Goal: Task Accomplishment & Management: Manage account settings

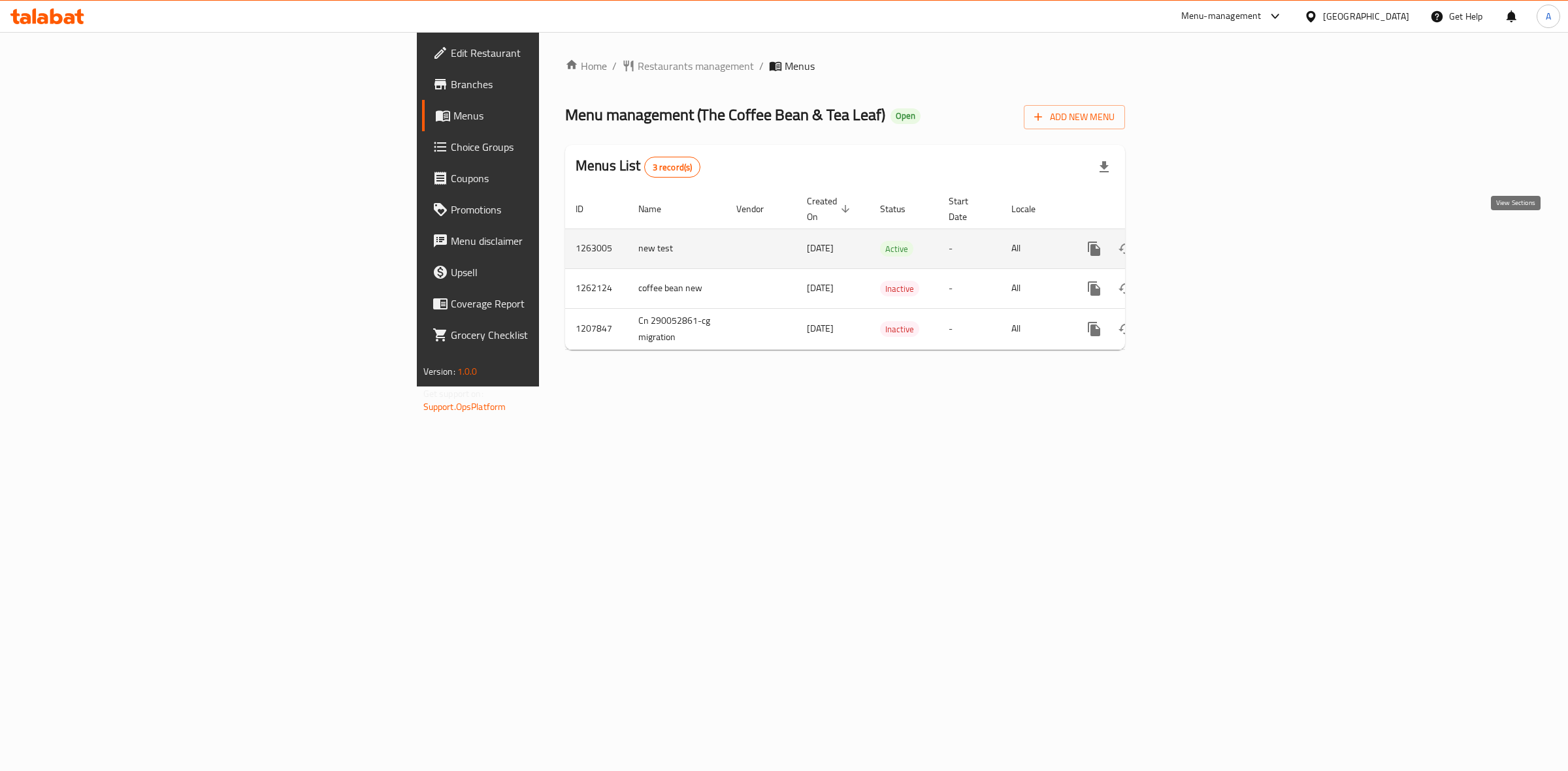
click at [1196, 242] on icon "enhanced table" at bounding box center [1188, 249] width 16 height 16
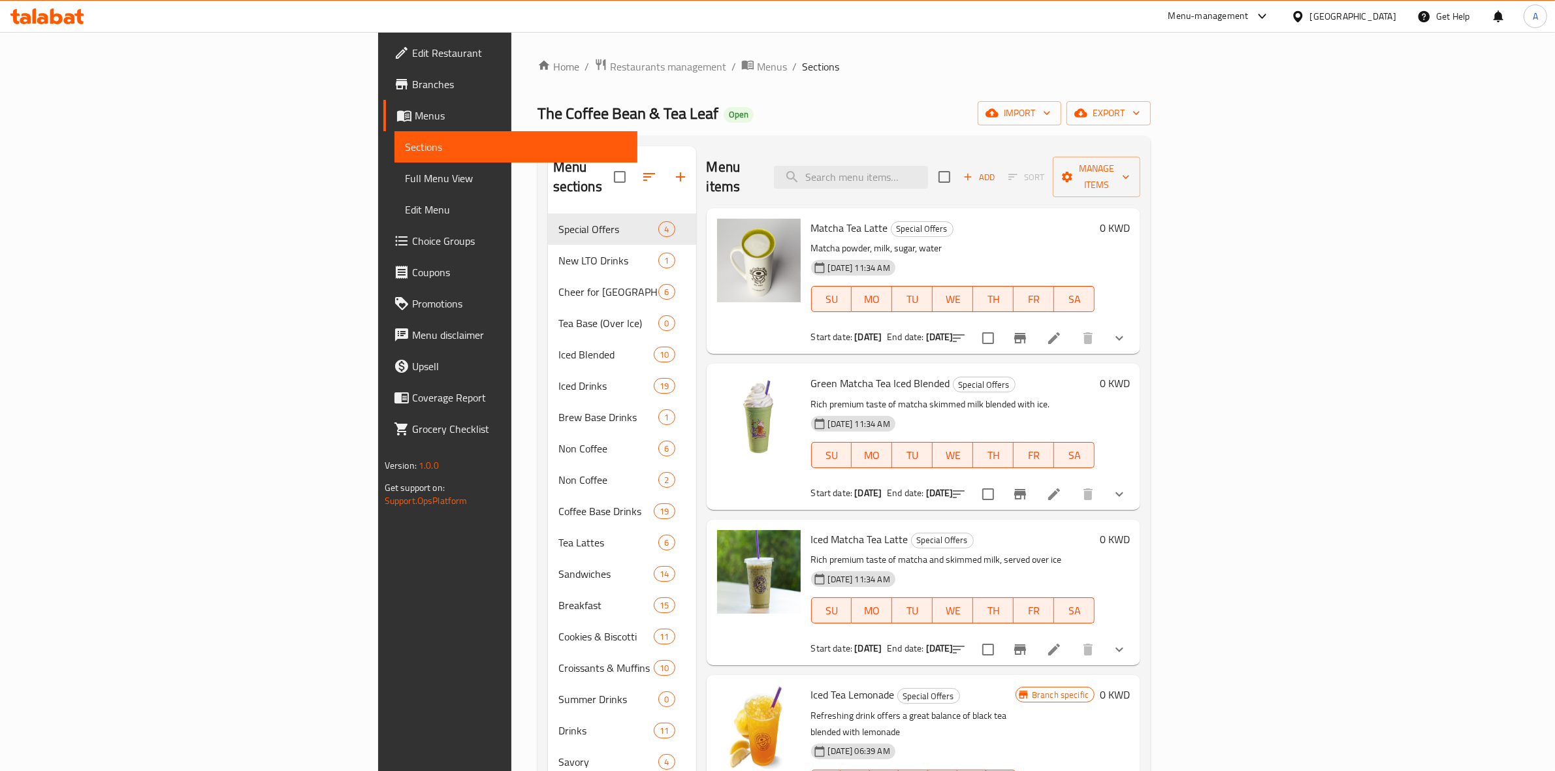
click at [412, 242] on span "Choice Groups" at bounding box center [520, 241] width 216 height 16
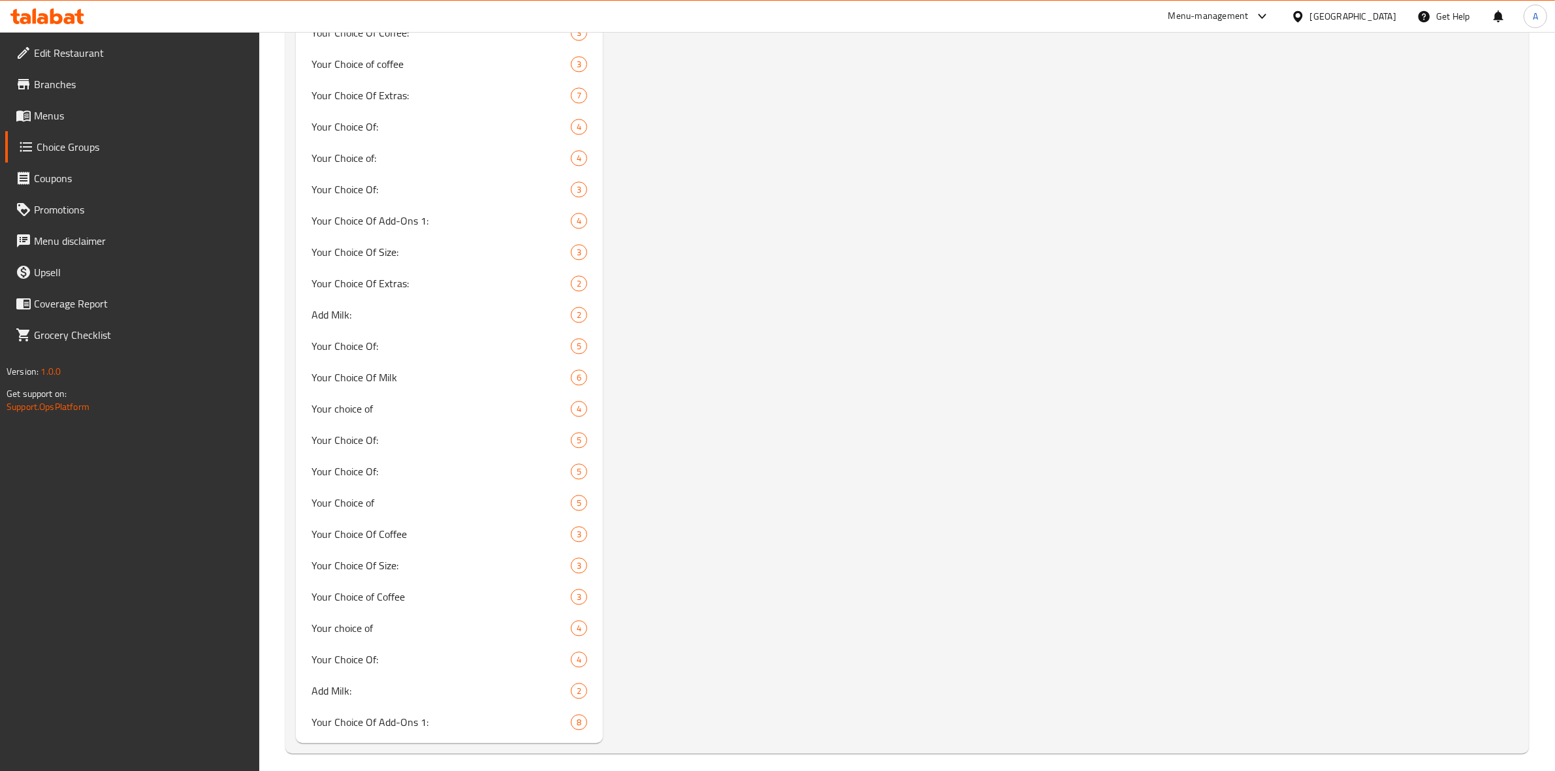
scroll to position [3882, 0]
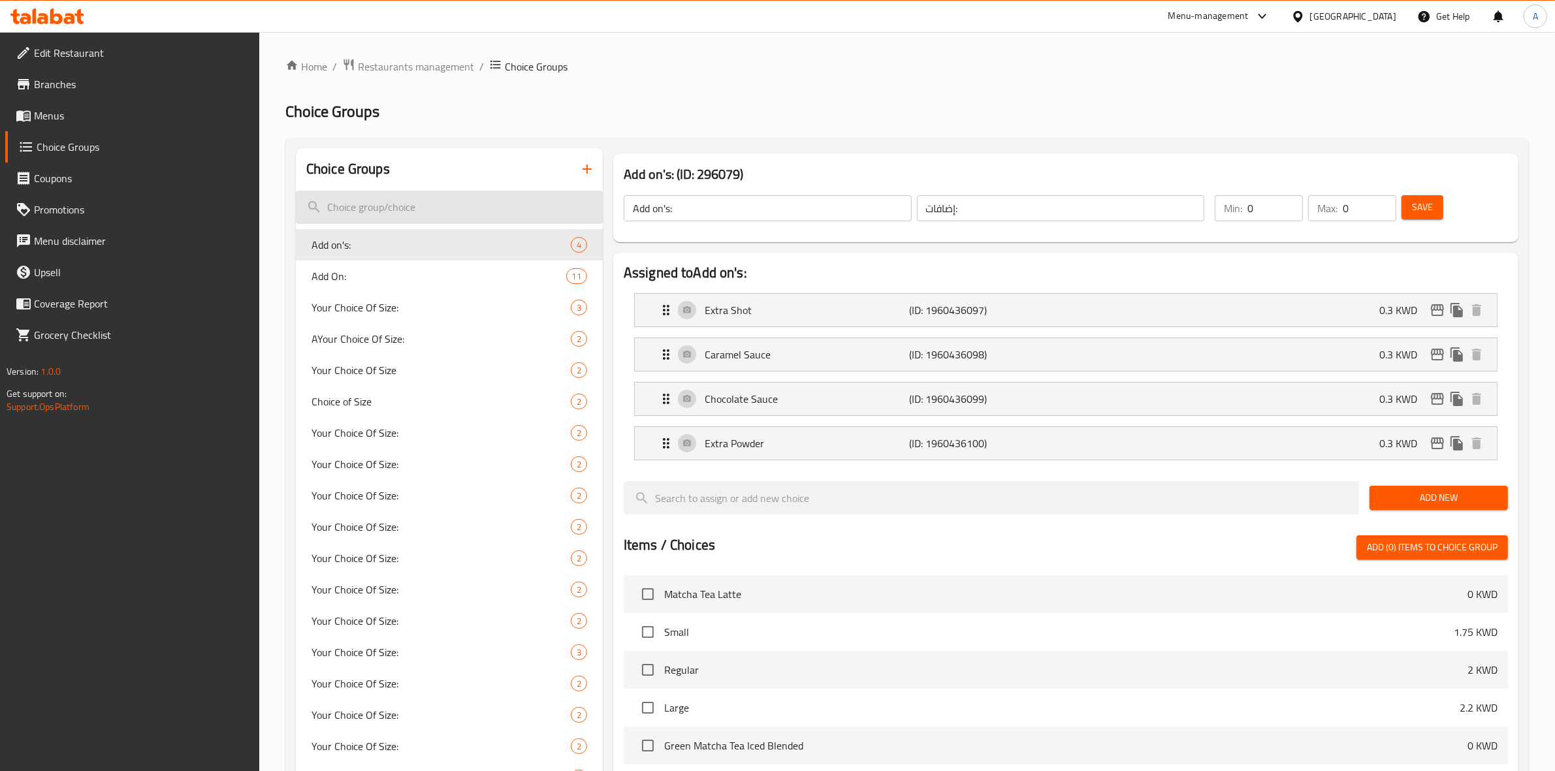
click at [372, 197] on input "search" at bounding box center [449, 207] width 307 height 33
type input "i"
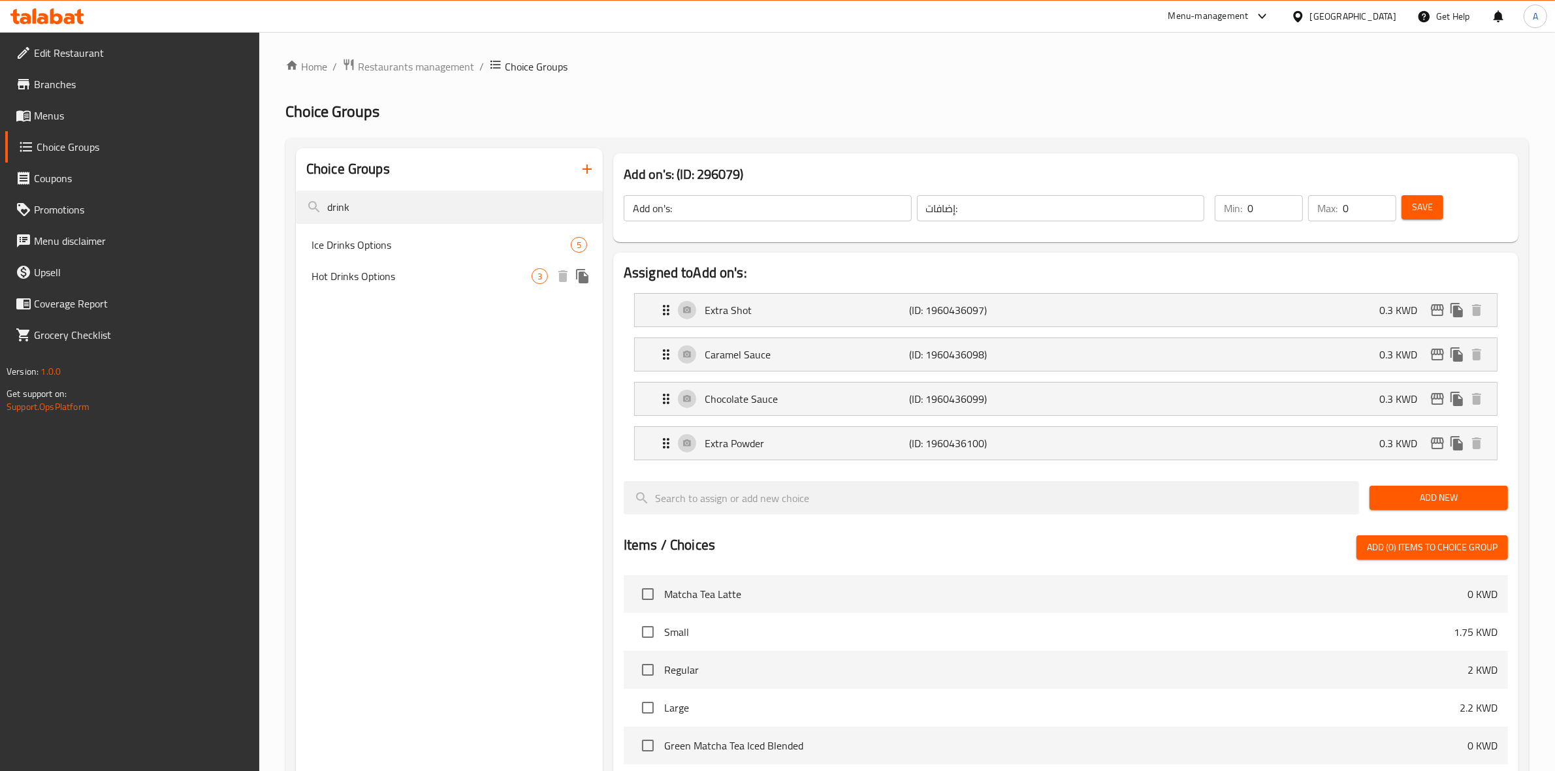
type input "drink"
click at [413, 229] on nav "Ice Drinks Options 5 Hot Drinks Options 3" at bounding box center [449, 260] width 307 height 73
click at [415, 239] on span "Ice Drinks Options" at bounding box center [422, 245] width 220 height 16
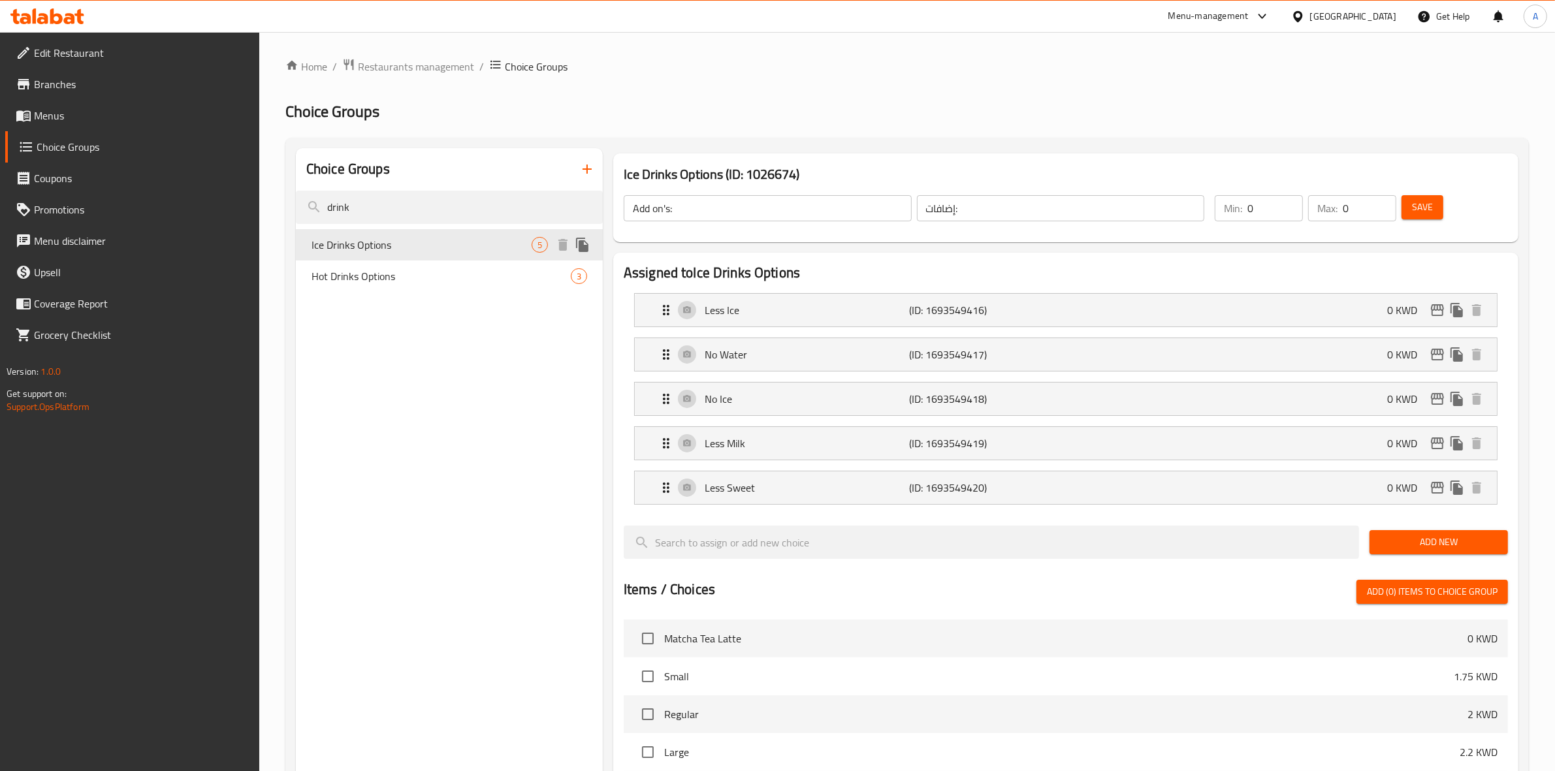
type input "Ice Drinks Options"
type input "اختبارك من"
type input "1"
click at [843, 308] on p "Less Ice" at bounding box center [807, 310] width 205 height 16
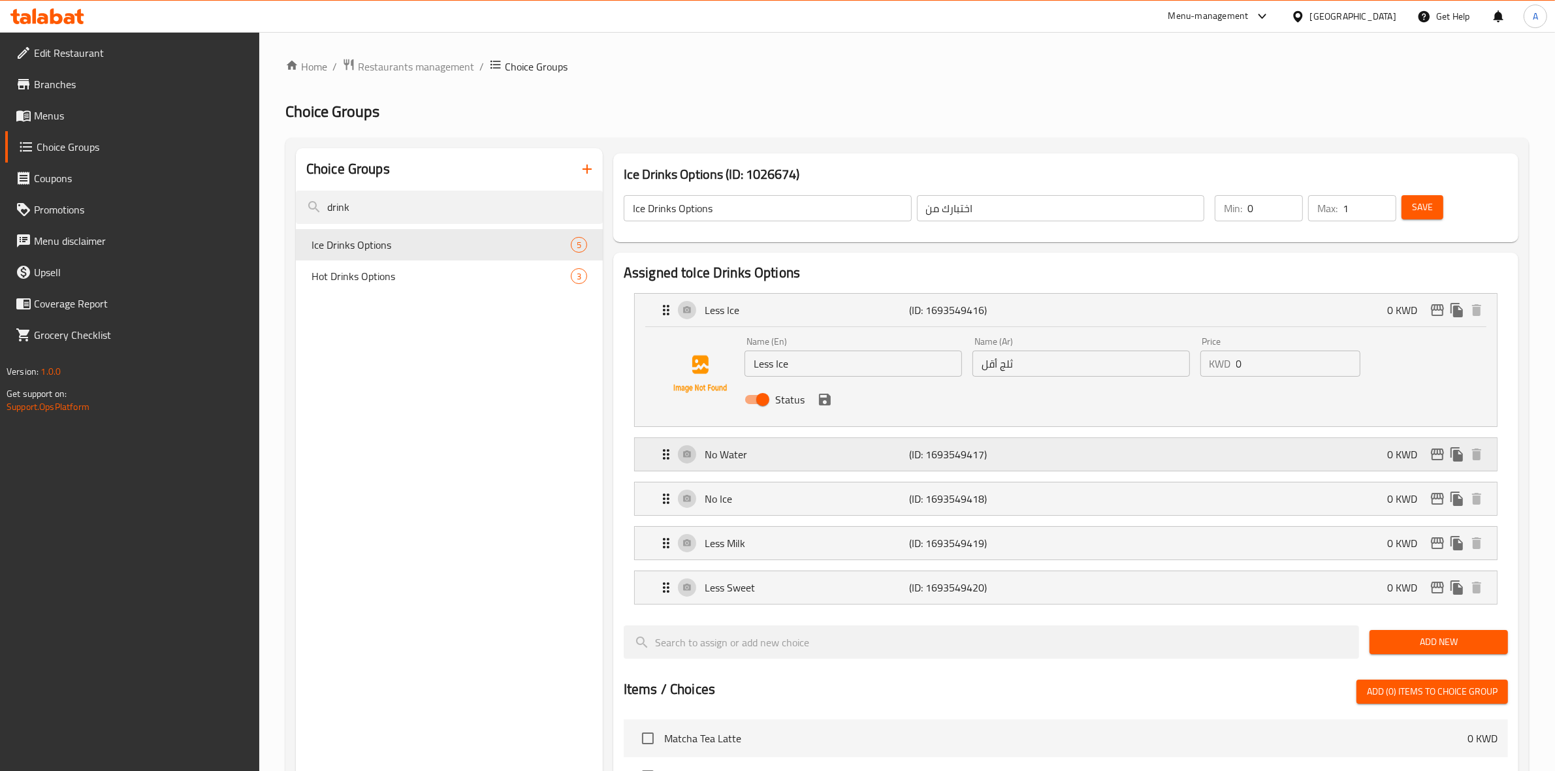
click at [905, 456] on p "No Water" at bounding box center [807, 455] width 205 height 16
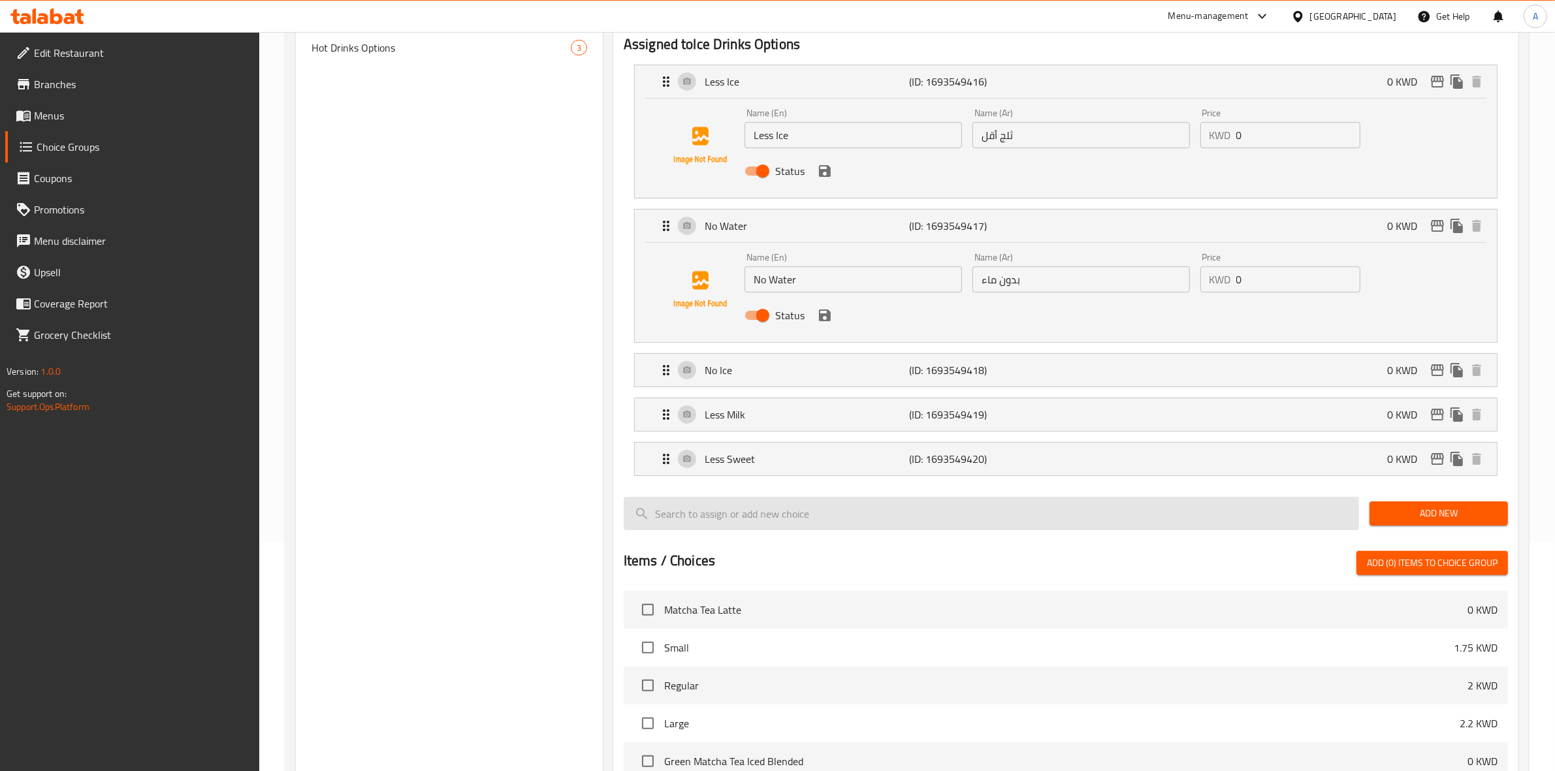
scroll to position [245, 0]
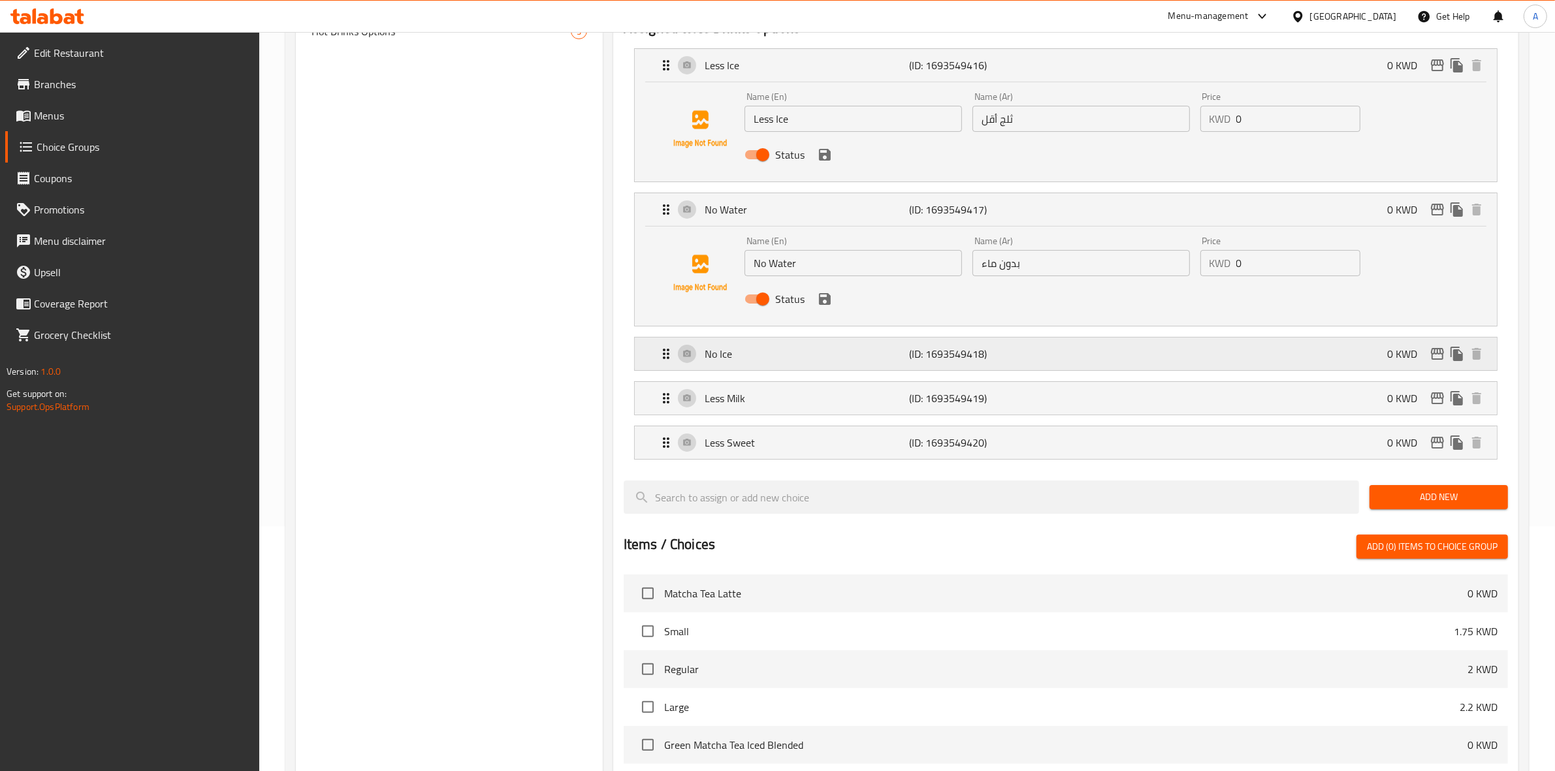
click at [914, 364] on div "⁠No Ice (ID: 1693549418) 0 KWD" at bounding box center [1069, 354] width 823 height 33
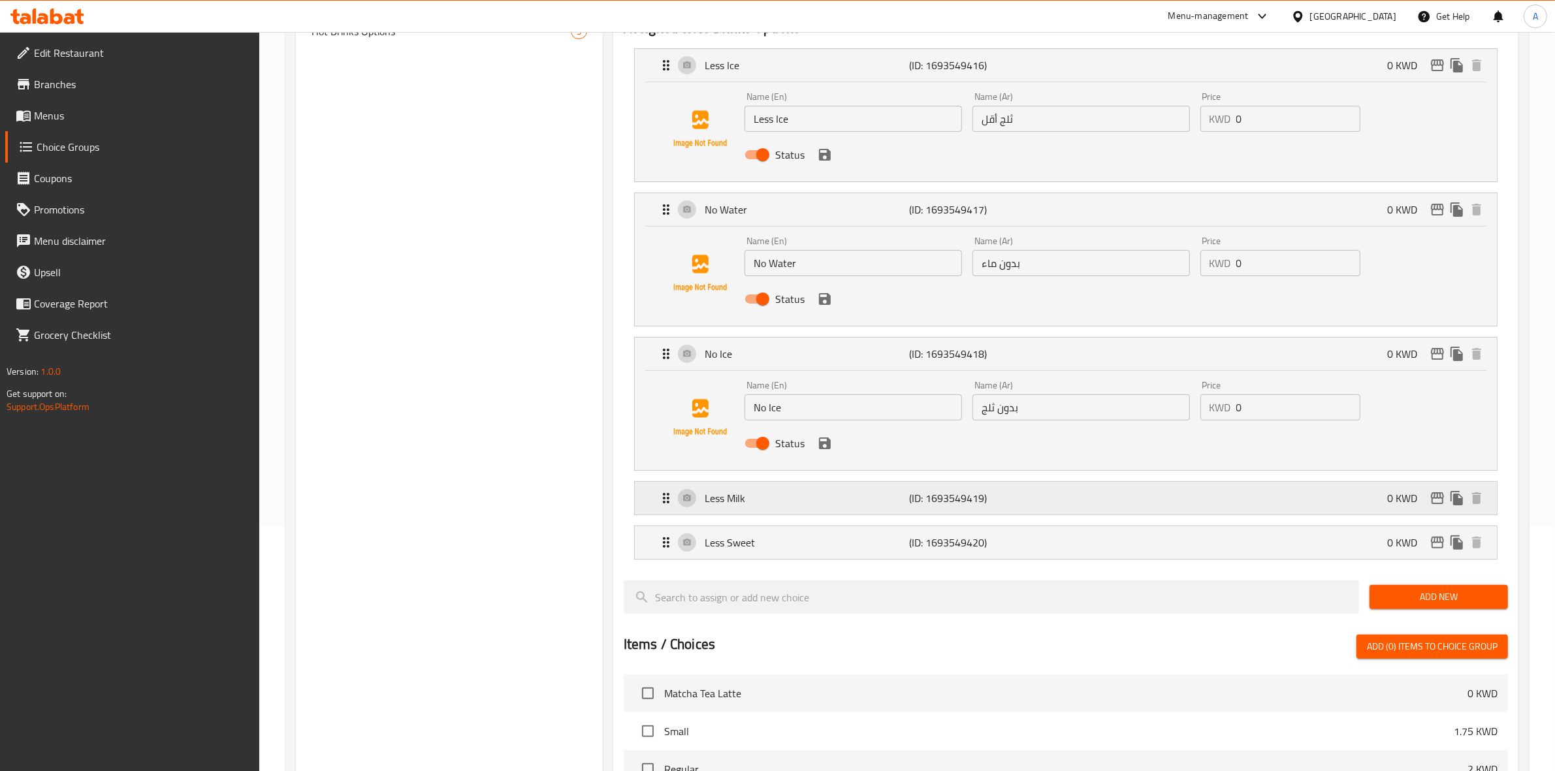
click at [908, 492] on p "⁠Less Milk" at bounding box center [807, 499] width 205 height 16
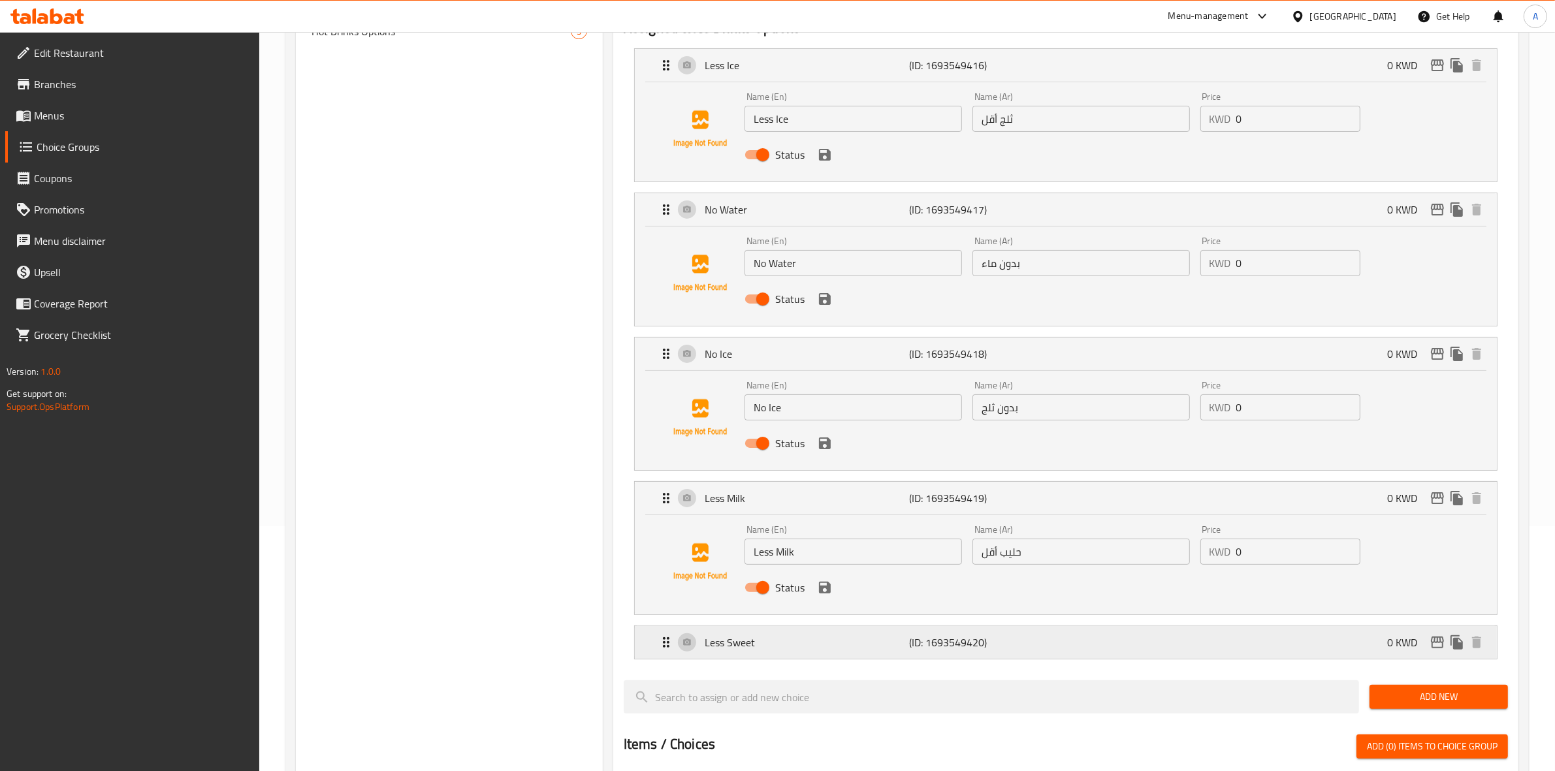
click at [922, 654] on div "Less Sweet (ID: 1693549420) 0 KWD" at bounding box center [1069, 642] width 823 height 33
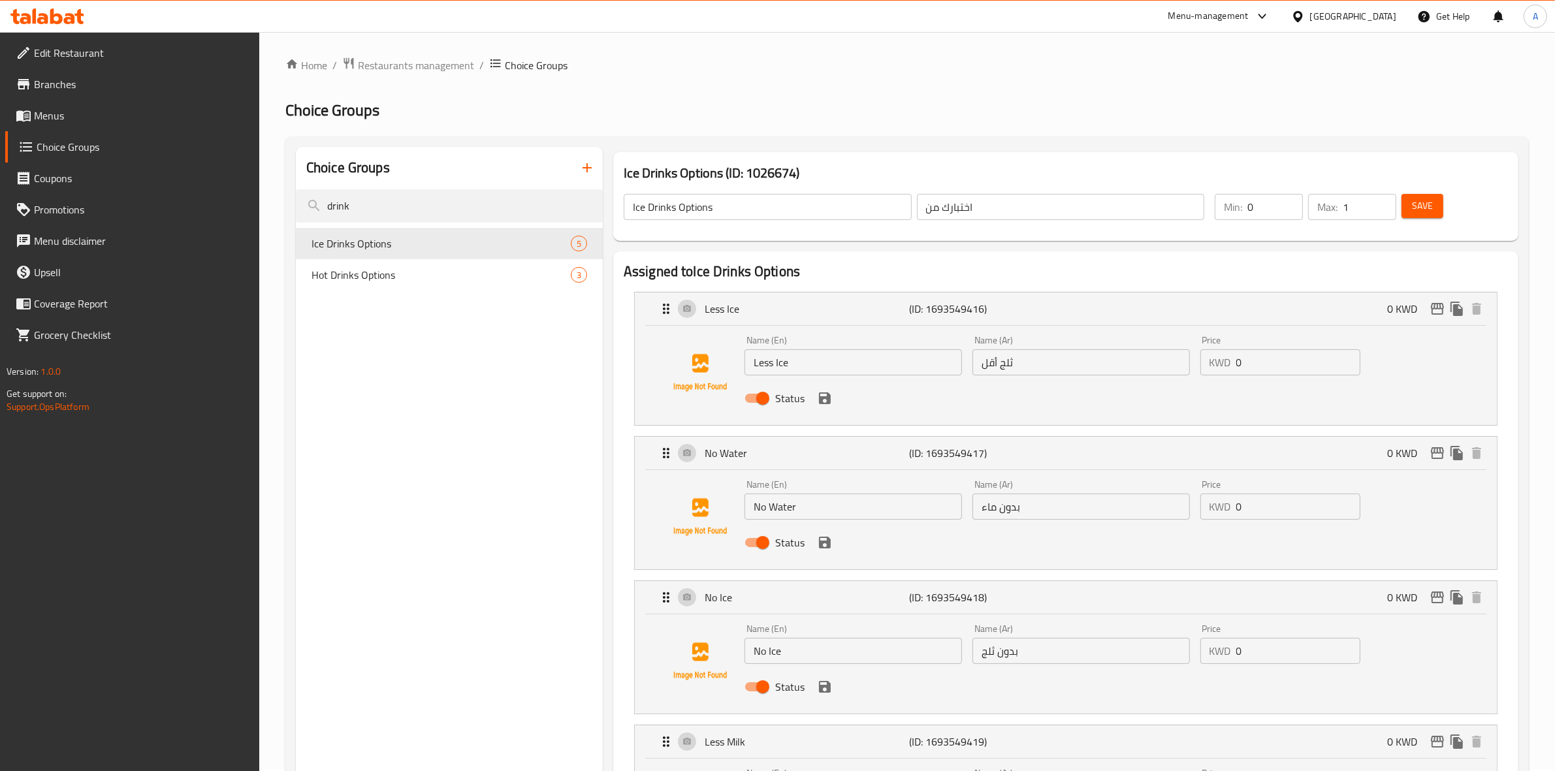
scroll to position [0, 0]
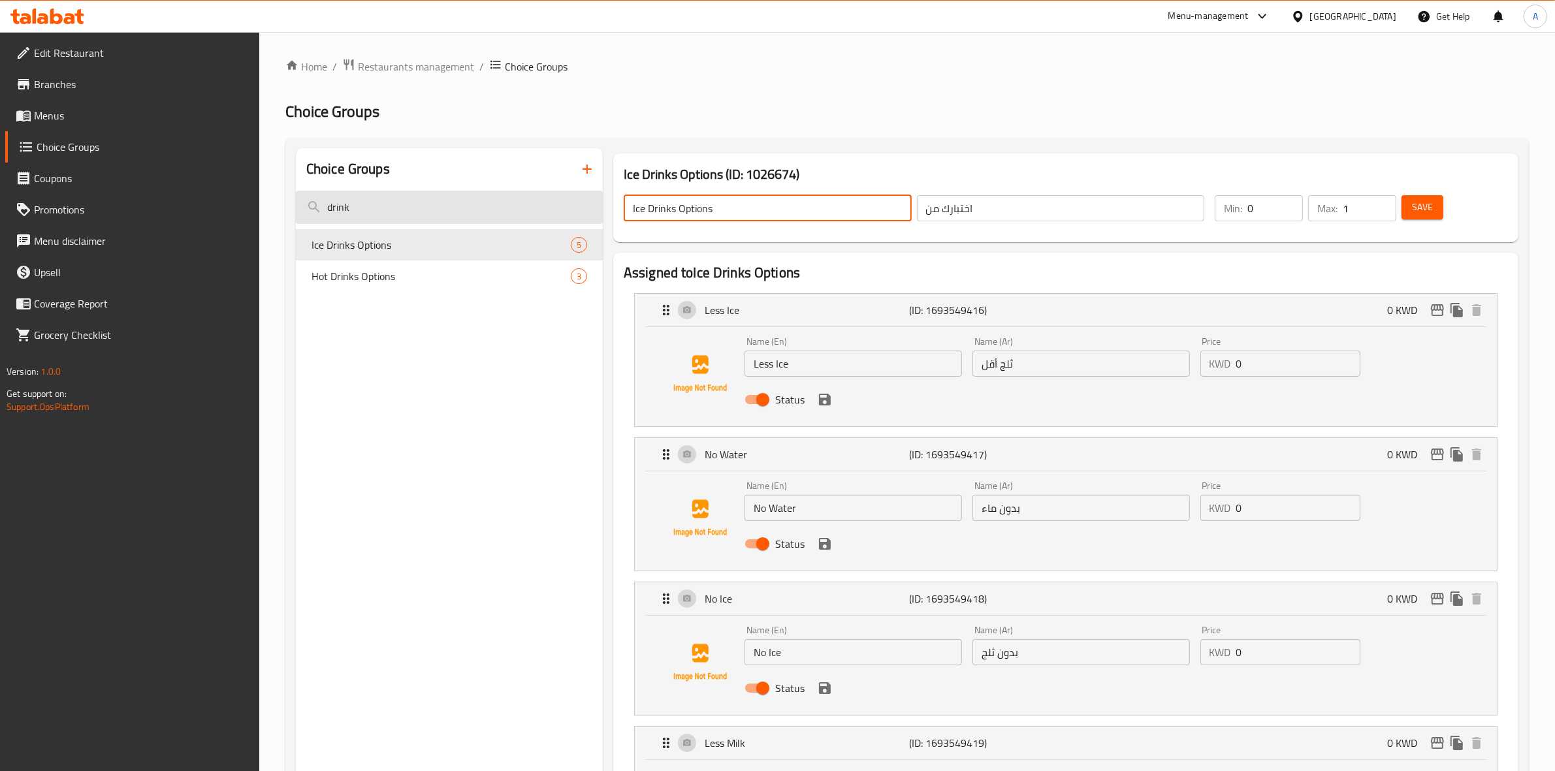
drag, startPoint x: 722, startPoint y: 210, endPoint x: 436, endPoint y: 191, distance: 286.0
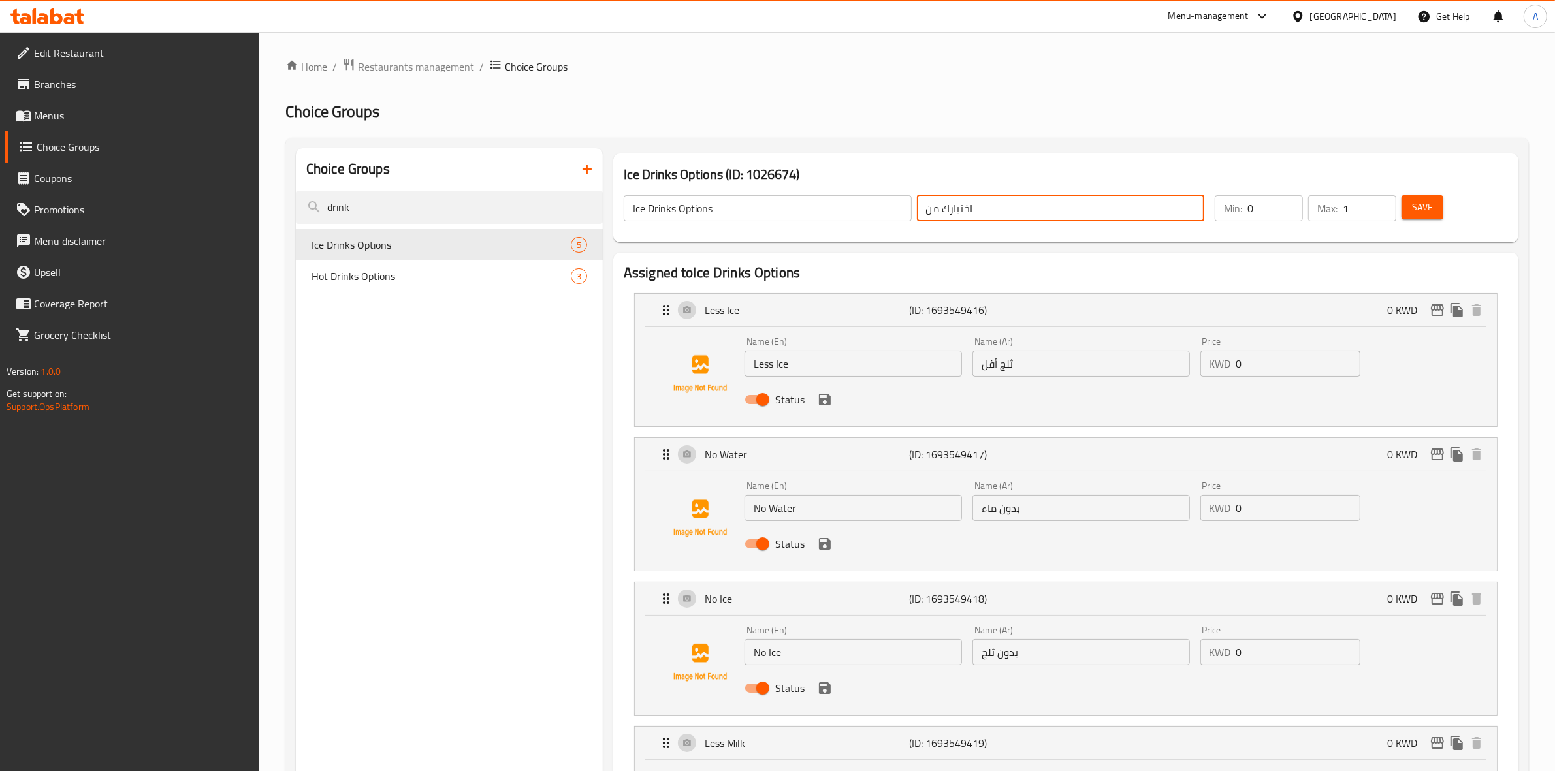
drag, startPoint x: 1082, startPoint y: 207, endPoint x: 830, endPoint y: 150, distance: 258.4
paste input "يارات المشروبات المثلجة"
type input "خيارات المشروبات المثلجة"
click at [1395, 206] on input "1" at bounding box center [1370, 208] width 54 height 26
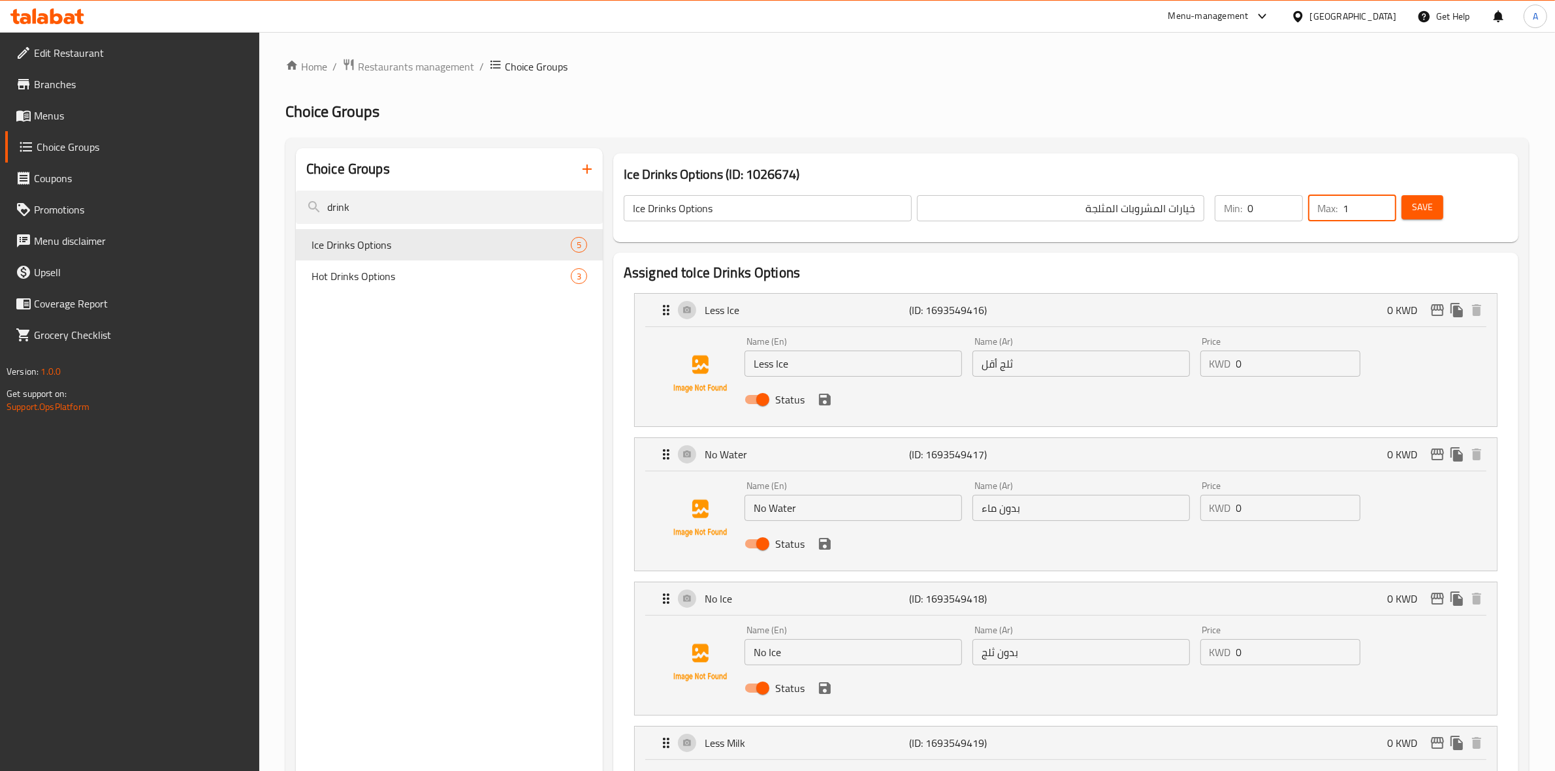
click at [1425, 204] on span "Save" at bounding box center [1422, 207] width 21 height 16
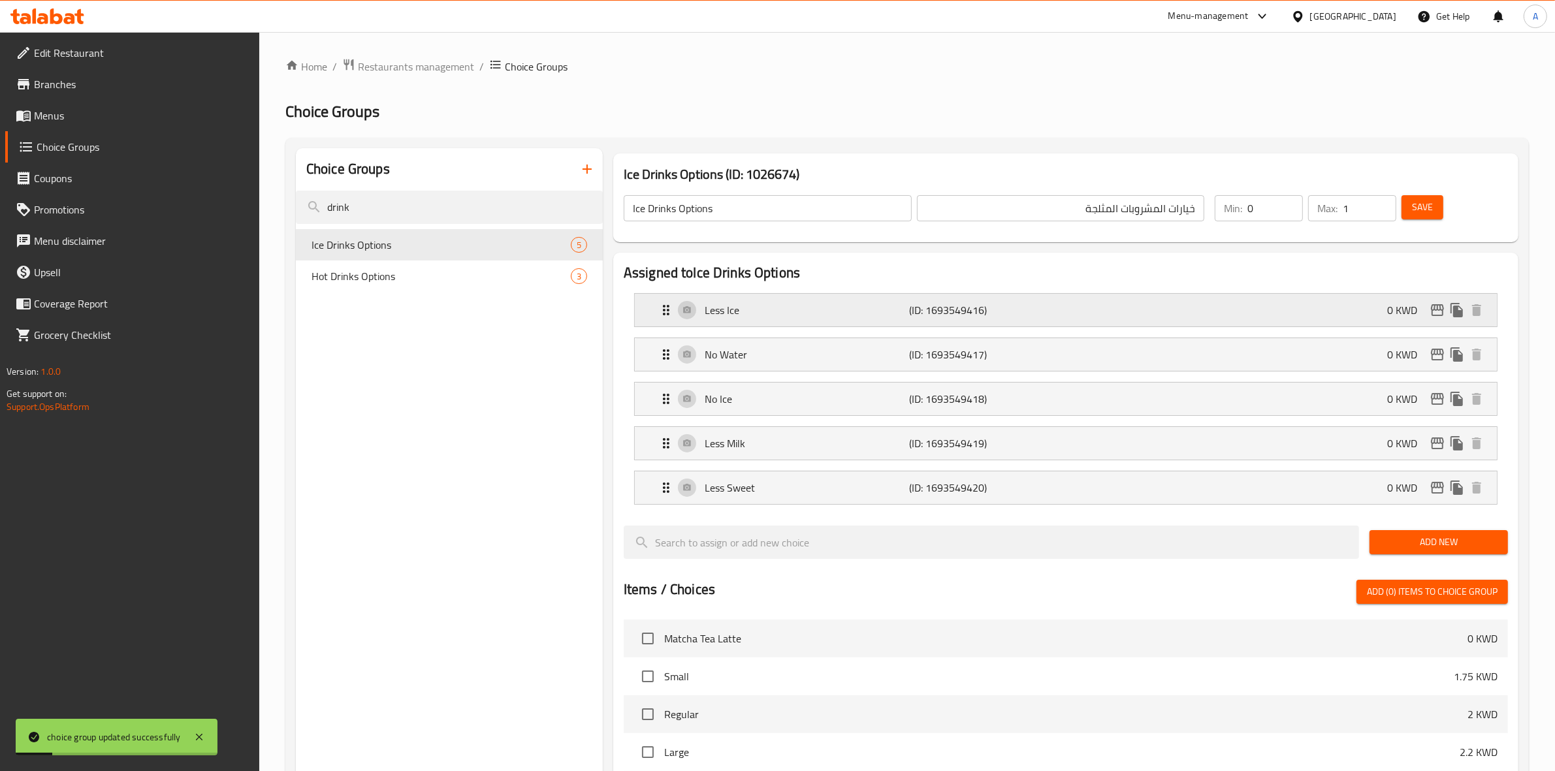
click at [1239, 312] on div "Less Ice (ID: 1693549416) 0 KWD" at bounding box center [1069, 310] width 823 height 33
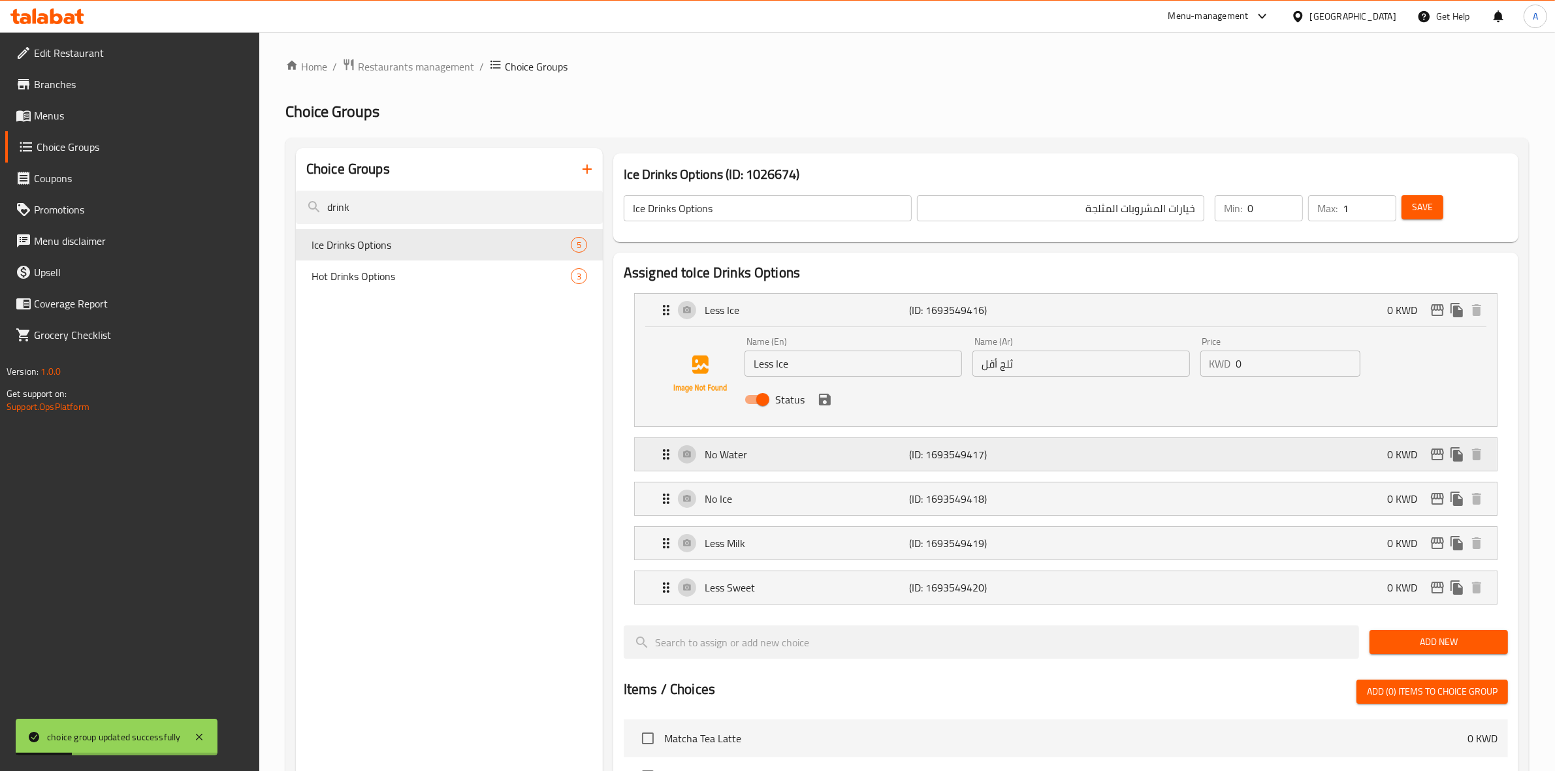
click at [971, 444] on div "No Water (ID: 1693549417) 0 KWD" at bounding box center [1069, 454] width 823 height 33
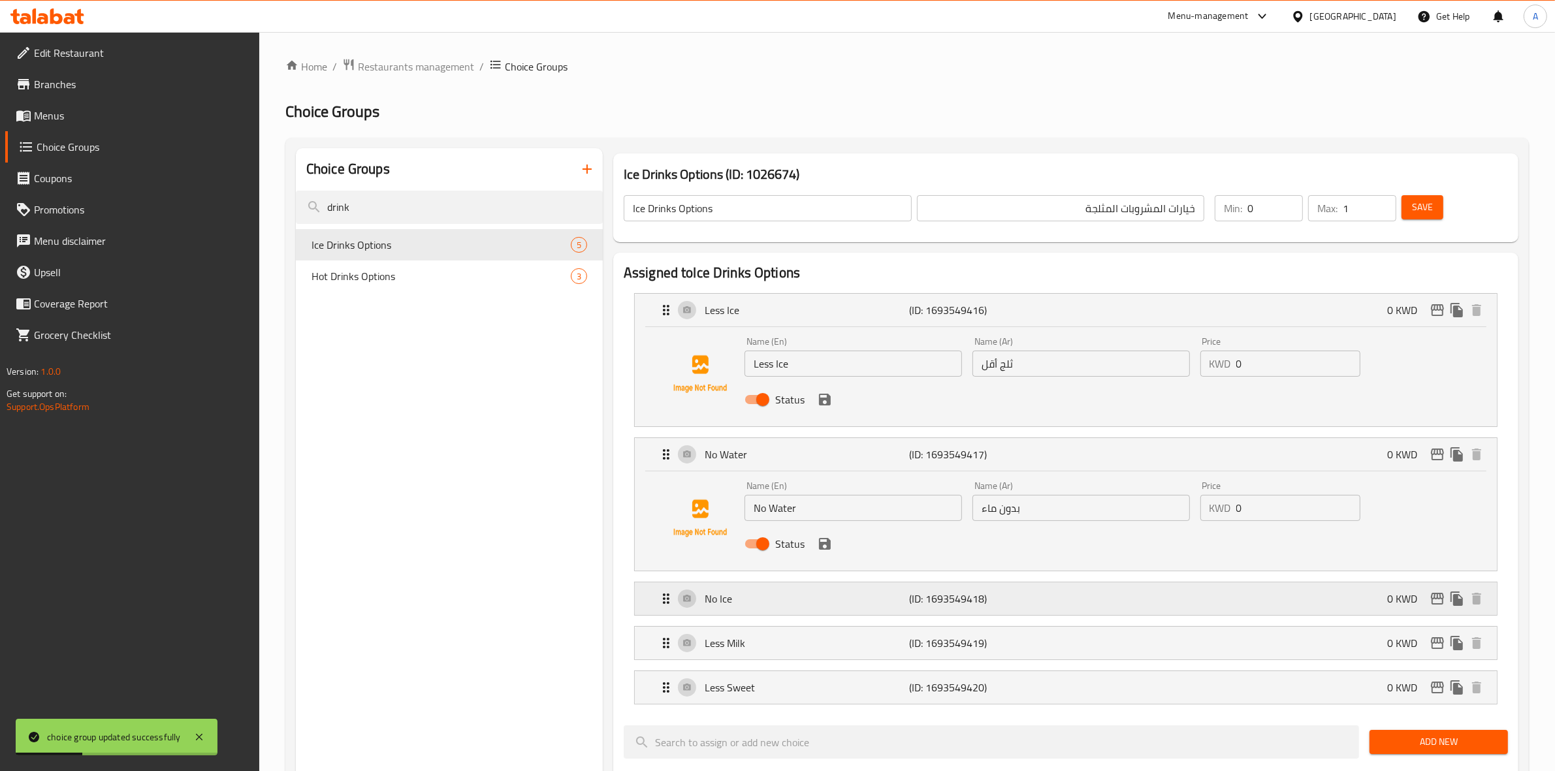
click at [980, 602] on p "(ID: 1693549418)" at bounding box center [978, 599] width 137 height 16
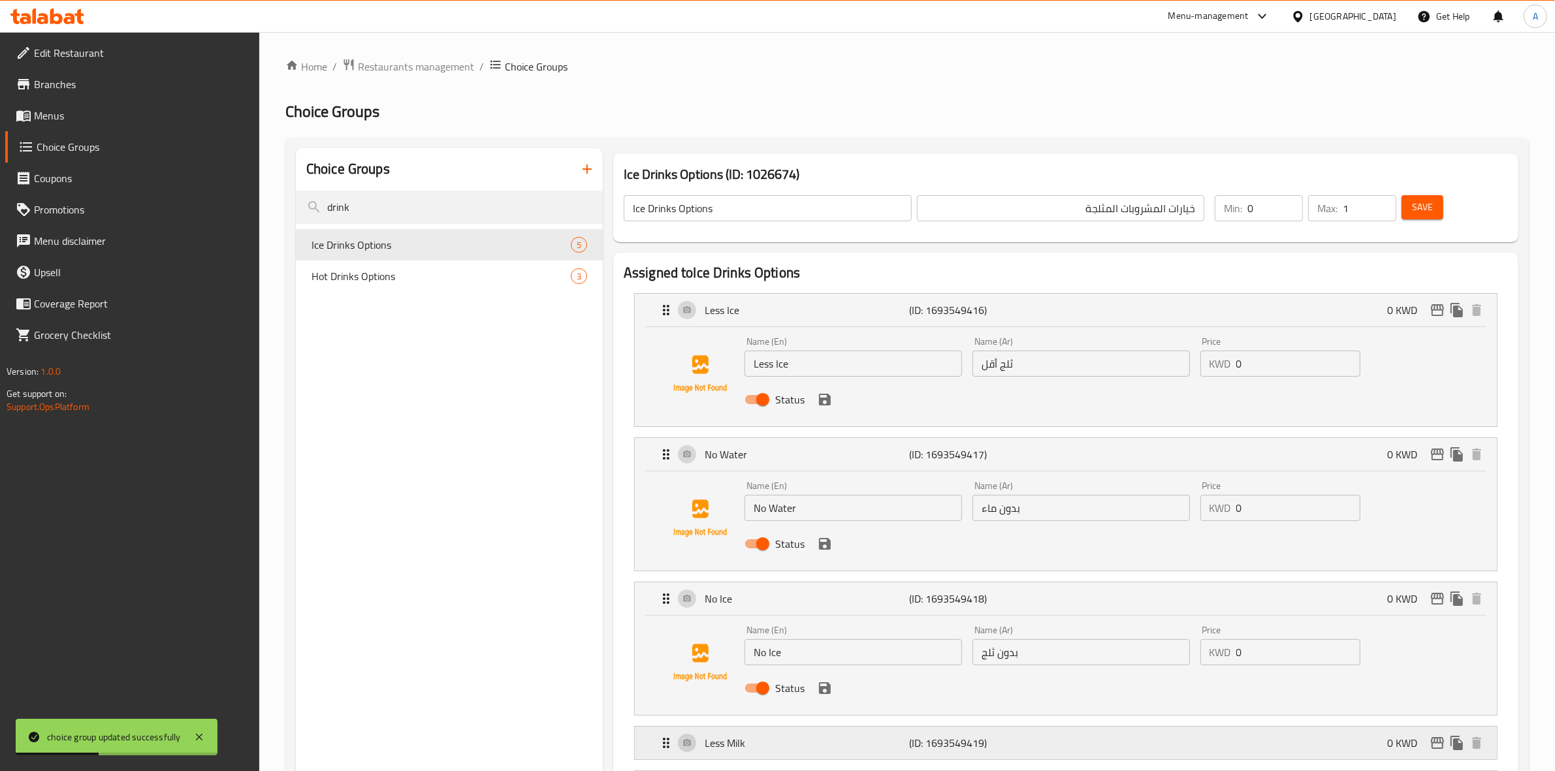
click at [990, 747] on p "(ID: 1693549419)" at bounding box center [978, 743] width 137 height 16
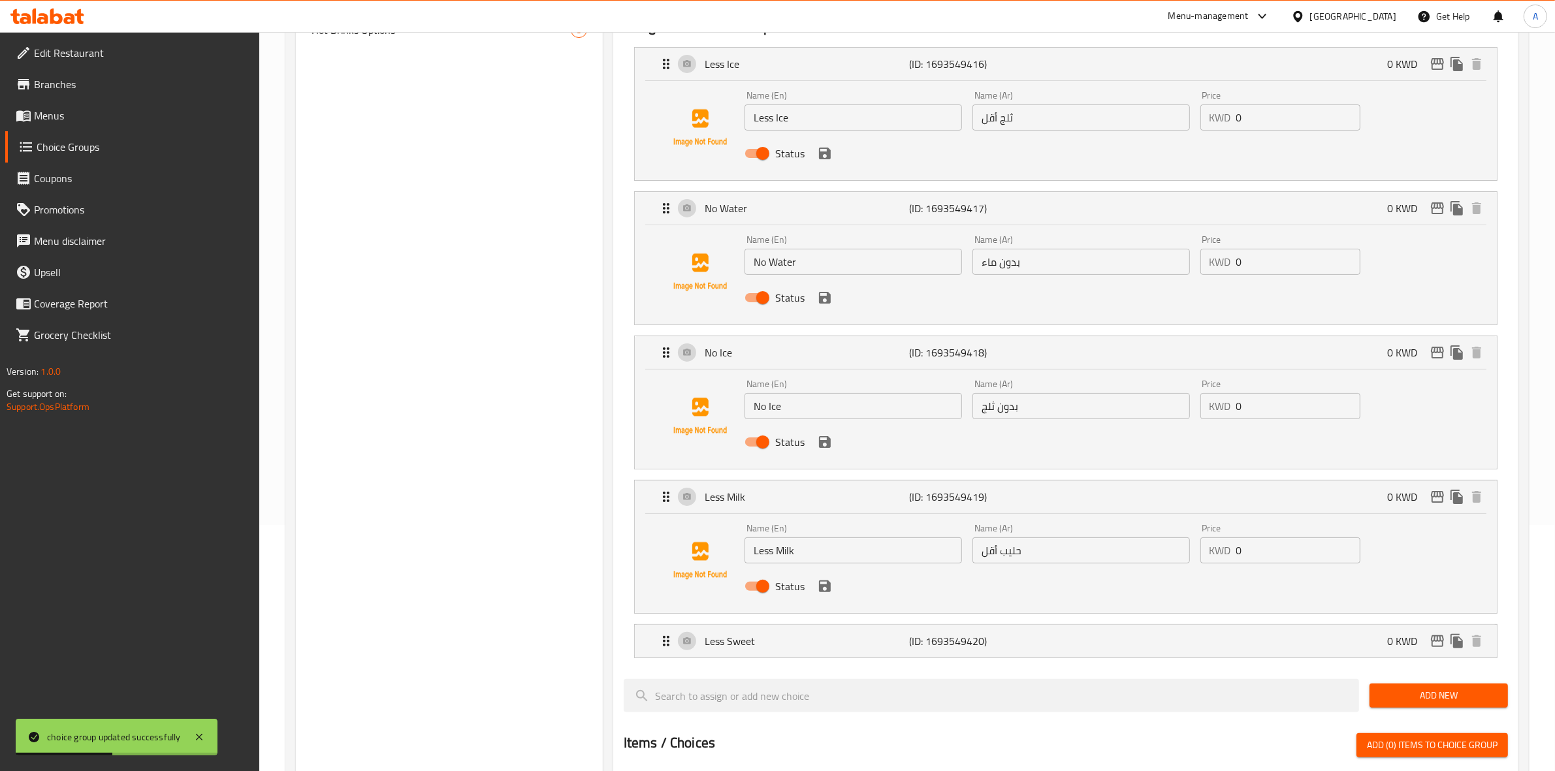
scroll to position [327, 0]
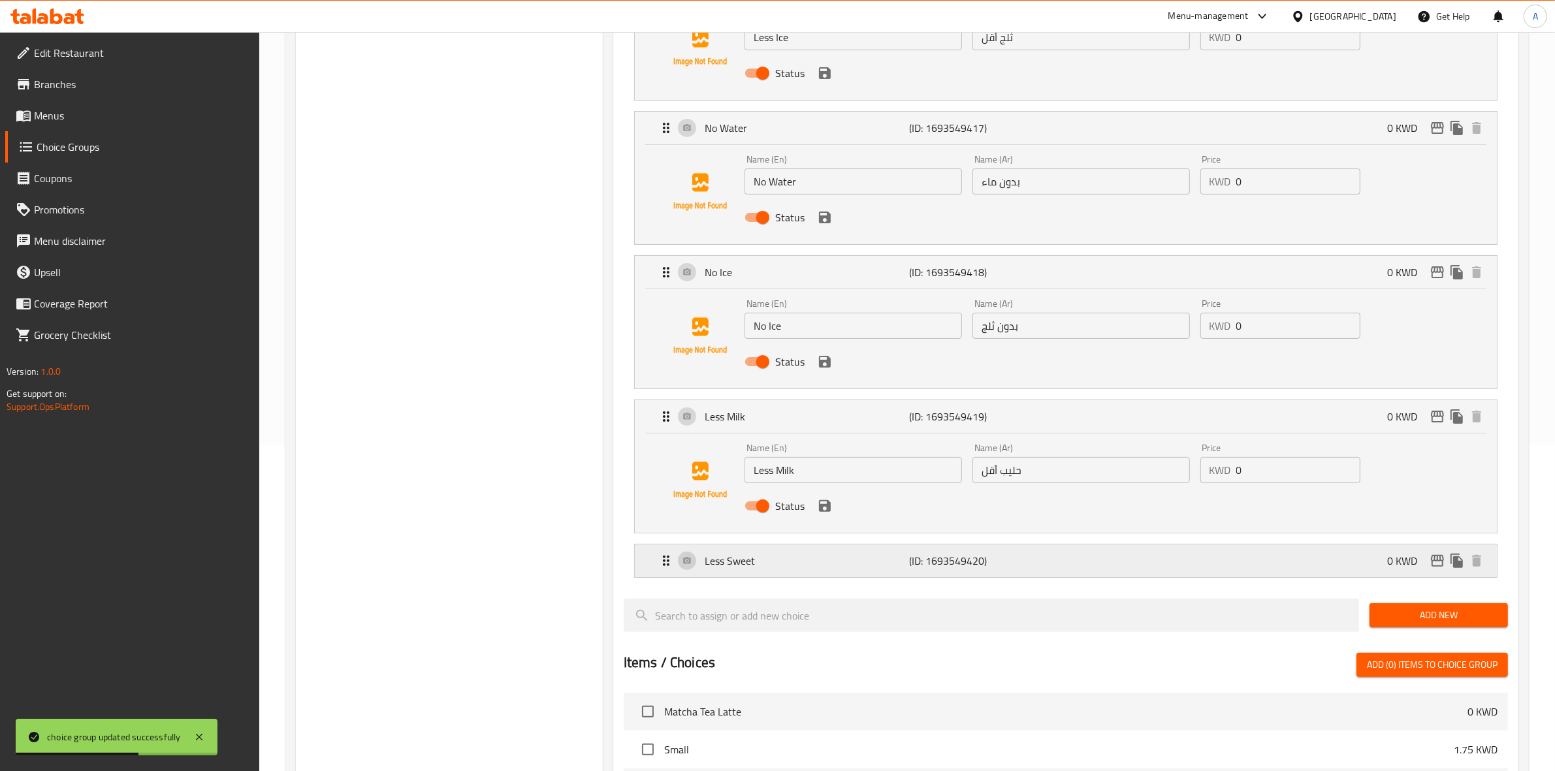
click at [967, 568] on p "(ID: 1693549420)" at bounding box center [978, 561] width 137 height 16
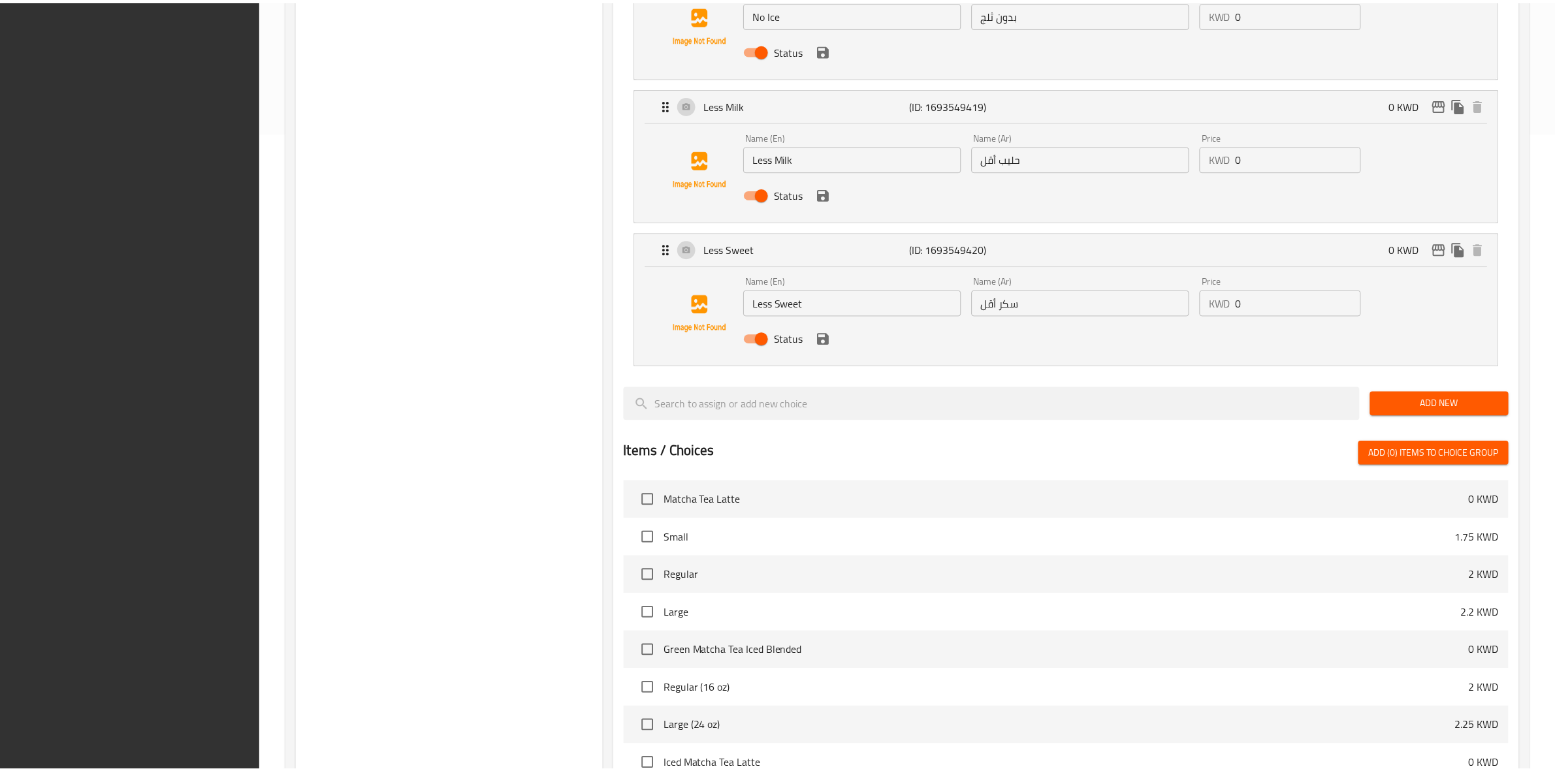
scroll to position [951, 0]
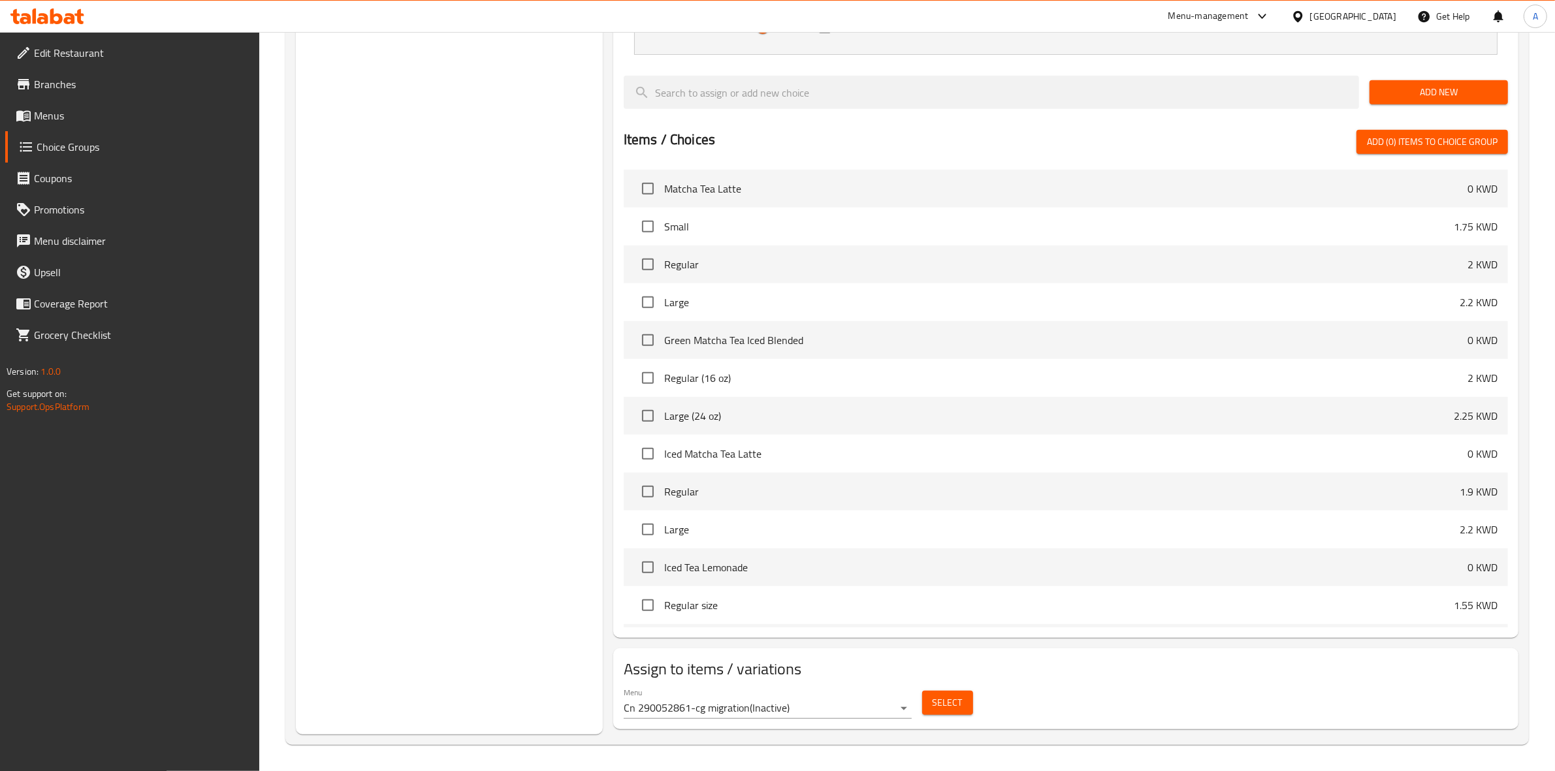
click at [38, 10] on icon at bounding box center [47, 16] width 74 height 16
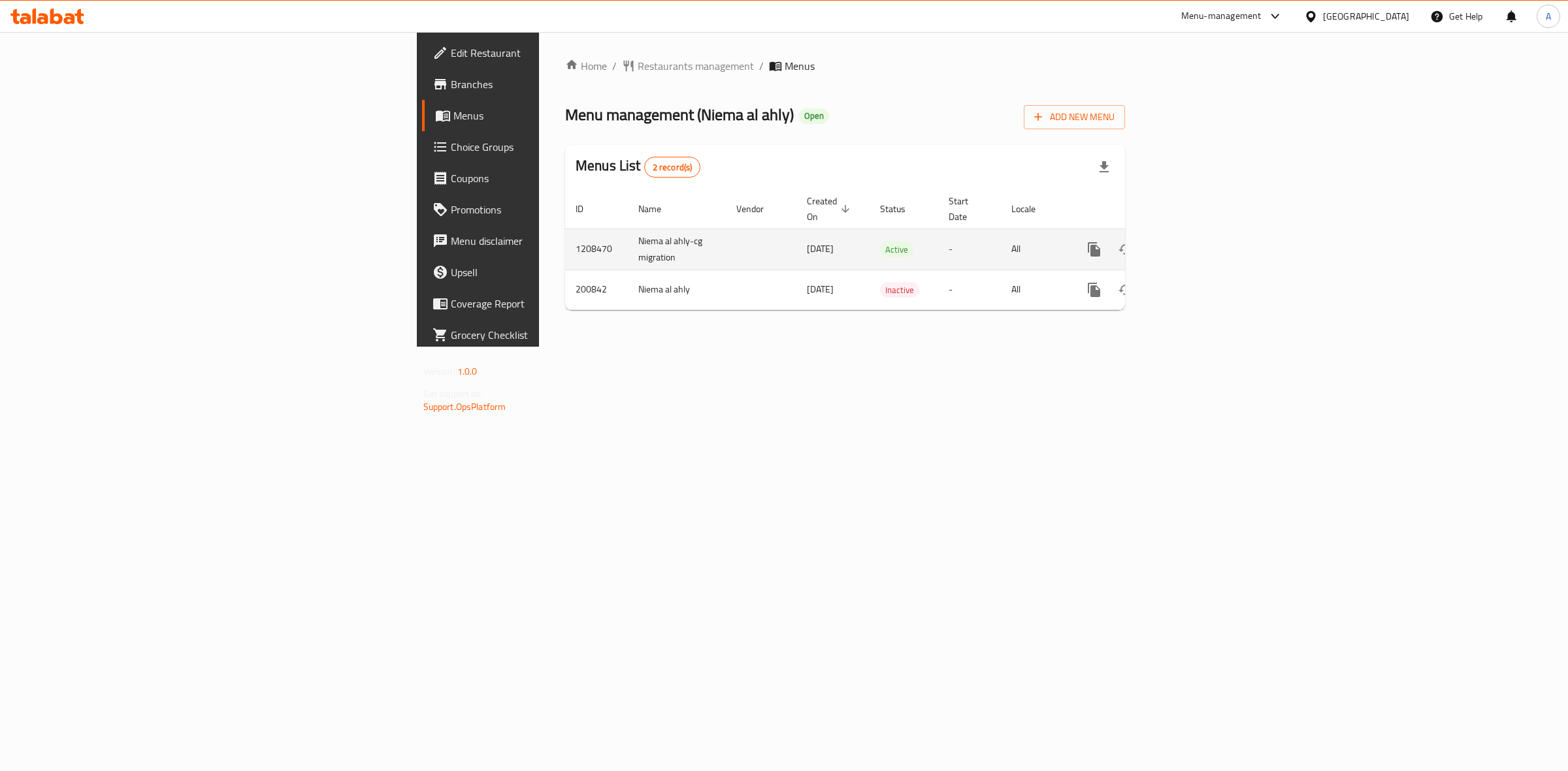
click at [1196, 242] on icon "enhanced table" at bounding box center [1188, 250] width 16 height 16
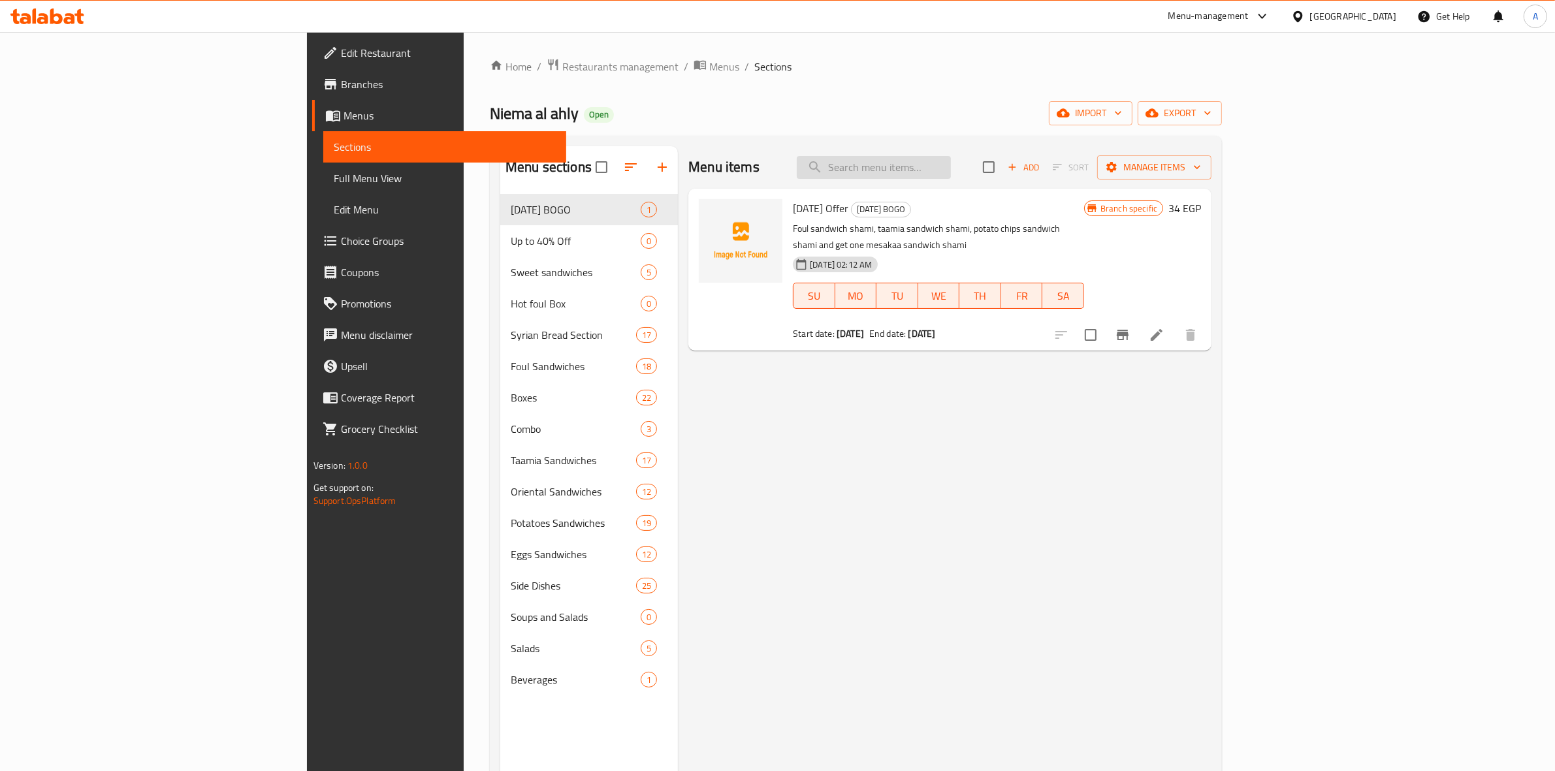
click at [951, 168] on input "search" at bounding box center [874, 167] width 154 height 23
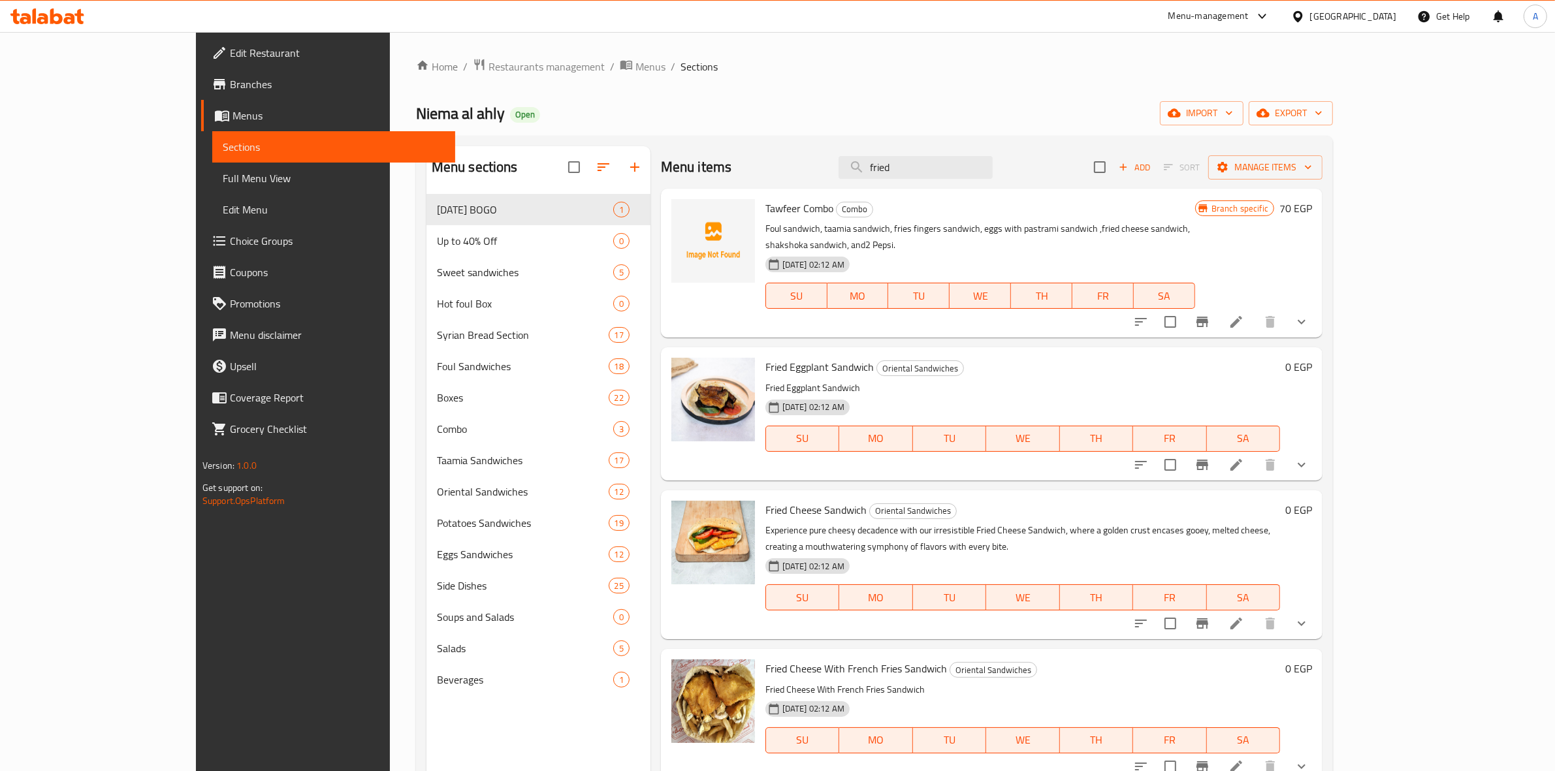
type input "fried"
click at [1255, 453] on li at bounding box center [1236, 465] width 37 height 24
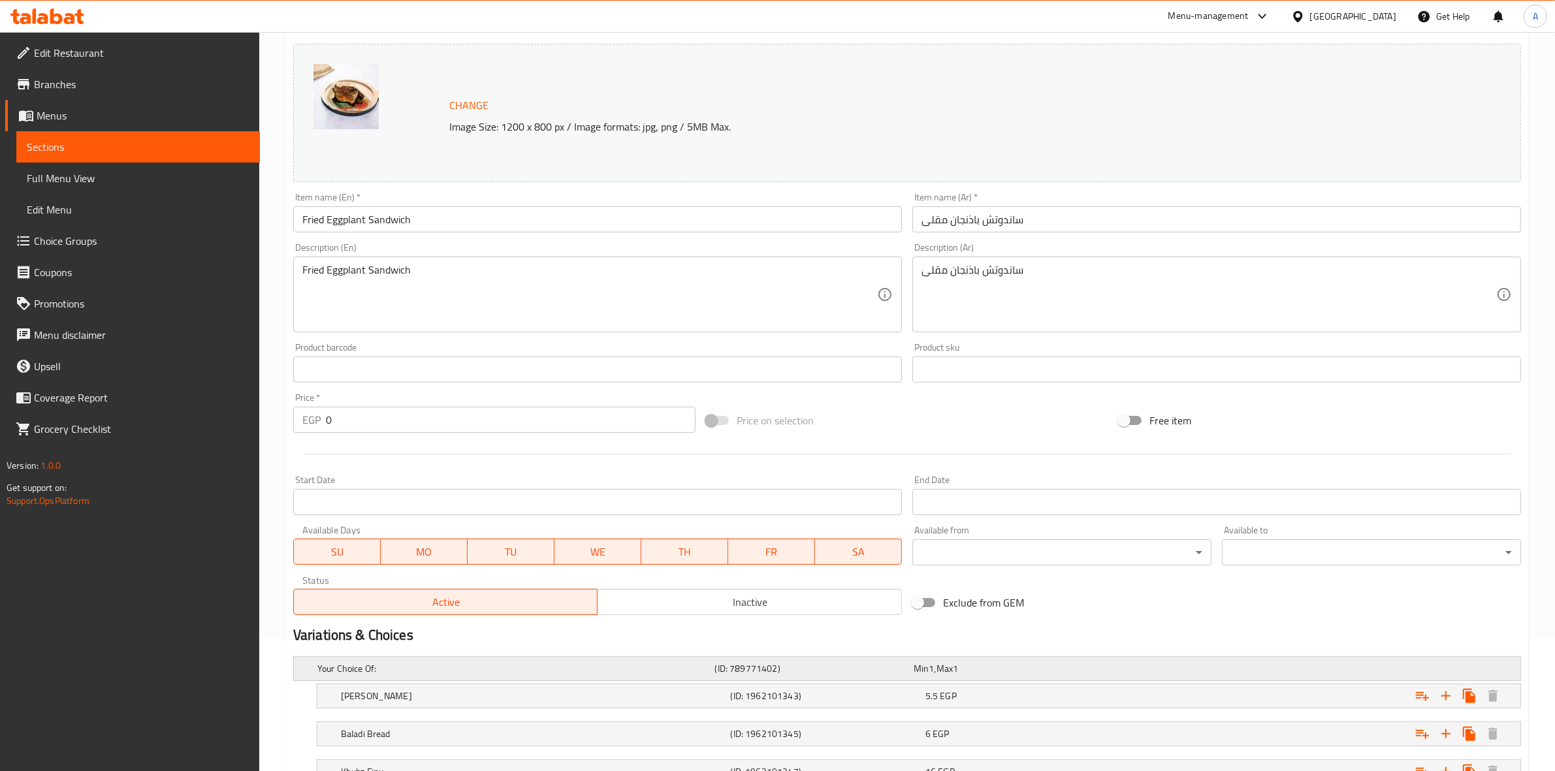
scroll to position [238, 0]
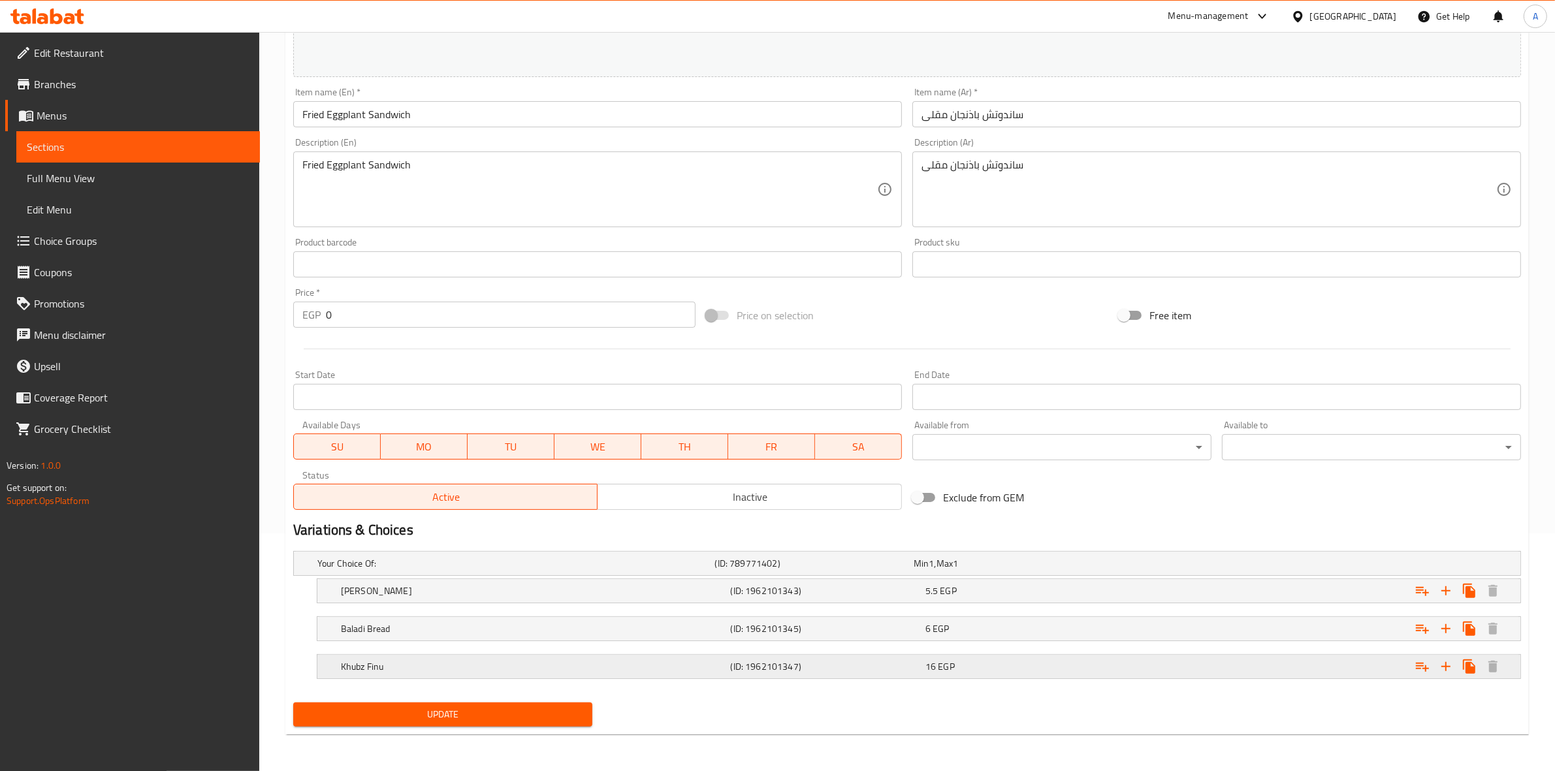
click at [1034, 664] on div "16 EGP" at bounding box center [1020, 666] width 189 height 13
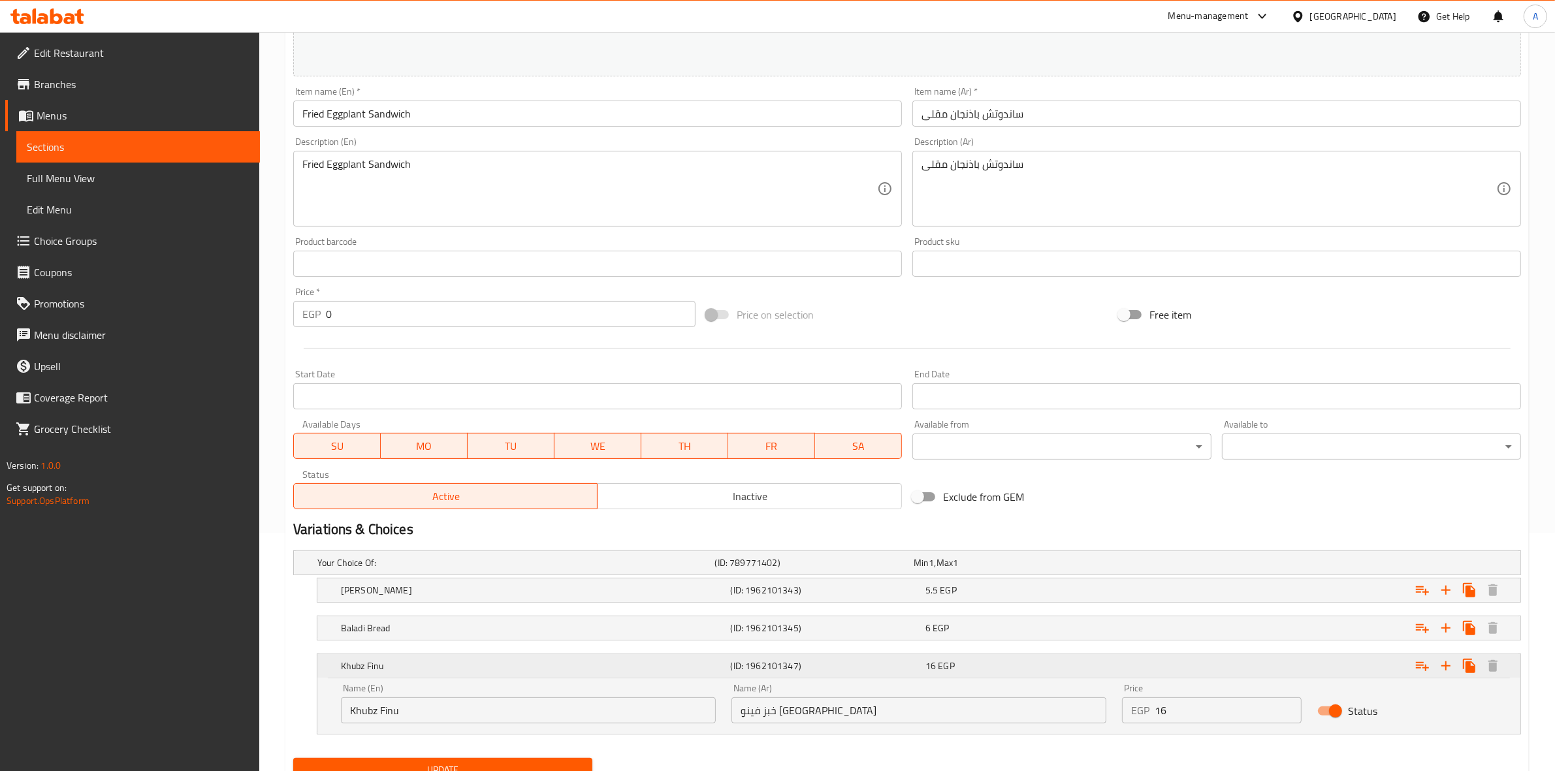
scroll to position [295, 0]
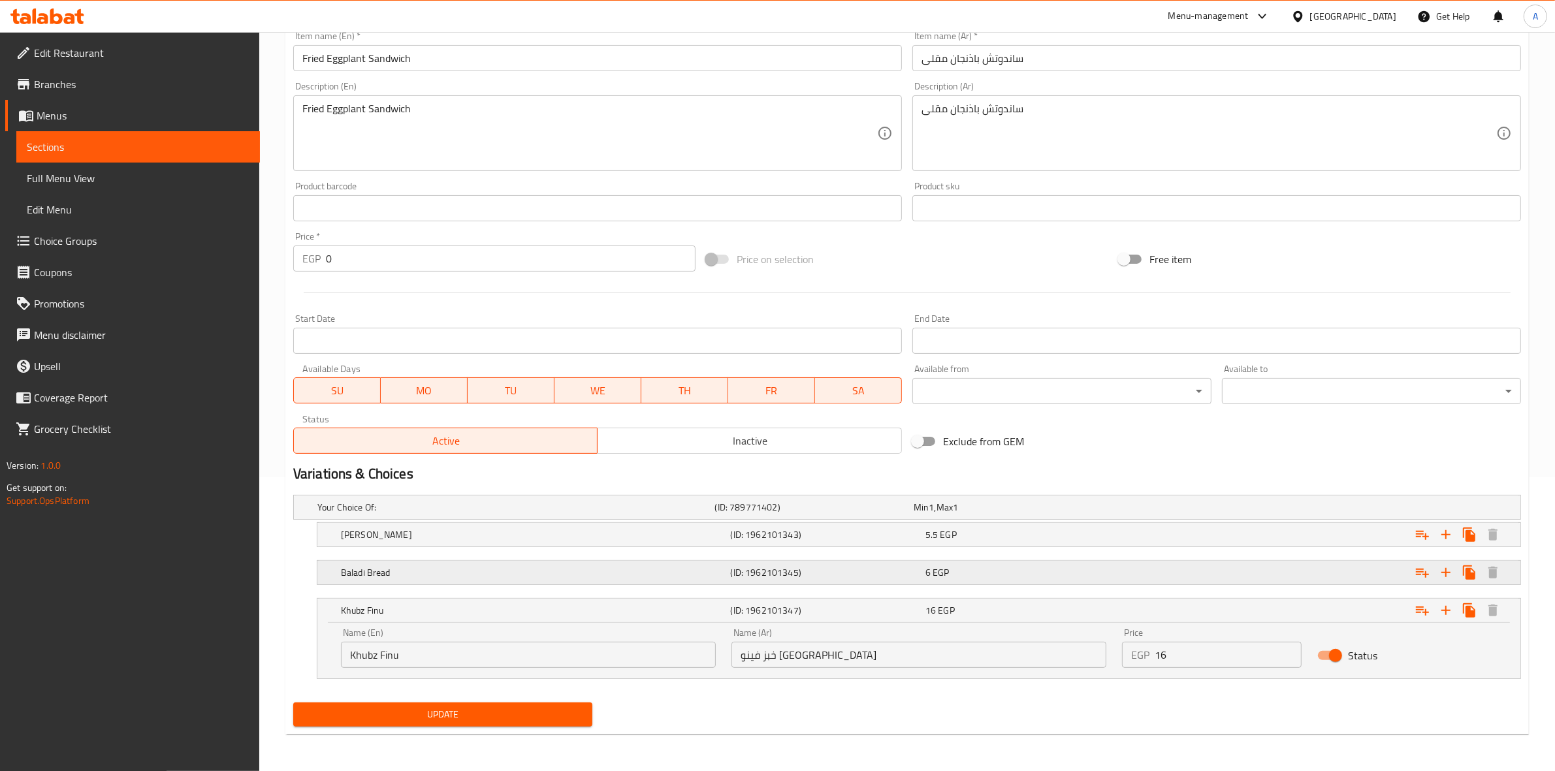
click at [1047, 570] on div "6 EGP" at bounding box center [1020, 572] width 189 height 13
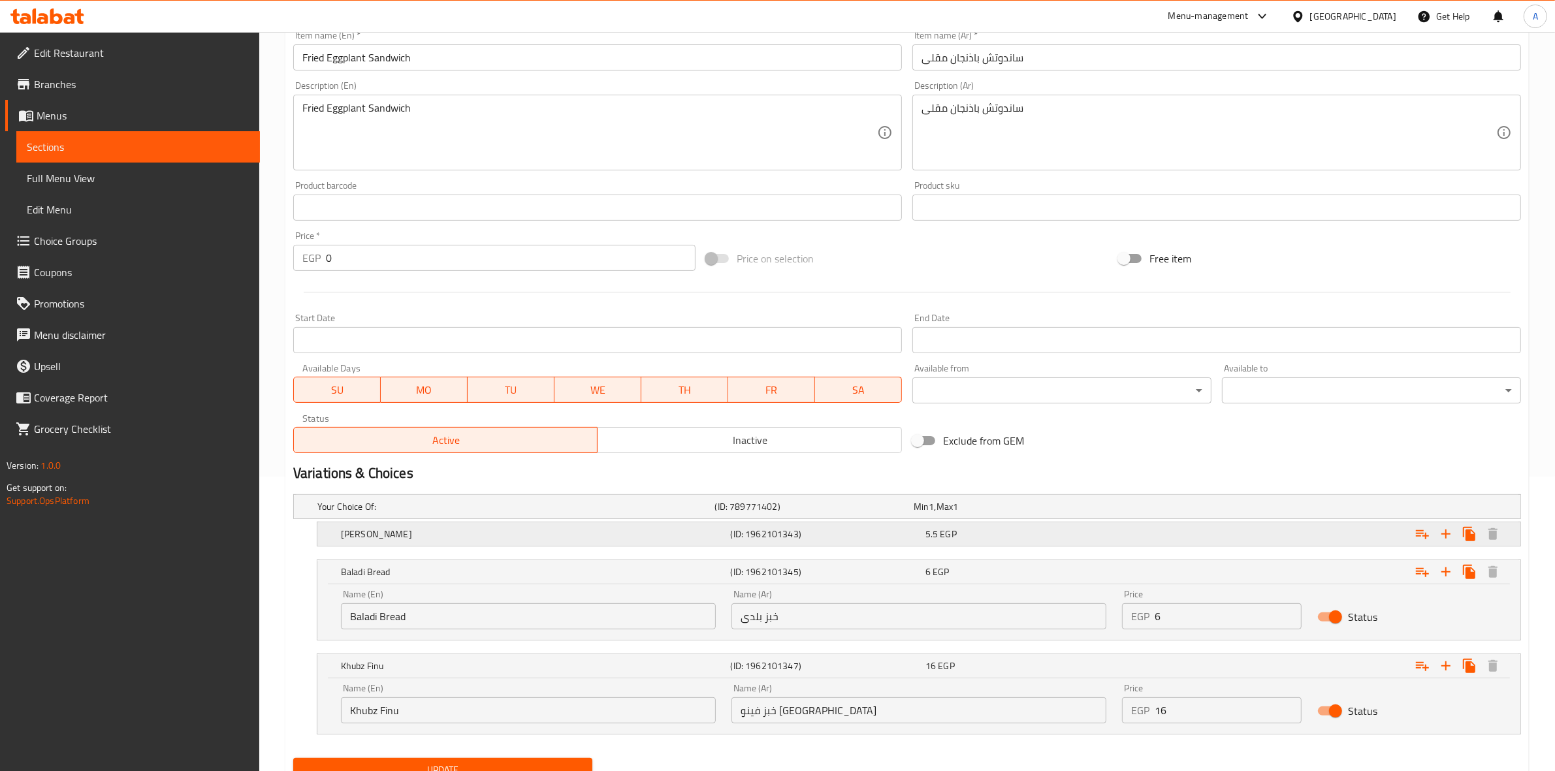
click at [990, 530] on div "5.5 EGP" at bounding box center [1020, 534] width 189 height 13
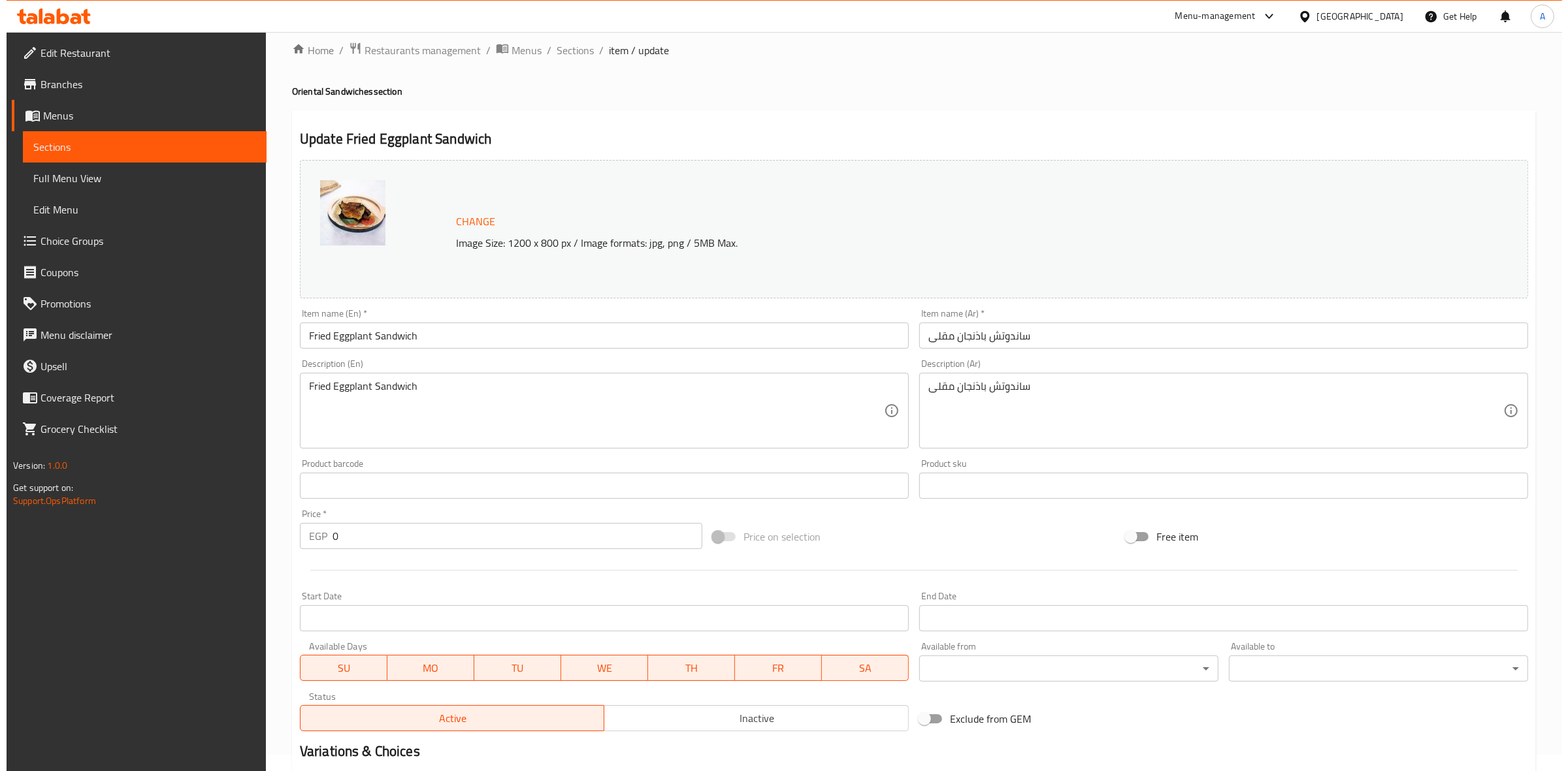
scroll to position [0, 0]
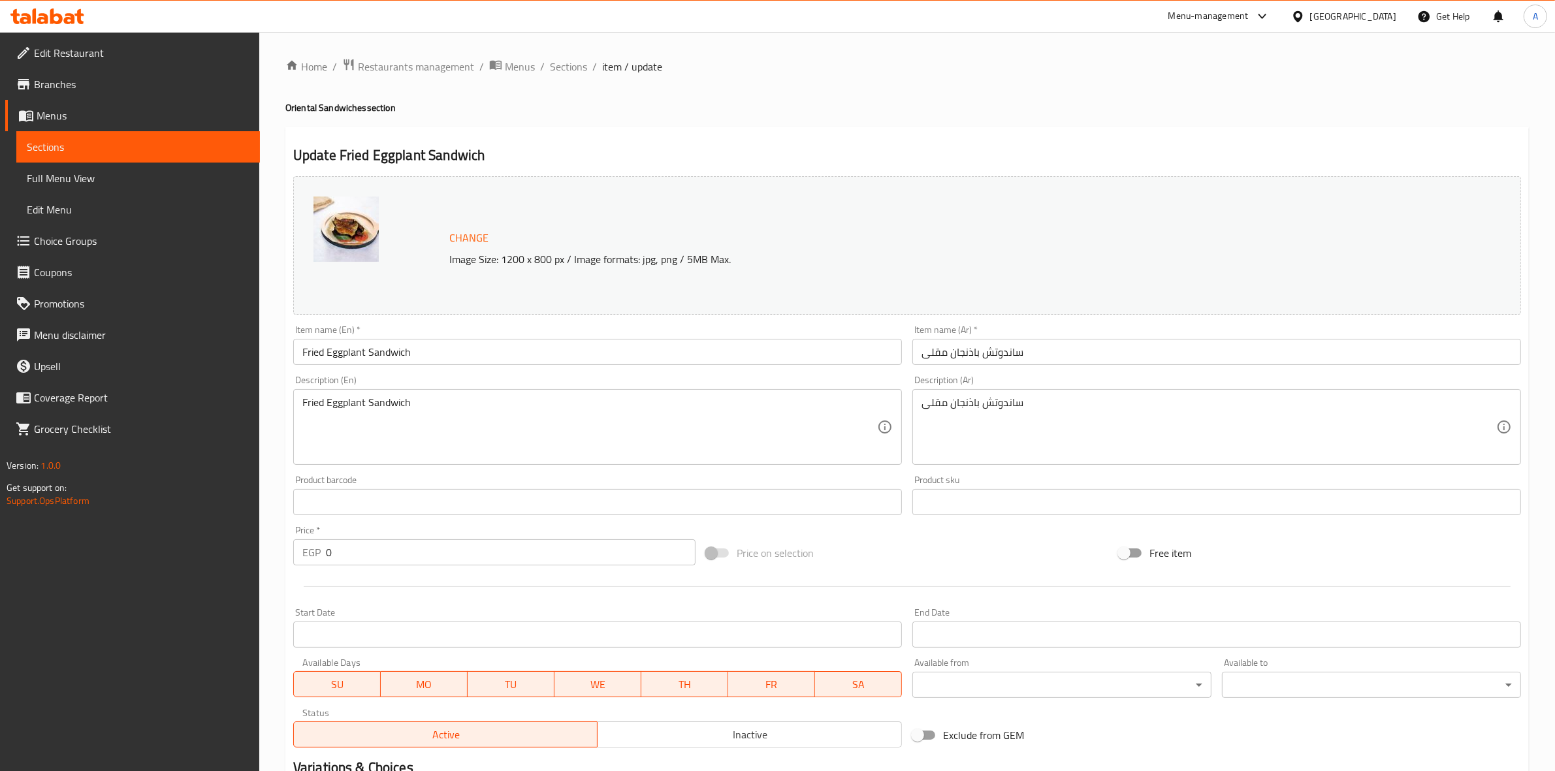
drag, startPoint x: 1115, startPoint y: 82, endPoint x: 1450, endPoint y: 43, distance: 337.3
click at [1115, 82] on div "Home / Restaurants management / Menus / Sections / item / update Oriental Sandw…" at bounding box center [907, 604] width 1244 height 1093
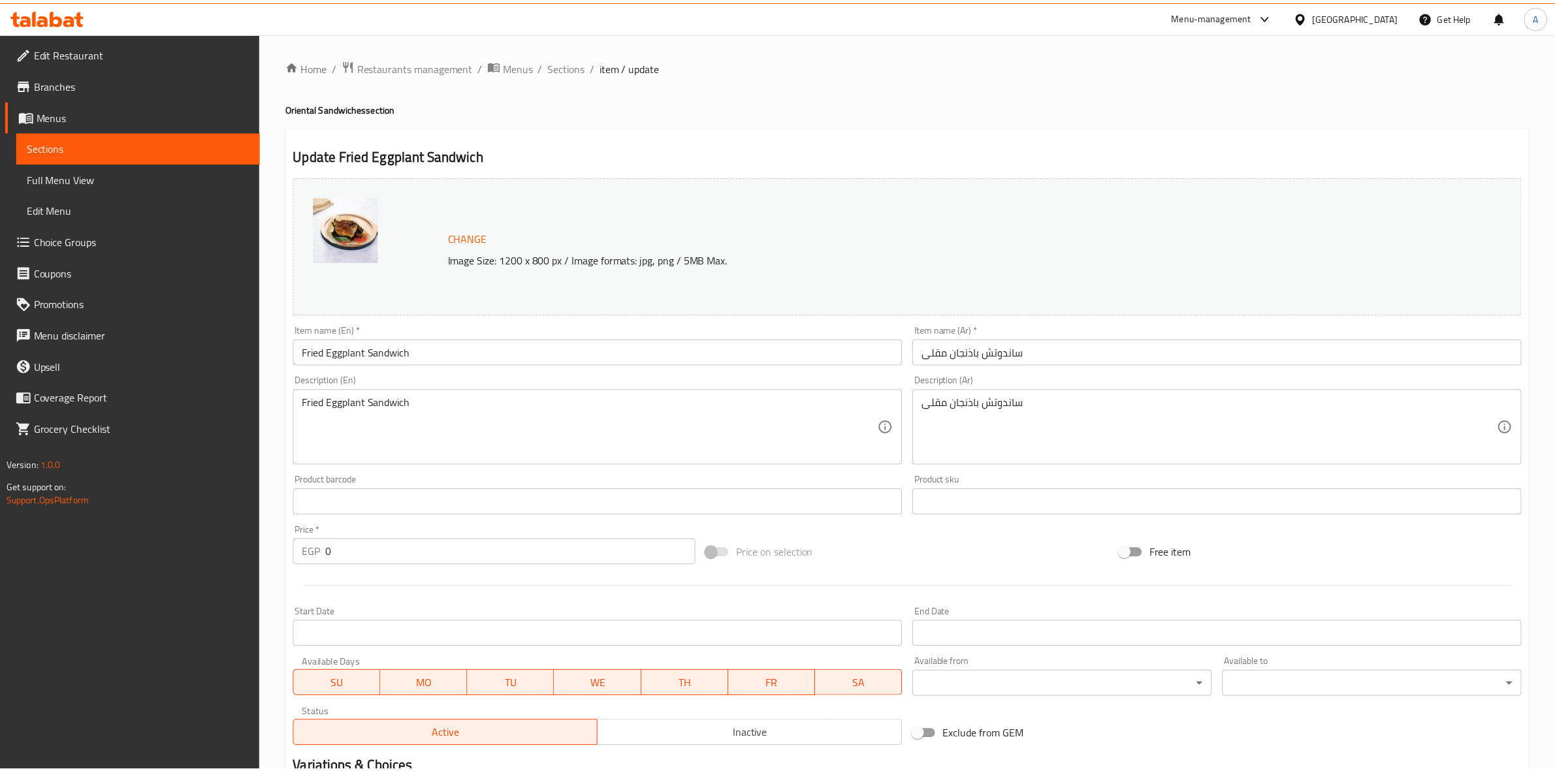
scroll to position [407, 0]
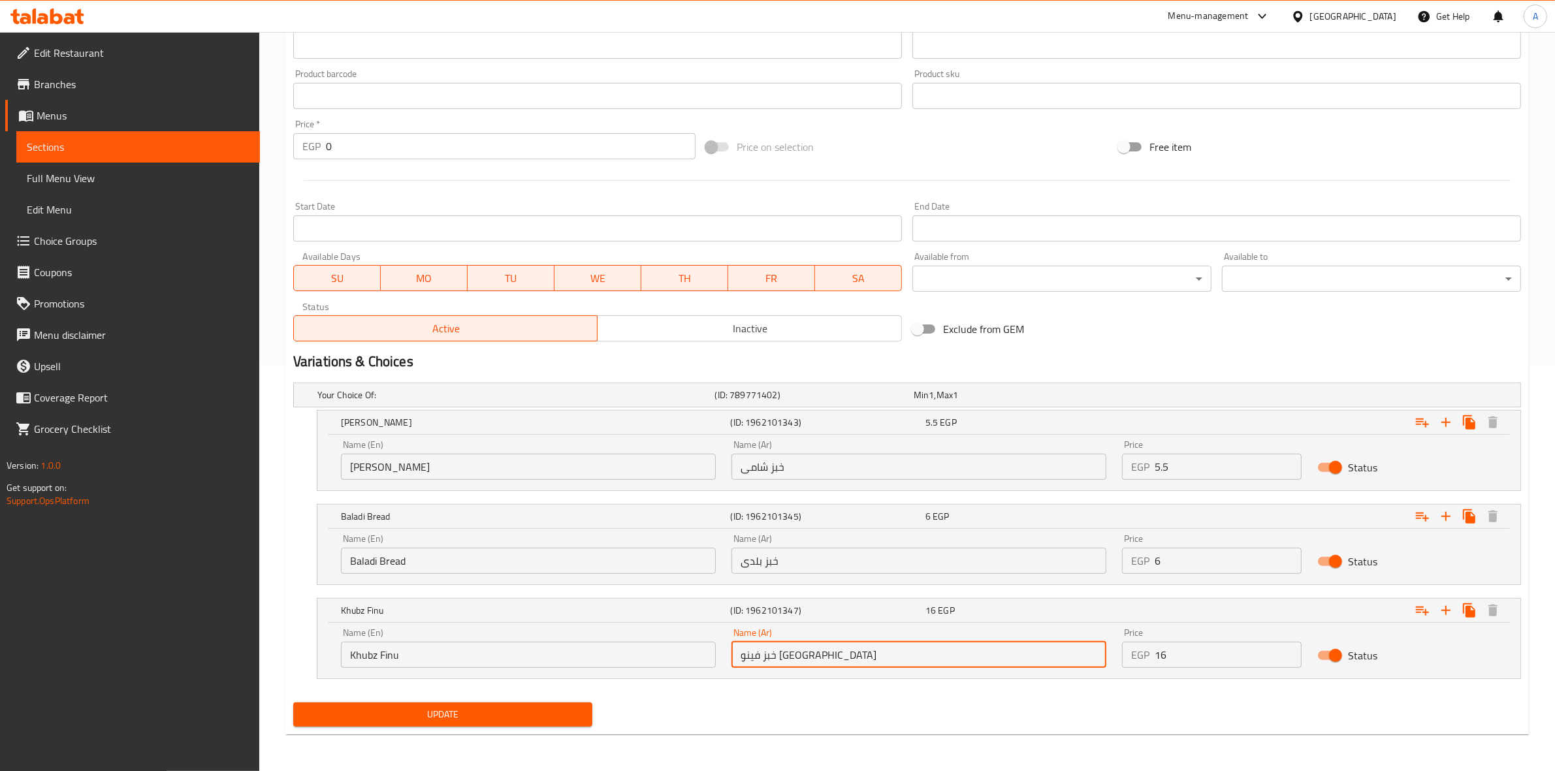
drag, startPoint x: 835, startPoint y: 657, endPoint x: 638, endPoint y: 647, distance: 196.8
click at [638, 647] on div "Name (En) Khubz Finu Name (En) Name (Ar) خبز فينو فرنساوي Name (Ar) Price EGP 1…" at bounding box center [919, 649] width 1172 height 56
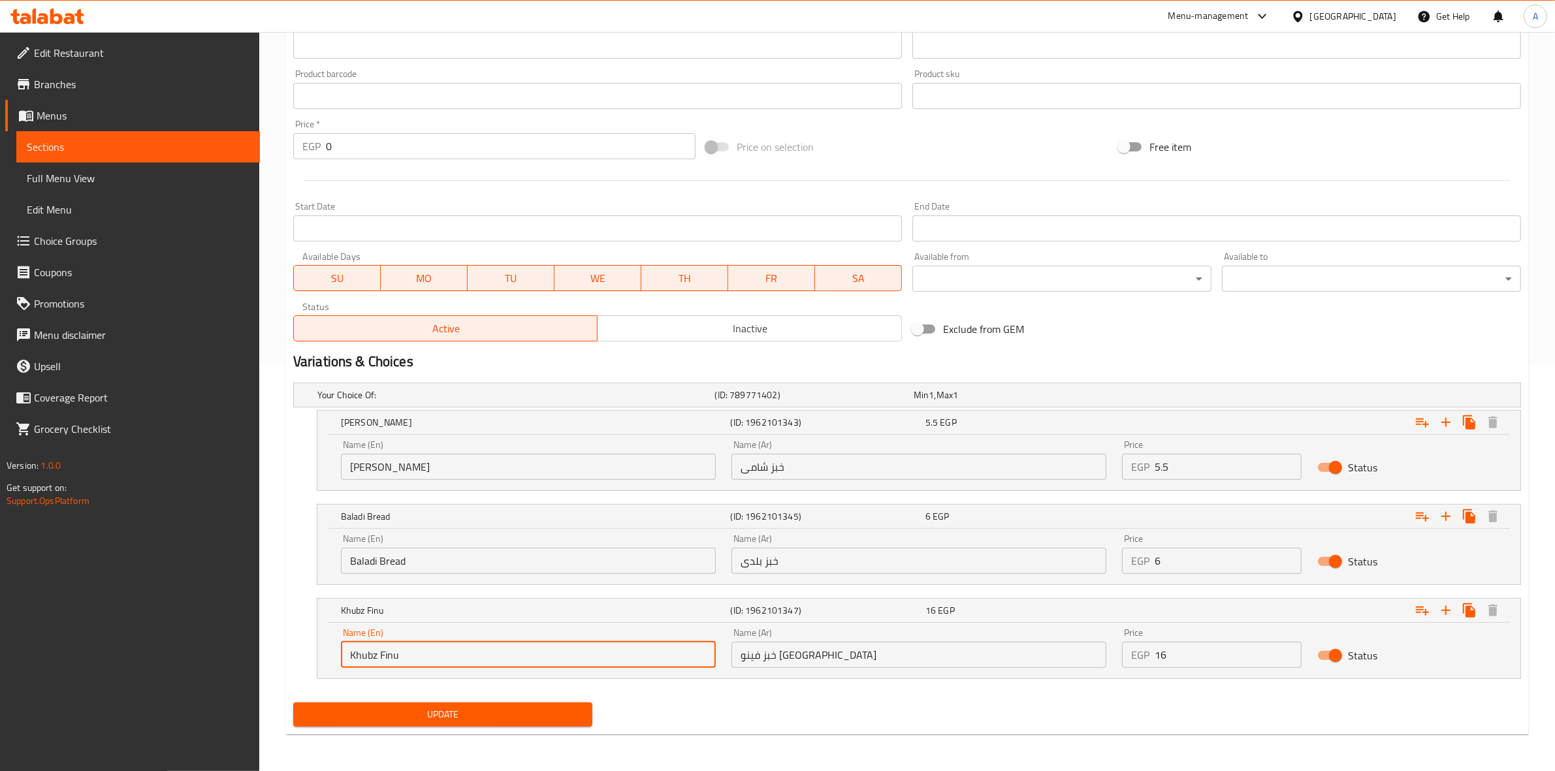
drag, startPoint x: 460, startPoint y: 663, endPoint x: 314, endPoint y: 645, distance: 148.0
click at [314, 645] on div "Khubz Finu (ID: 1962101347) 16 EGP Name (En) Khubz Finu Name (En) Name (Ar) خبز…" at bounding box center [907, 638] width 1228 height 81
paste input "French Bread"
type input "French Bread Fino"
click at [735, 709] on div "Update" at bounding box center [907, 715] width 1238 height 35
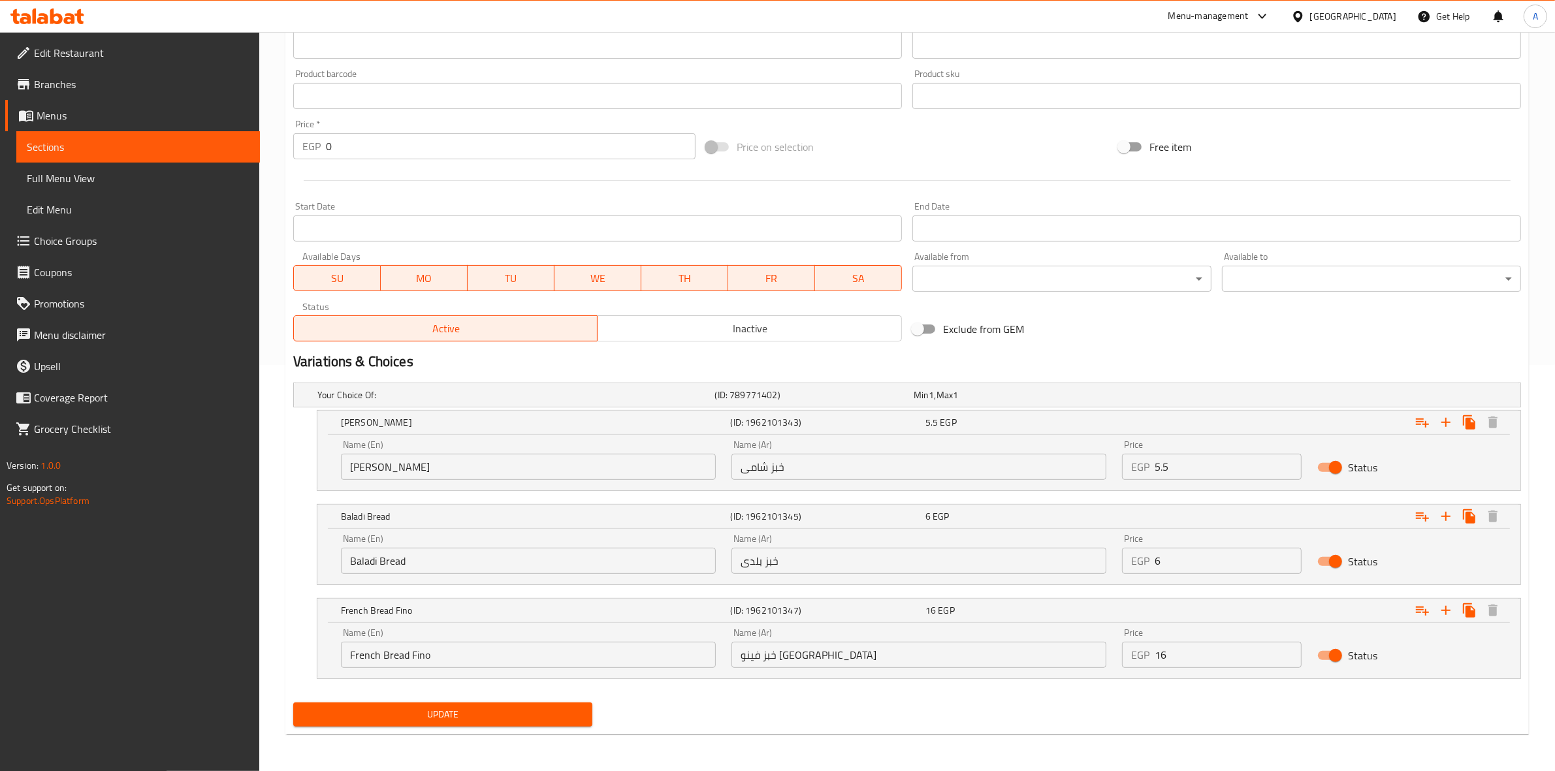
click at [449, 714] on span "Update" at bounding box center [443, 715] width 278 height 16
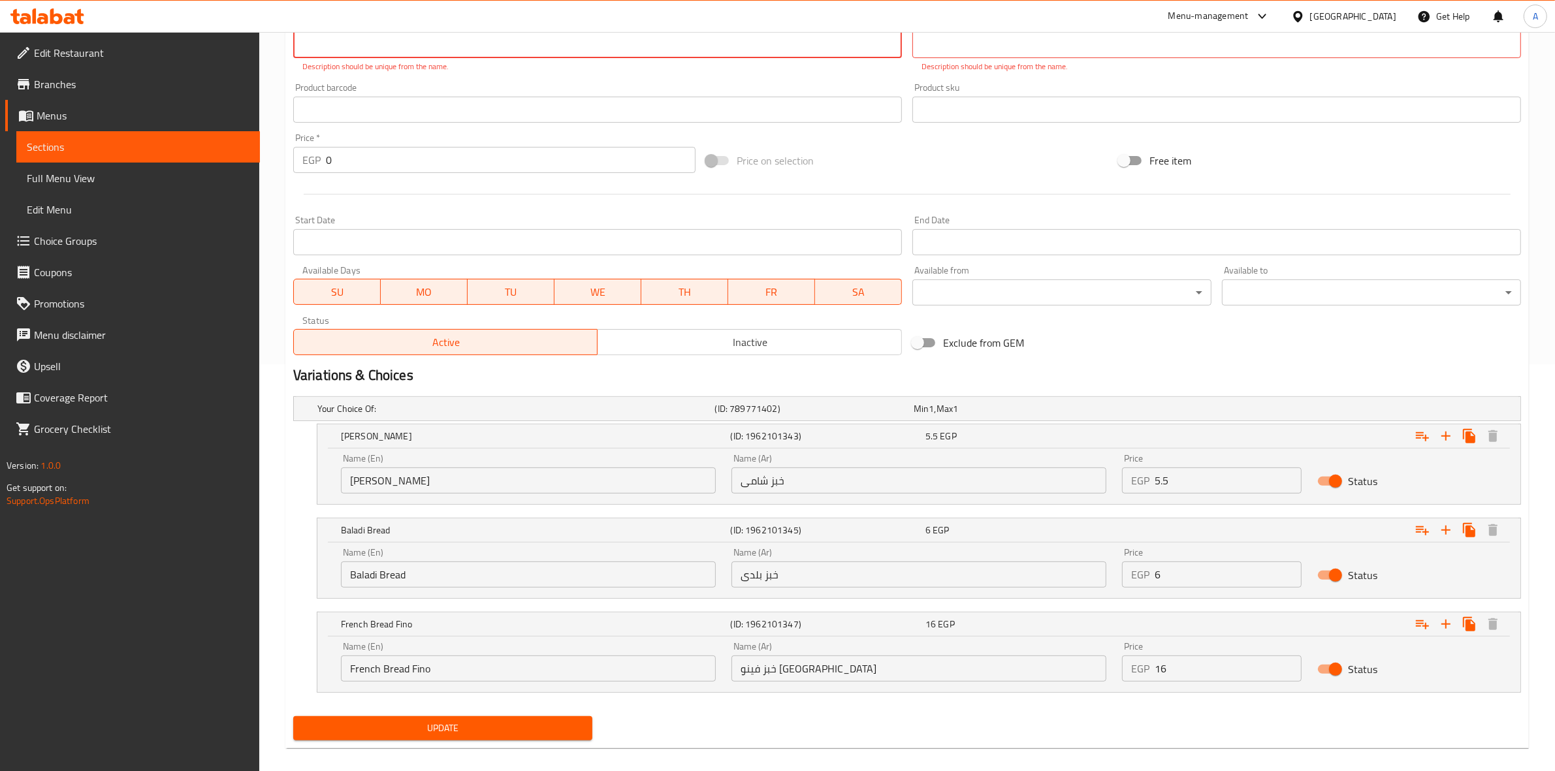
scroll to position [396, 0]
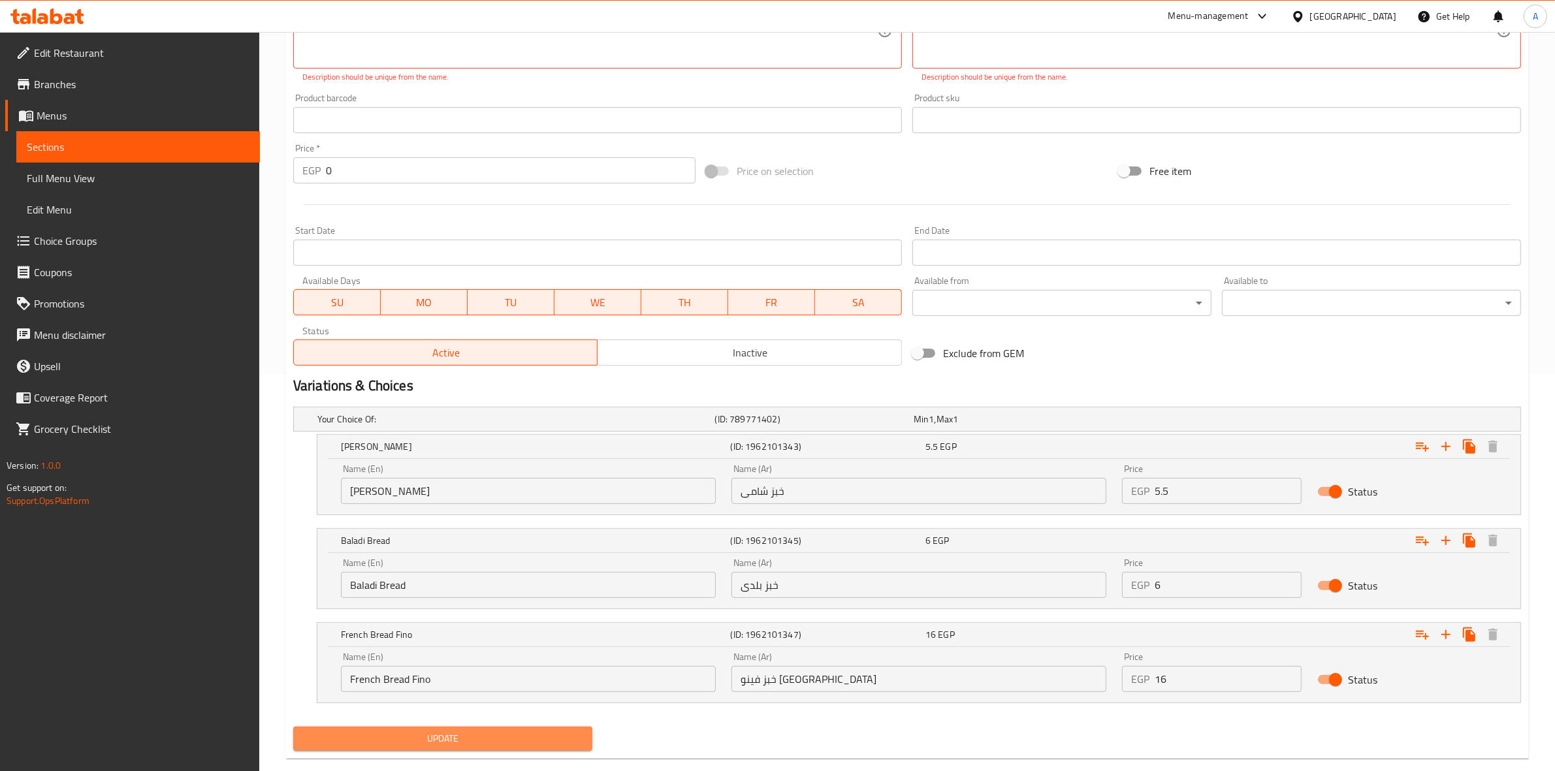
click at [439, 732] on span "Update" at bounding box center [443, 739] width 278 height 16
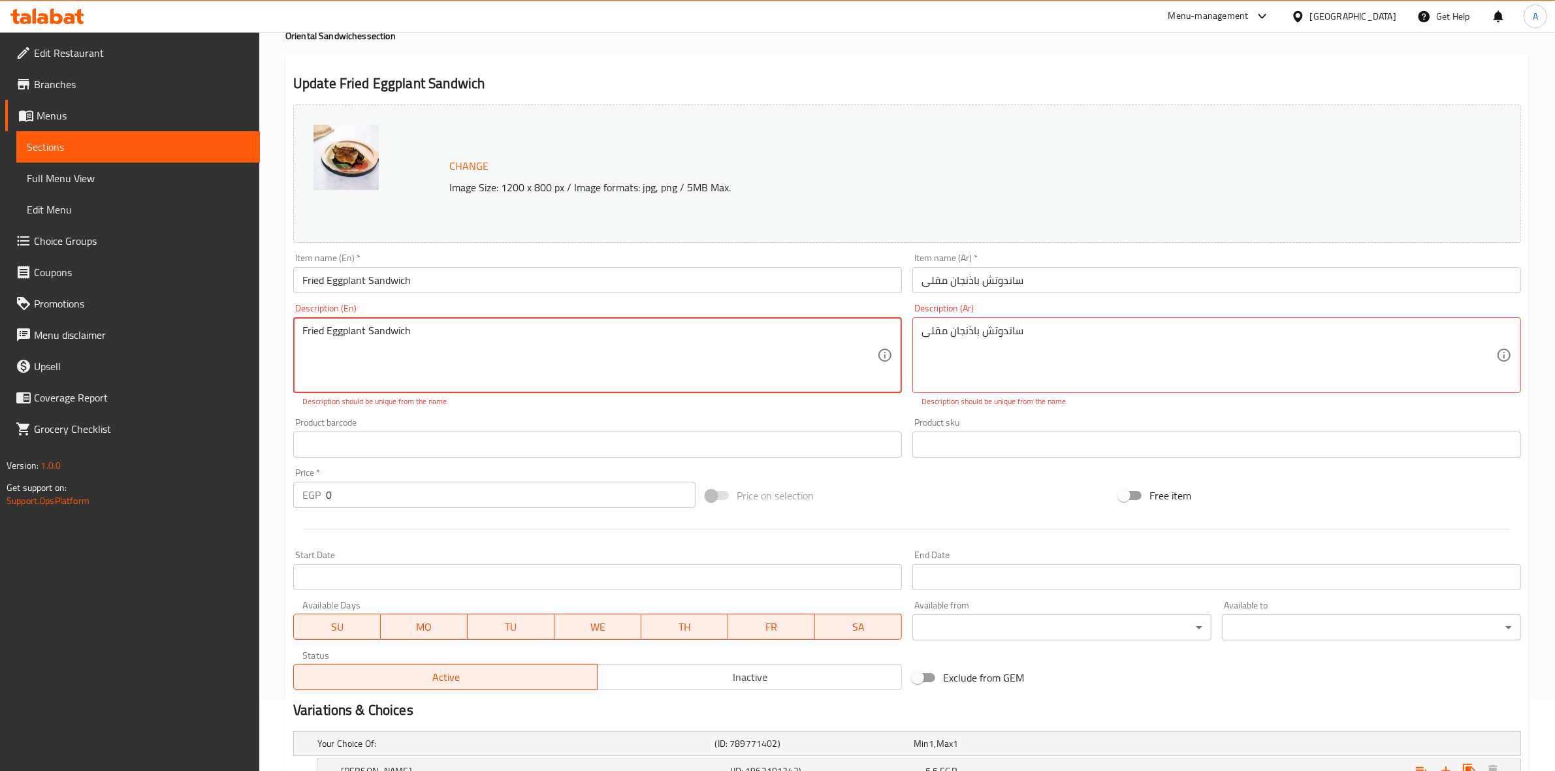
scroll to position [70, 0]
click at [379, 366] on textarea "Fried Eggplant Sandwich" at bounding box center [589, 358] width 575 height 62
click at [383, 390] on div "Fried Eggplant Sandwich Description (En)" at bounding box center [597, 357] width 609 height 76
click at [433, 420] on div "Product barcode Product barcode" at bounding box center [597, 440] width 609 height 40
drag, startPoint x: 425, startPoint y: 334, endPoint x: 42, endPoint y: 261, distance: 389.0
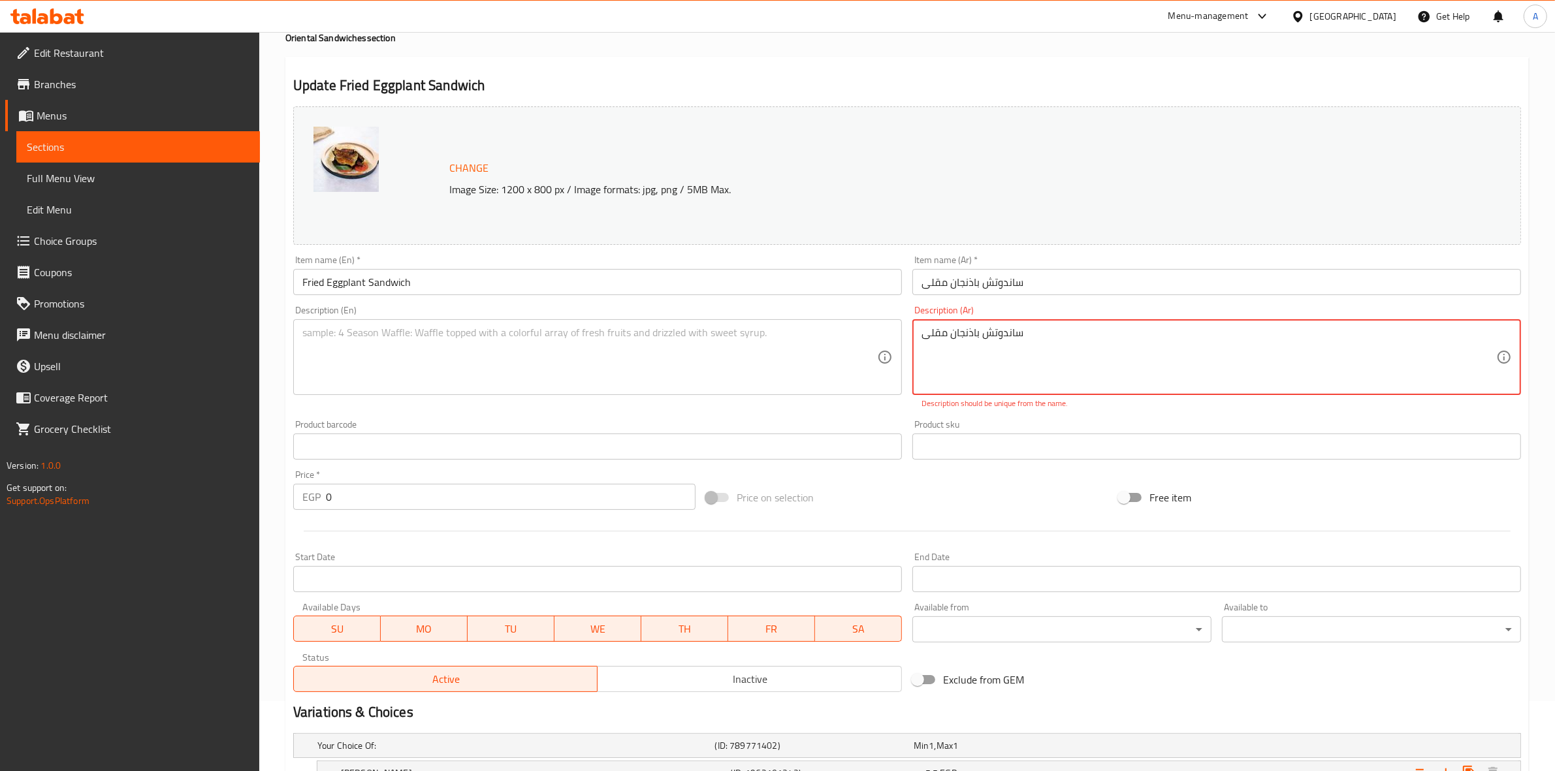
drag, startPoint x: 1107, startPoint y: 344, endPoint x: 688, endPoint y: 337, distance: 419.4
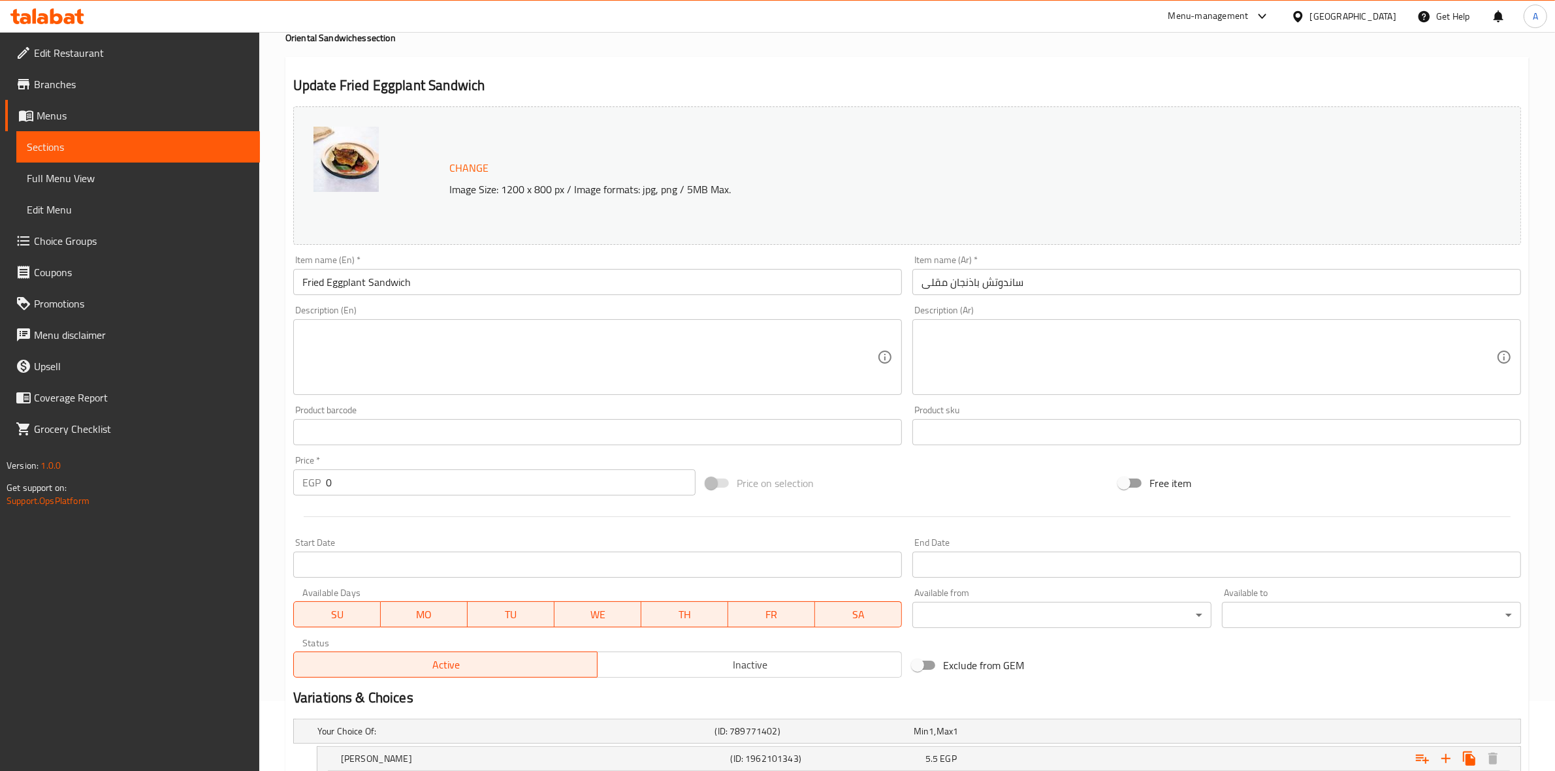
click at [896, 483] on div "Price on selection" at bounding box center [907, 483] width 413 height 35
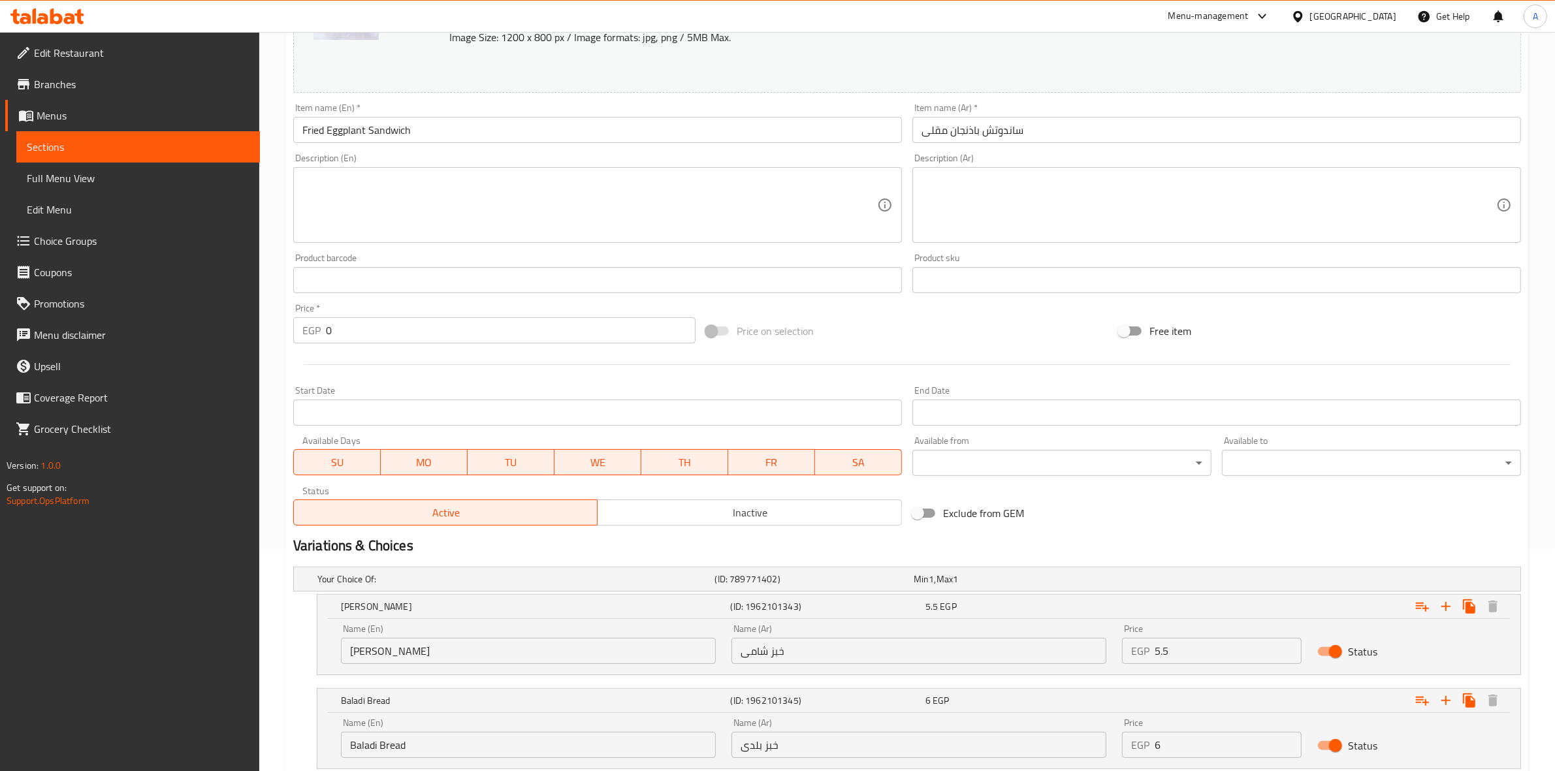
scroll to position [407, 0]
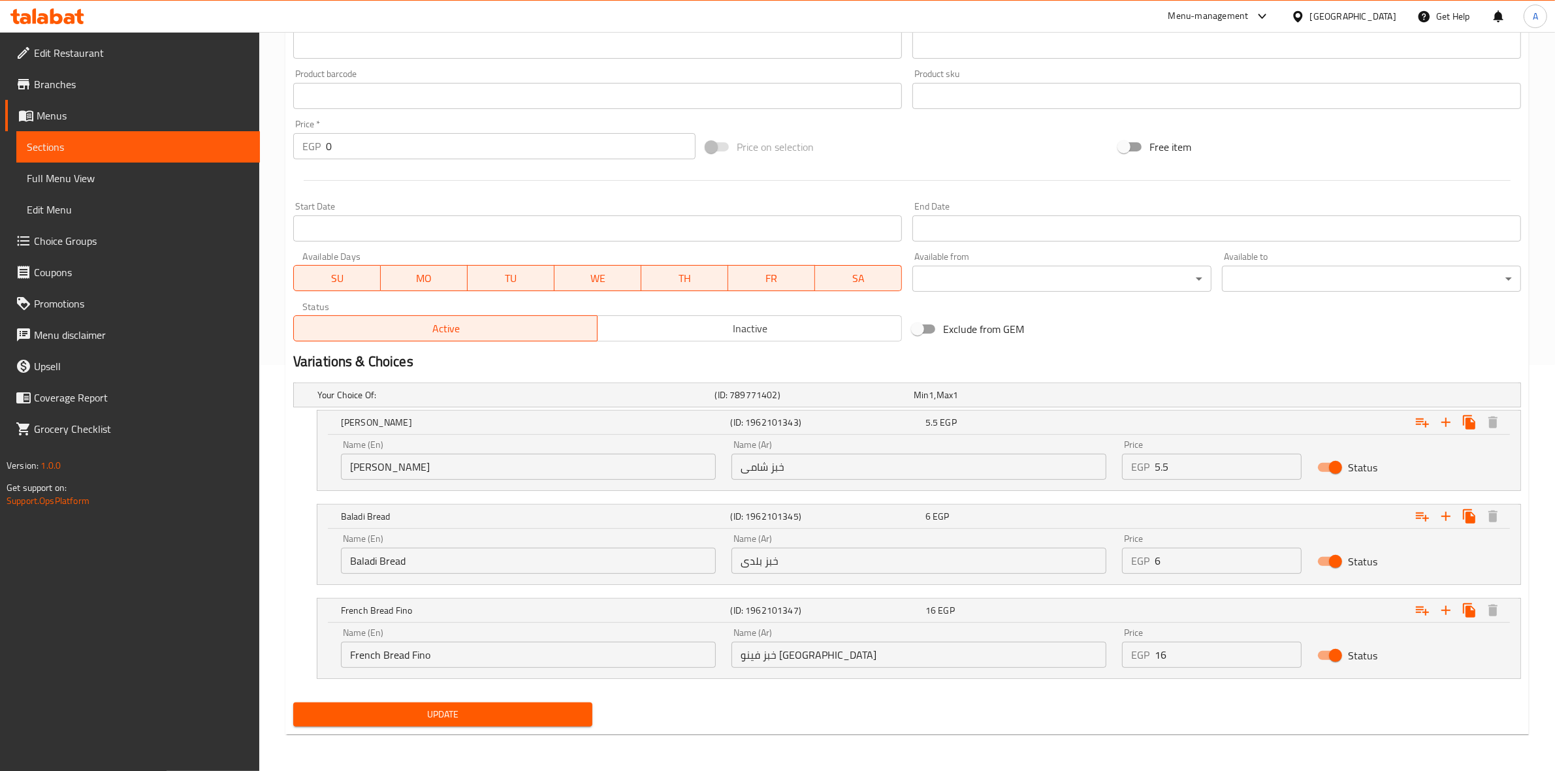
click at [1468, 329] on div "Change Image Size: 1200 x 800 px / Image formats: jpg, png / 5MB Max. Item name…" at bounding box center [907, 56] width 1238 height 582
click at [458, 719] on span "Update" at bounding box center [443, 715] width 278 height 16
click at [526, 705] on button "Update" at bounding box center [442, 715] width 299 height 24
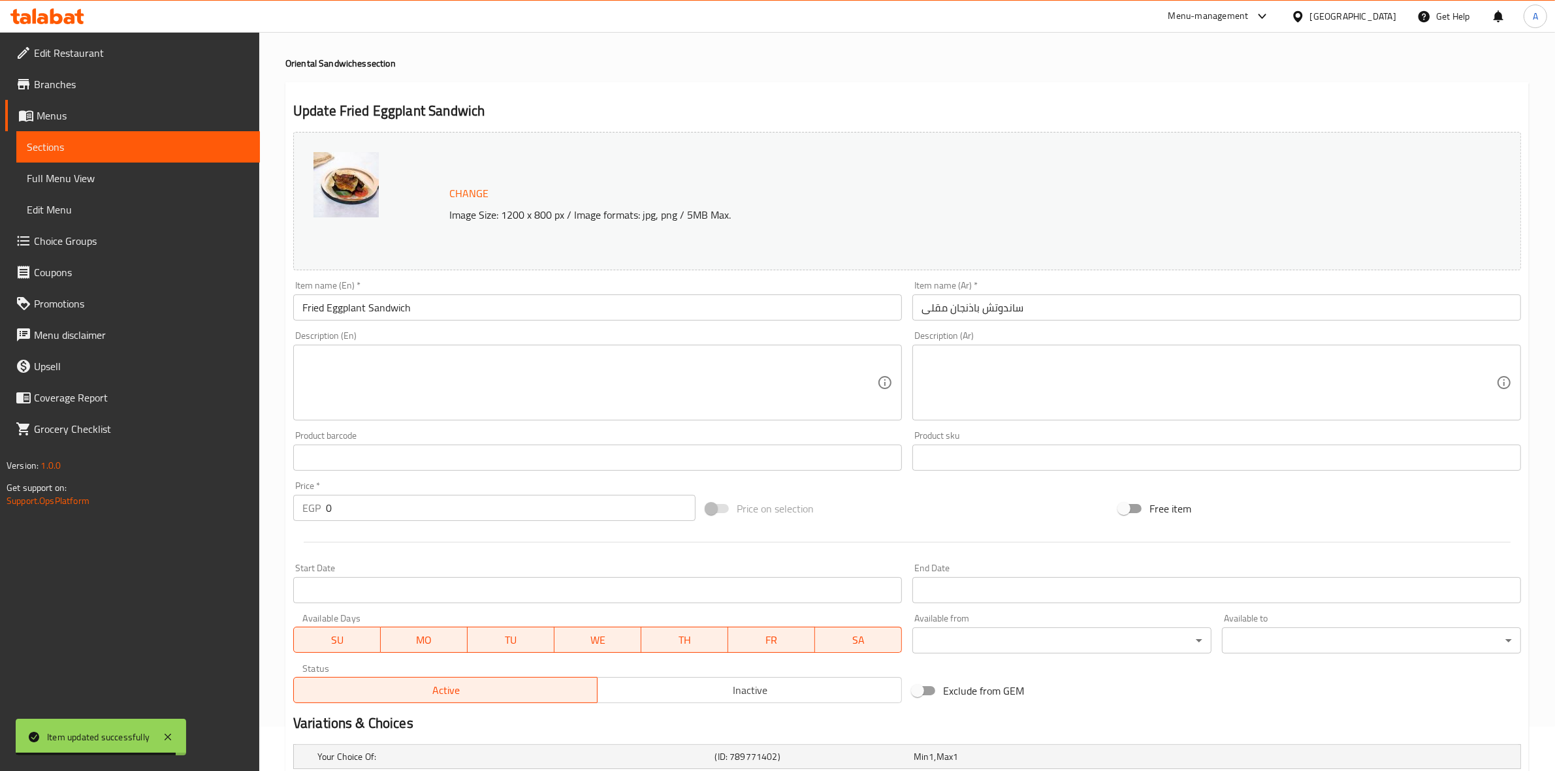
scroll to position [0, 0]
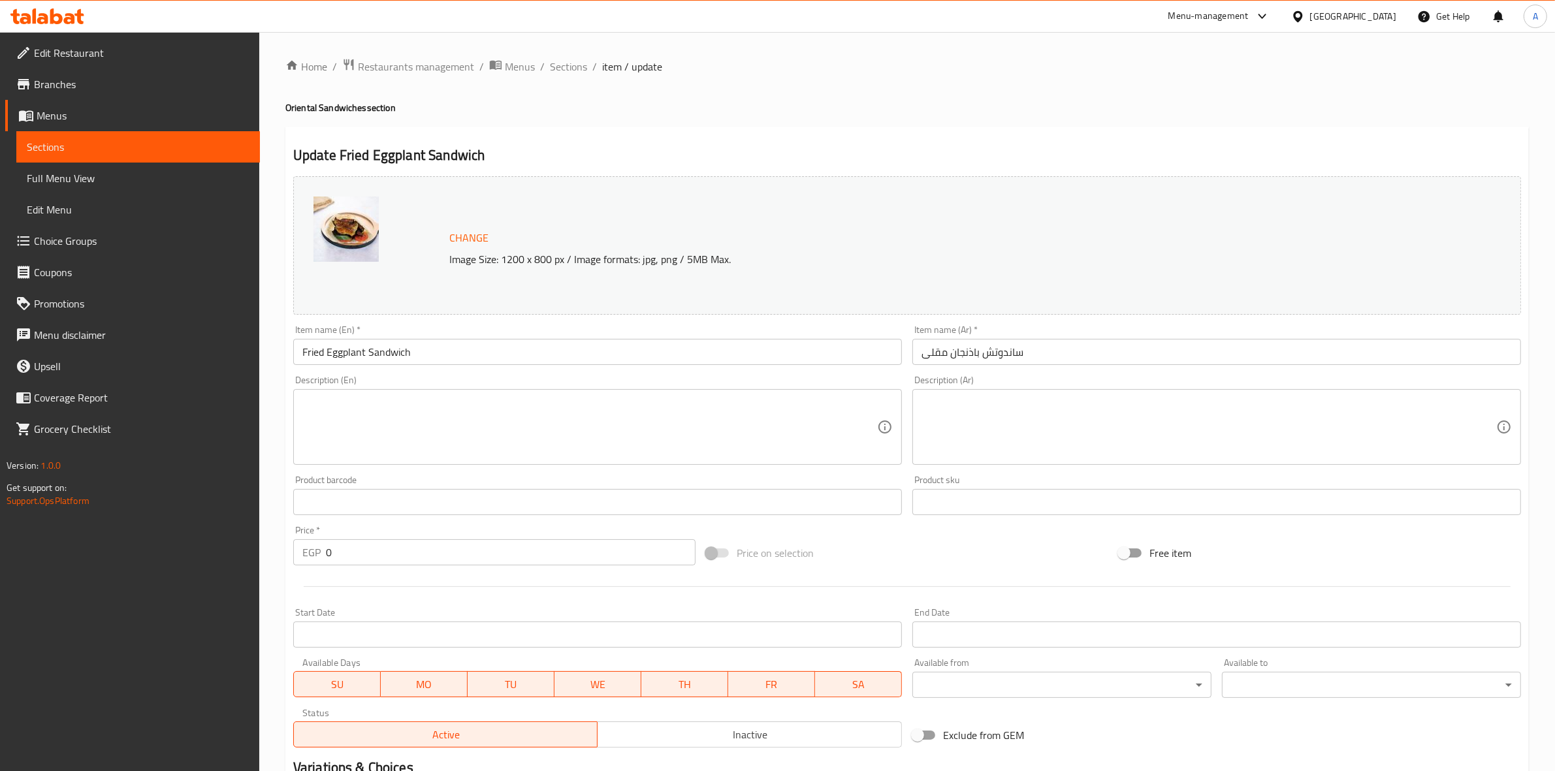
click at [71, 21] on icon at bounding box center [69, 18] width 11 height 11
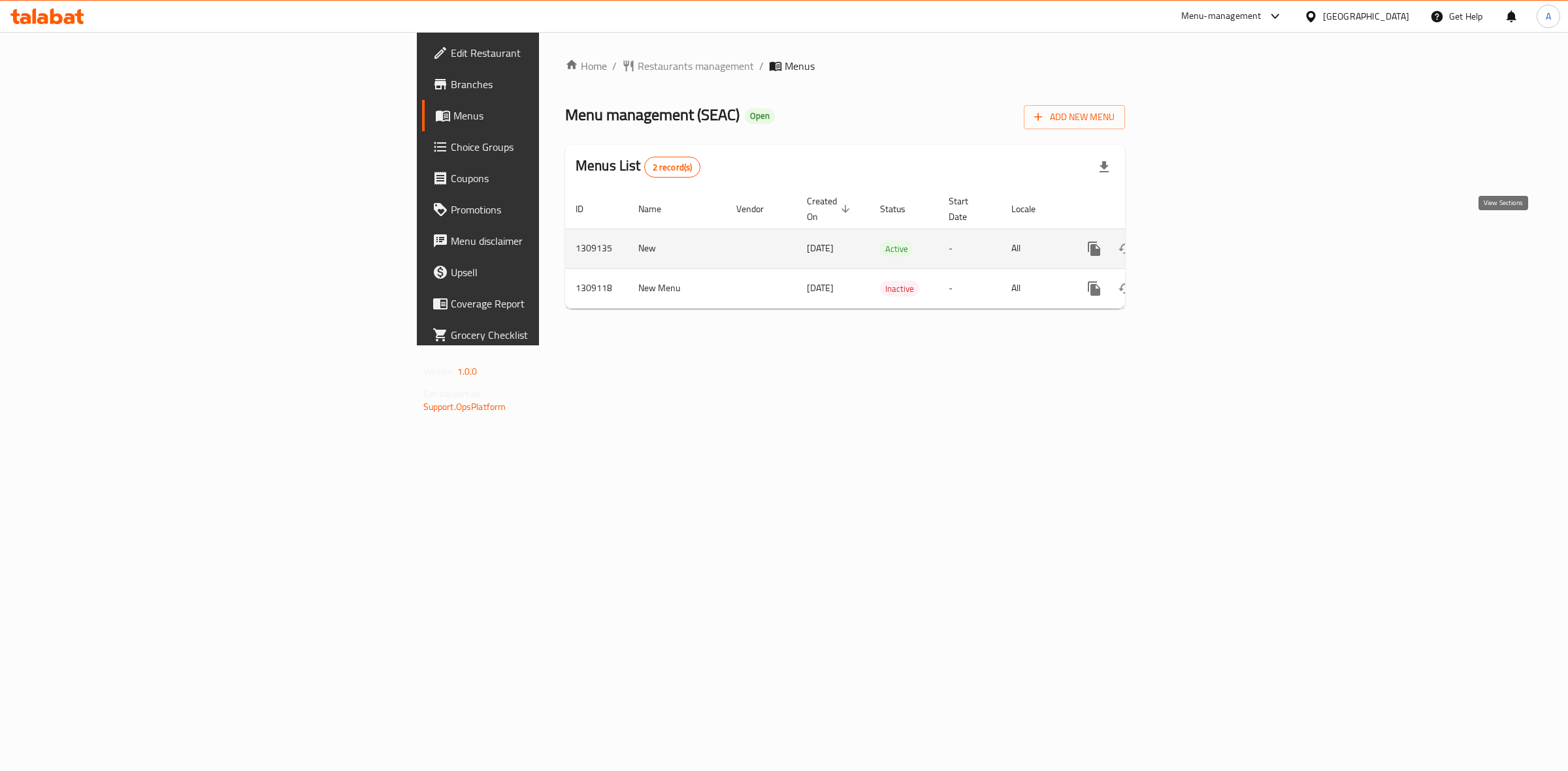
click at [1196, 241] on icon "enhanced table" at bounding box center [1188, 249] width 16 height 16
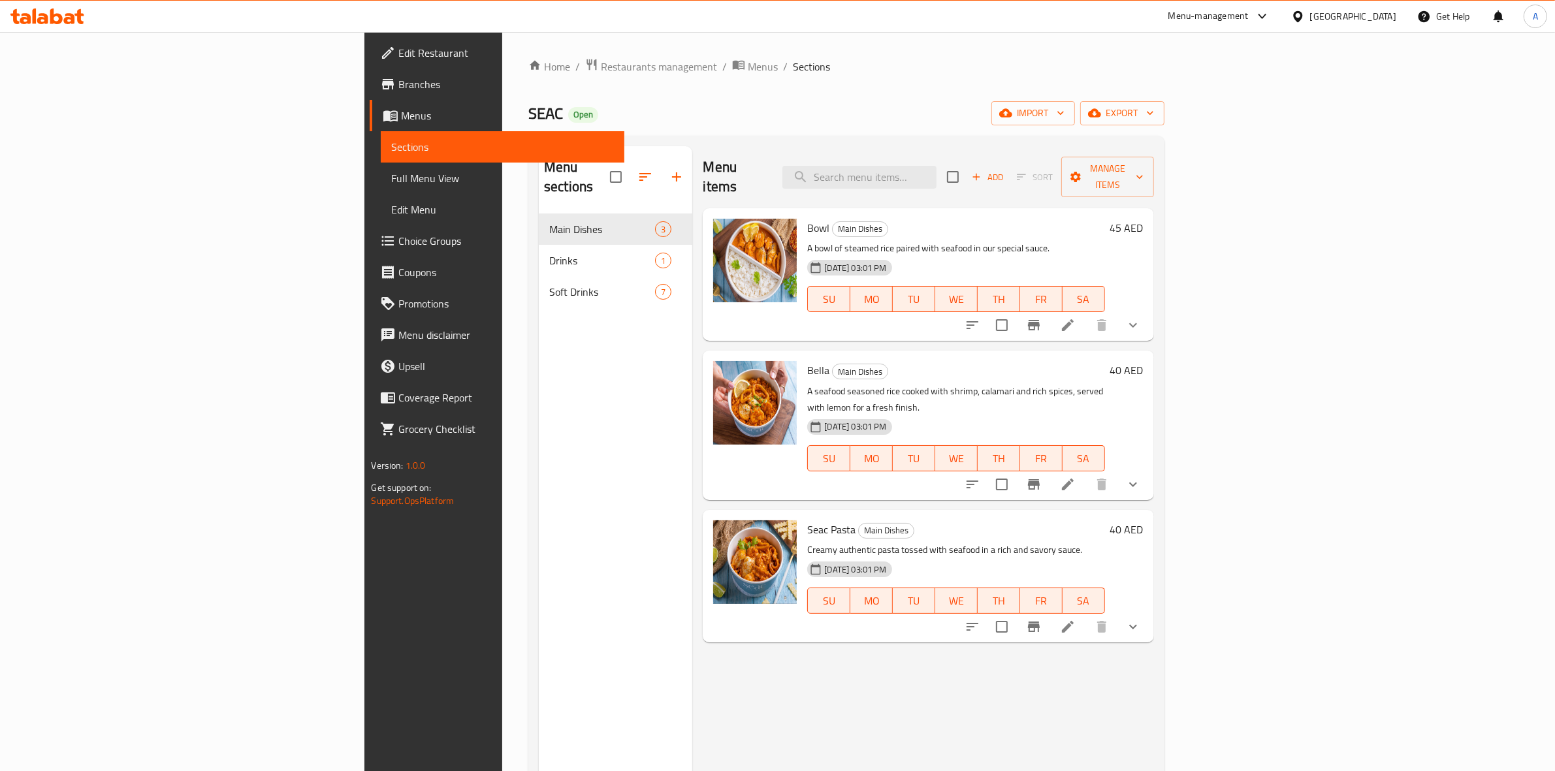
click at [398, 236] on span "Choice Groups" at bounding box center [506, 241] width 216 height 16
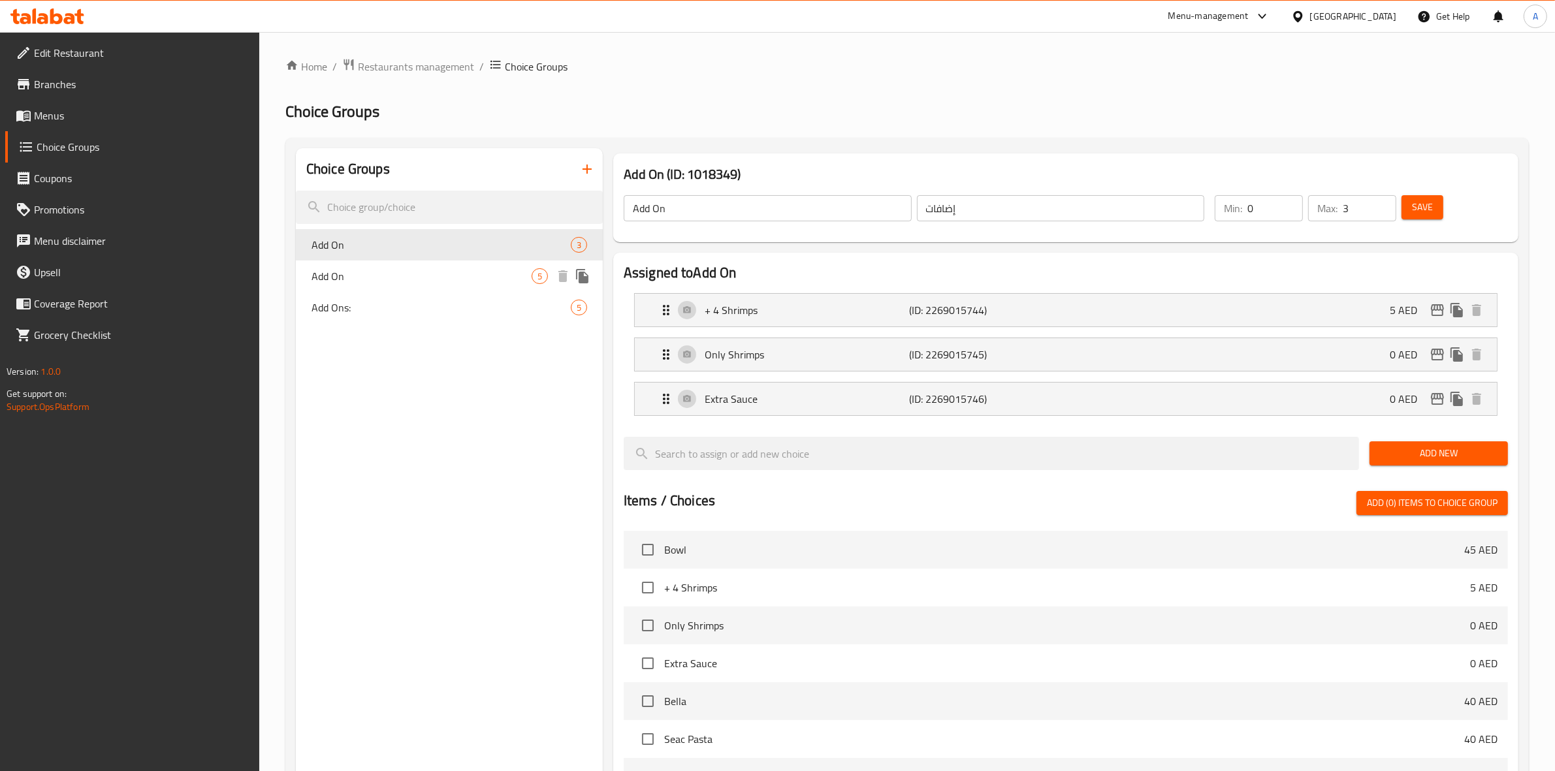
click at [425, 273] on span "Add On" at bounding box center [422, 276] width 220 height 16
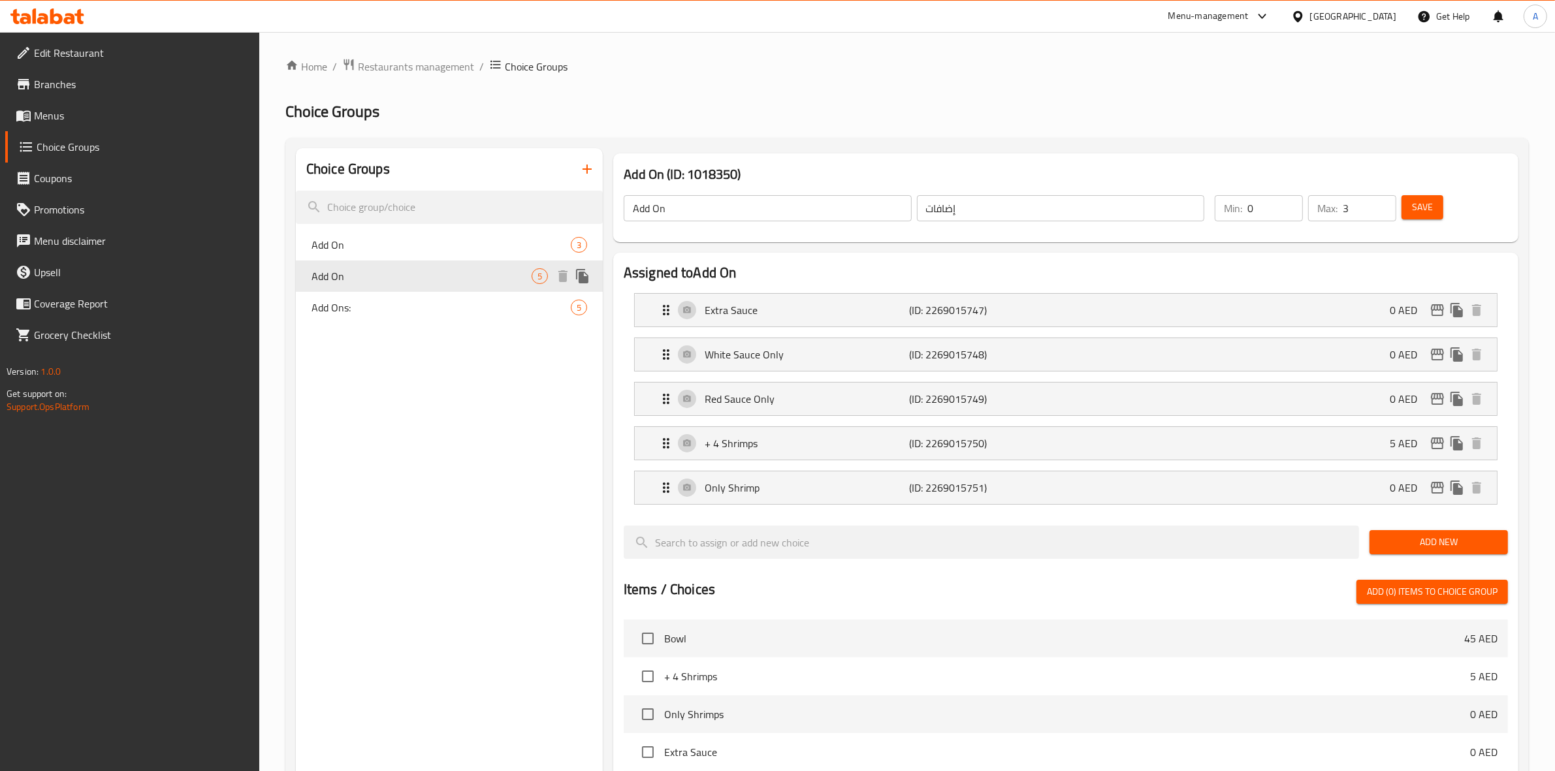
type input "5"
click at [420, 292] on div "Add Ons: 5" at bounding box center [449, 307] width 307 height 31
type input "Add Ons:"
type input "الإضافات:"
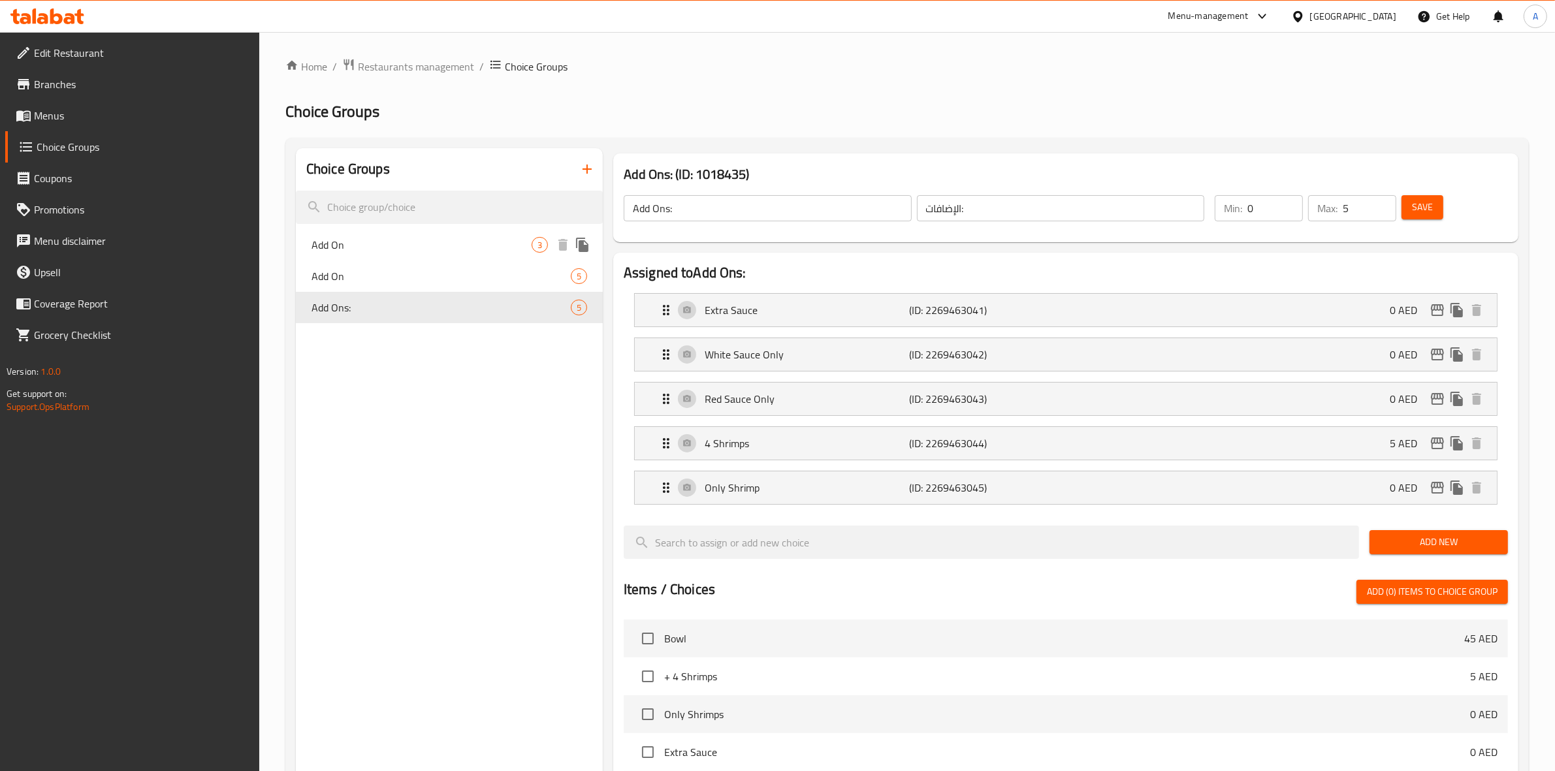
click at [432, 245] on span "Add On" at bounding box center [422, 245] width 220 height 16
type input "Add On"
type input "إضافات"
type input "3"
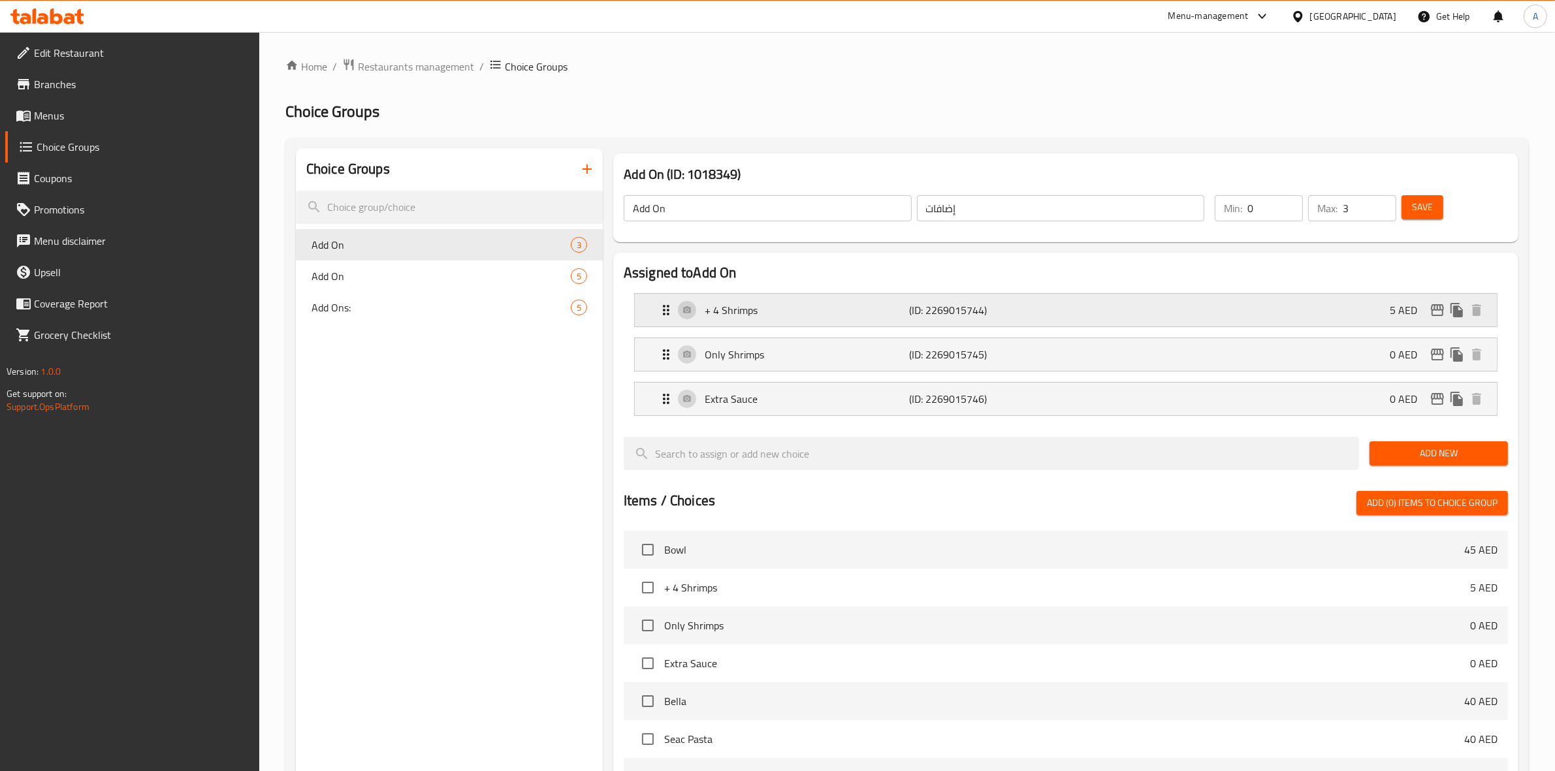
click at [1228, 321] on div "+ 4 Shrimps (ID: 2269015744) 5 AED" at bounding box center [1069, 310] width 823 height 33
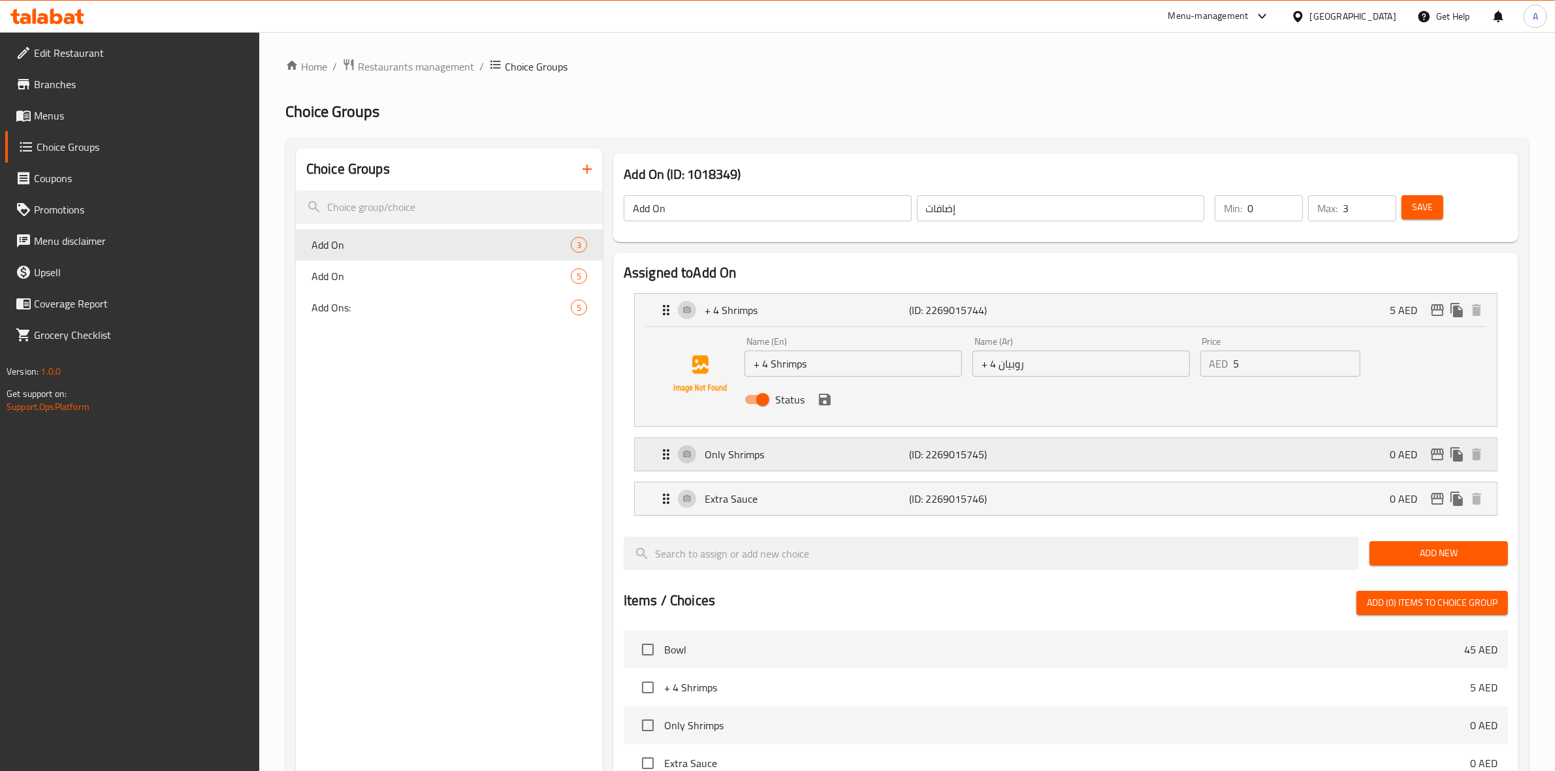
click at [1040, 455] on p "(ID: 2269015745)" at bounding box center [978, 455] width 137 height 16
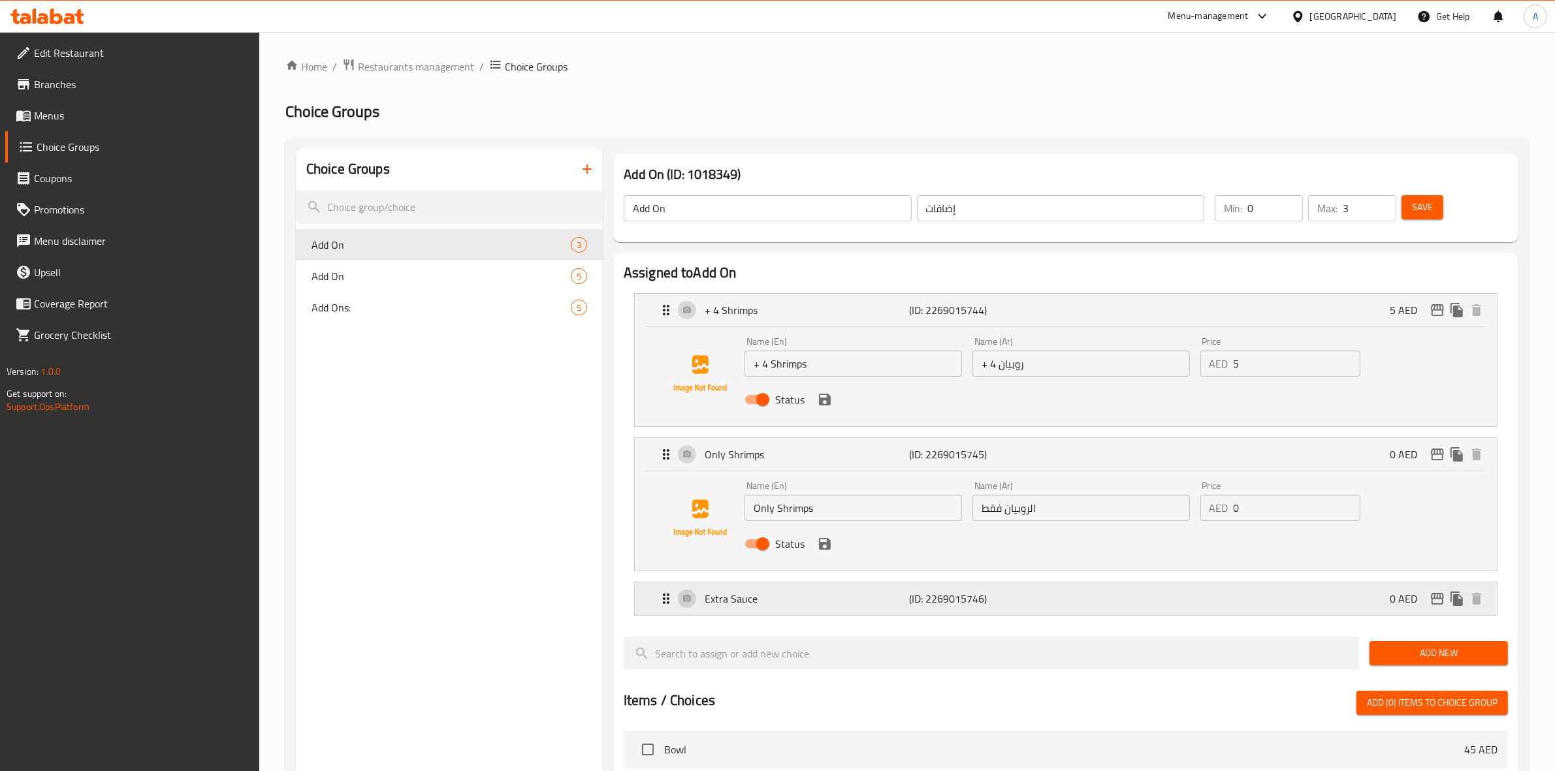
click at [1013, 602] on p "(ID: 2269015746)" at bounding box center [978, 599] width 137 height 16
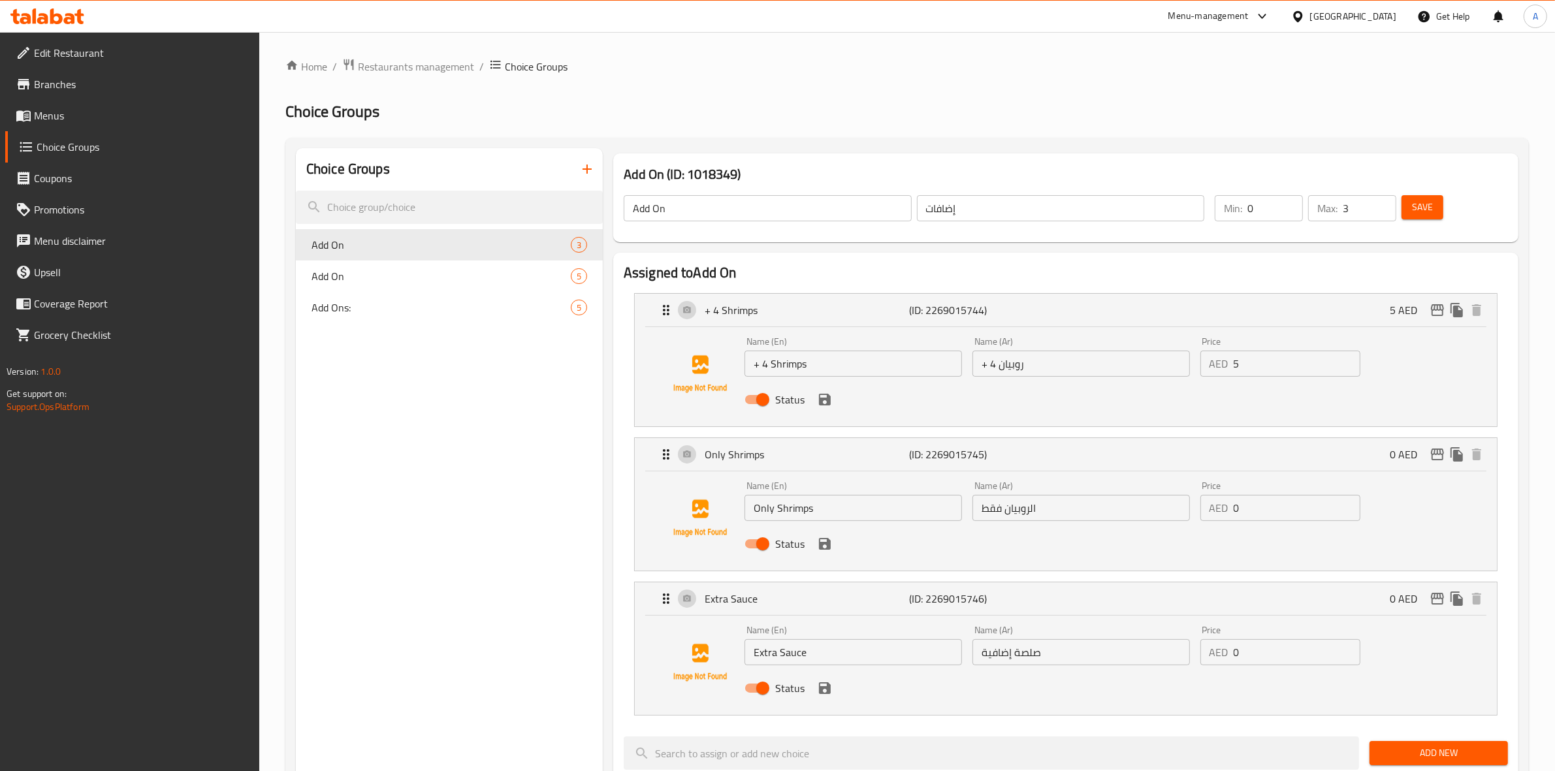
click at [366, 526] on div "Choice Groups Add On 3 Add On 5 Add Ons: 5" at bounding box center [449, 772] width 307 height 1248
type input "1"
click at [1287, 202] on input "1" at bounding box center [1276, 208] width 56 height 26
click at [1421, 217] on button "Save" at bounding box center [1423, 207] width 42 height 24
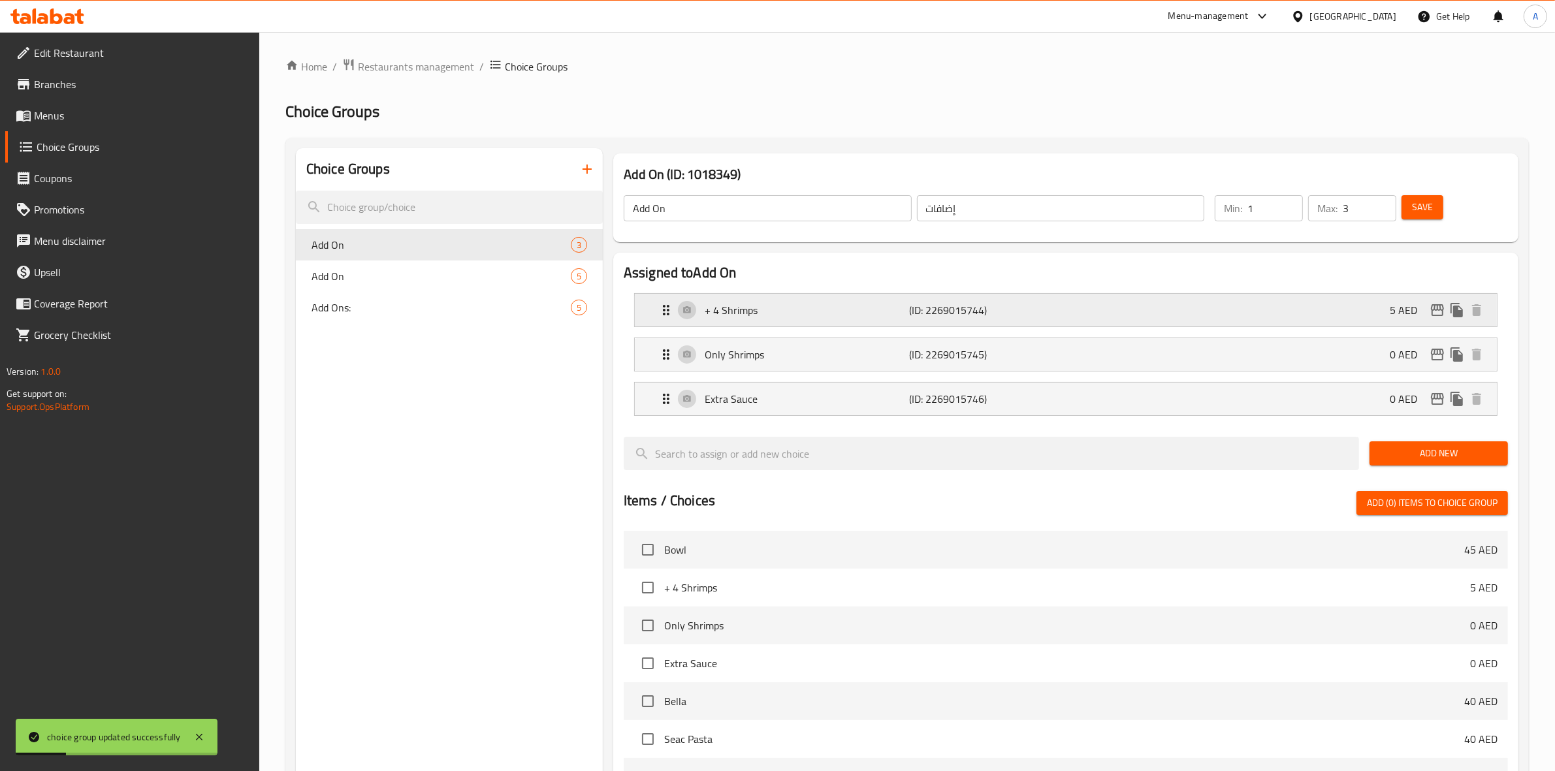
click at [1052, 308] on div "+ 4 Shrimps (ID: 2269015744) 5 AED" at bounding box center [1069, 310] width 823 height 33
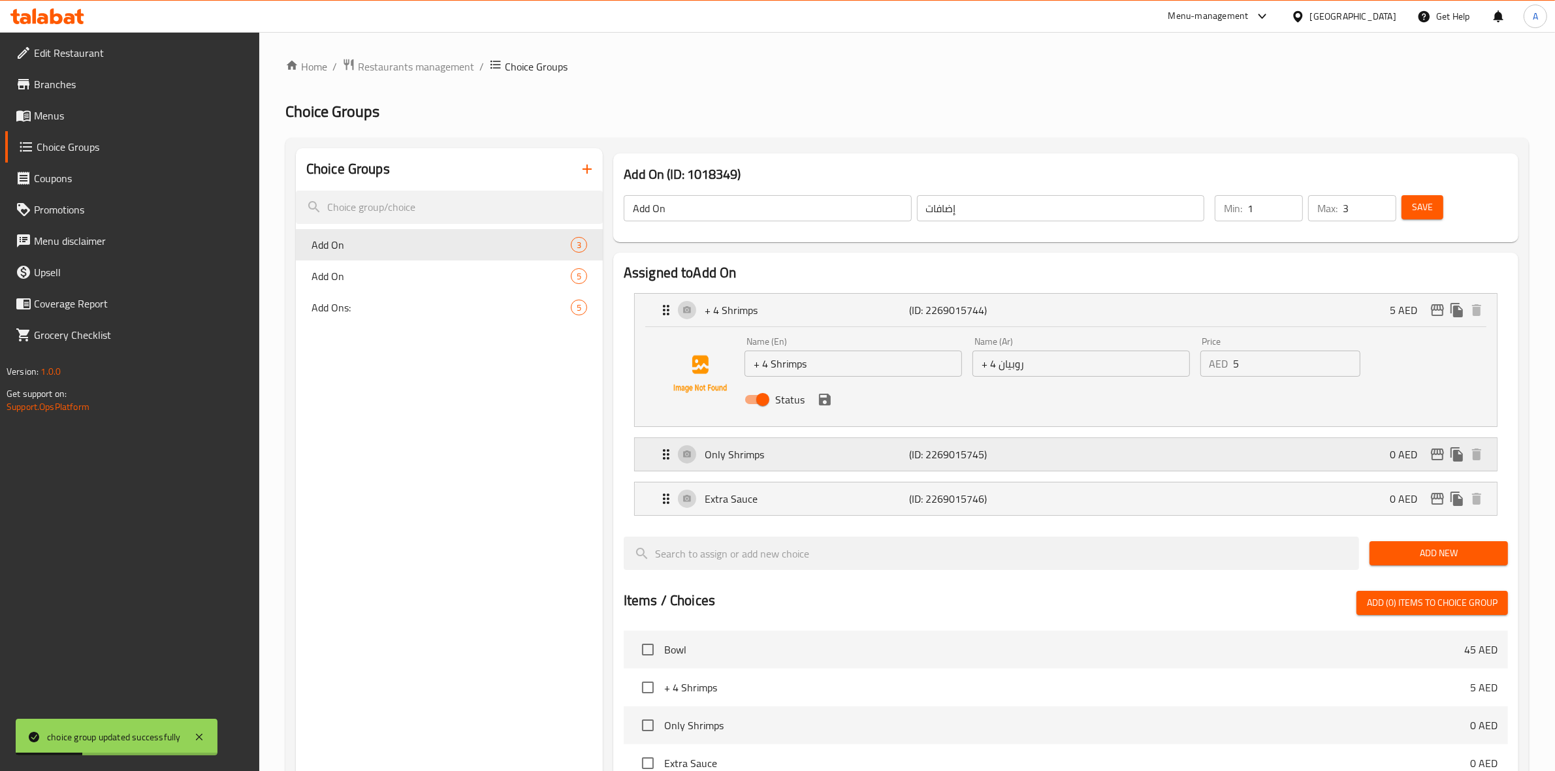
click at [1010, 461] on p "(ID: 2269015745)" at bounding box center [978, 455] width 137 height 16
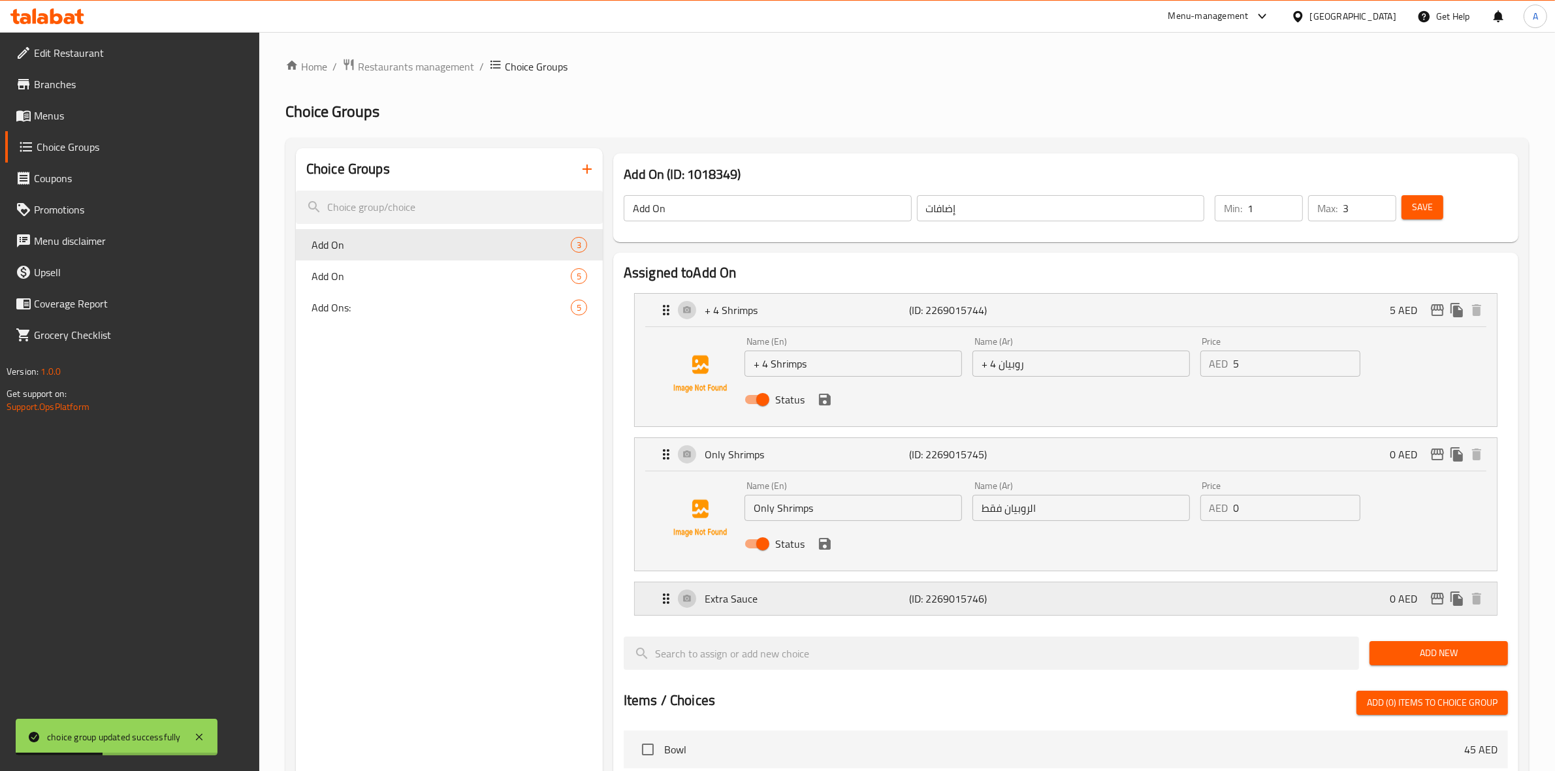
click at [1029, 596] on p "(ID: 2269015746)" at bounding box center [978, 599] width 137 height 16
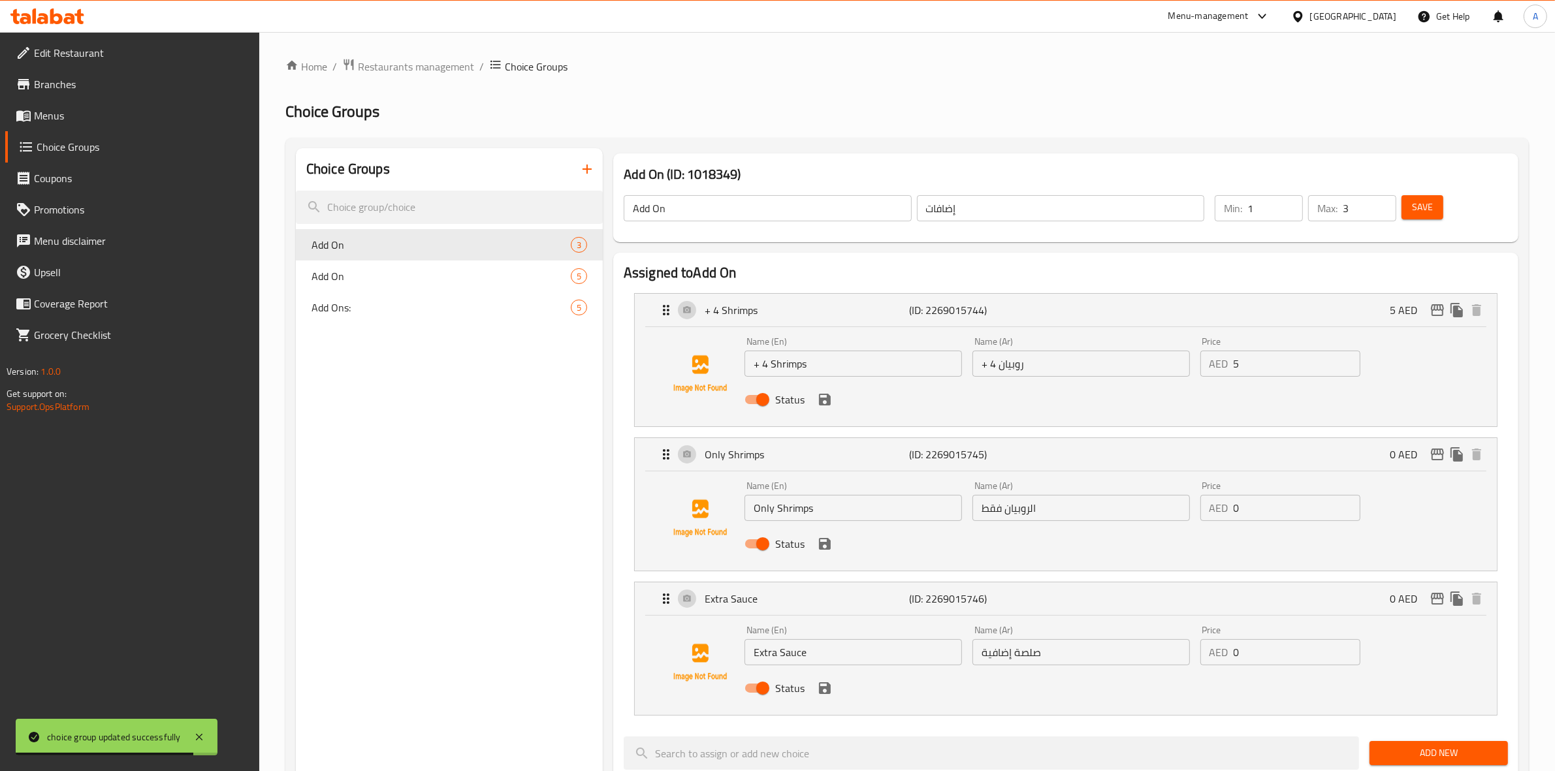
click at [1425, 214] on span "Save" at bounding box center [1422, 207] width 21 height 16
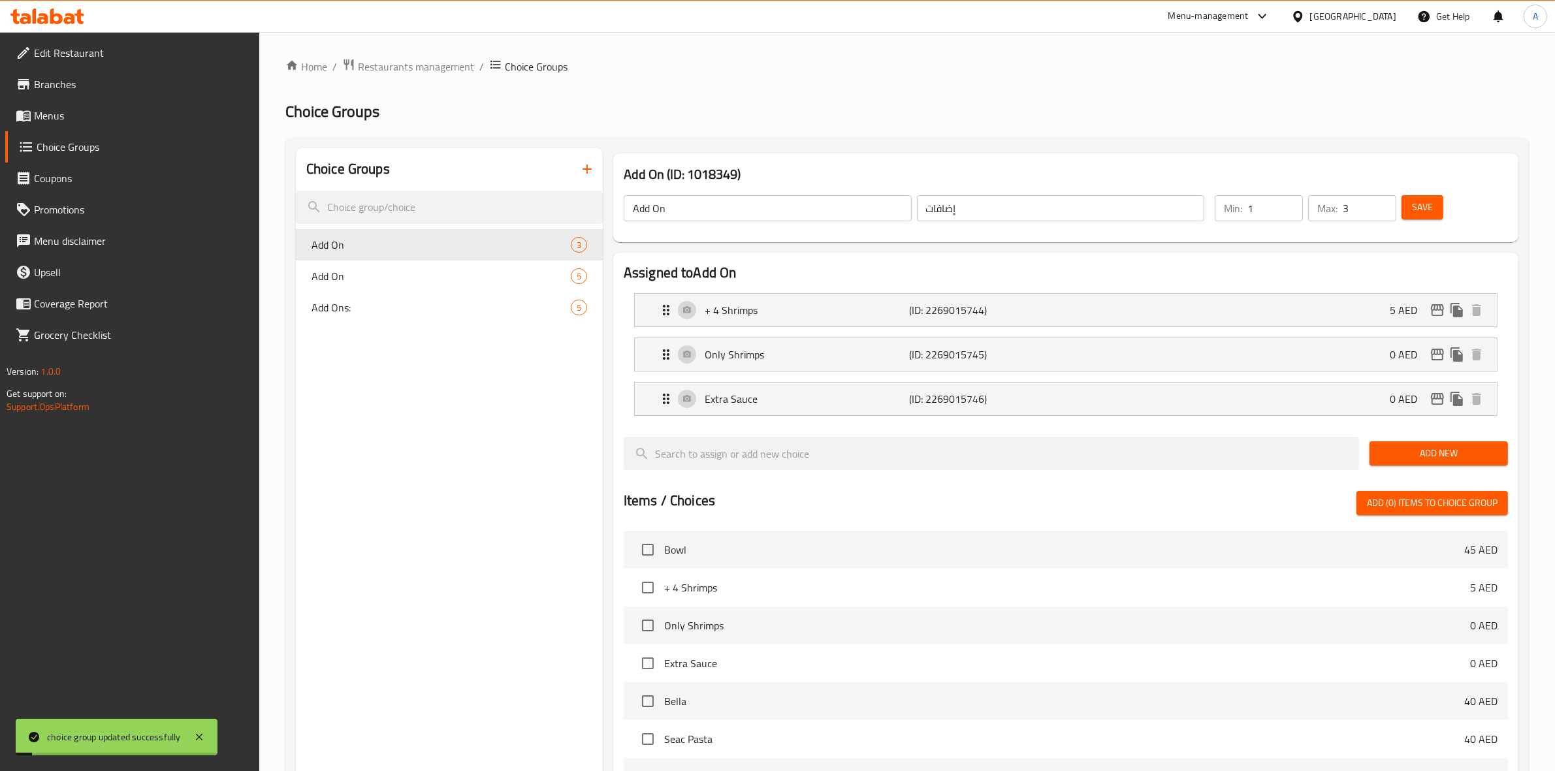
click at [859, 64] on ol "Home / Restaurants management / Choice Groups" at bounding box center [907, 66] width 1244 height 17
click at [1310, 9] on div at bounding box center [1300, 16] width 19 height 14
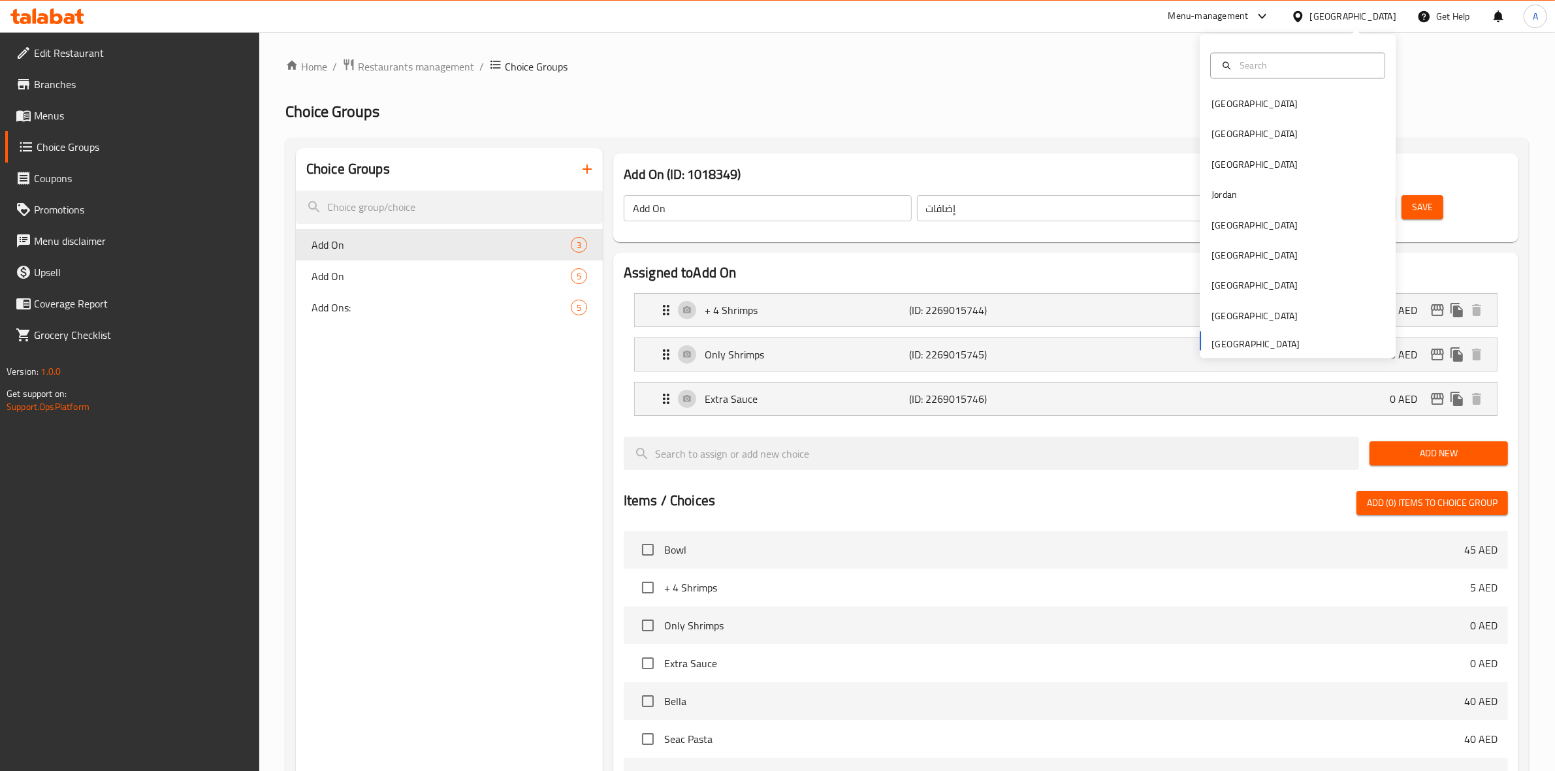
click at [1428, 206] on span "Save" at bounding box center [1422, 207] width 21 height 16
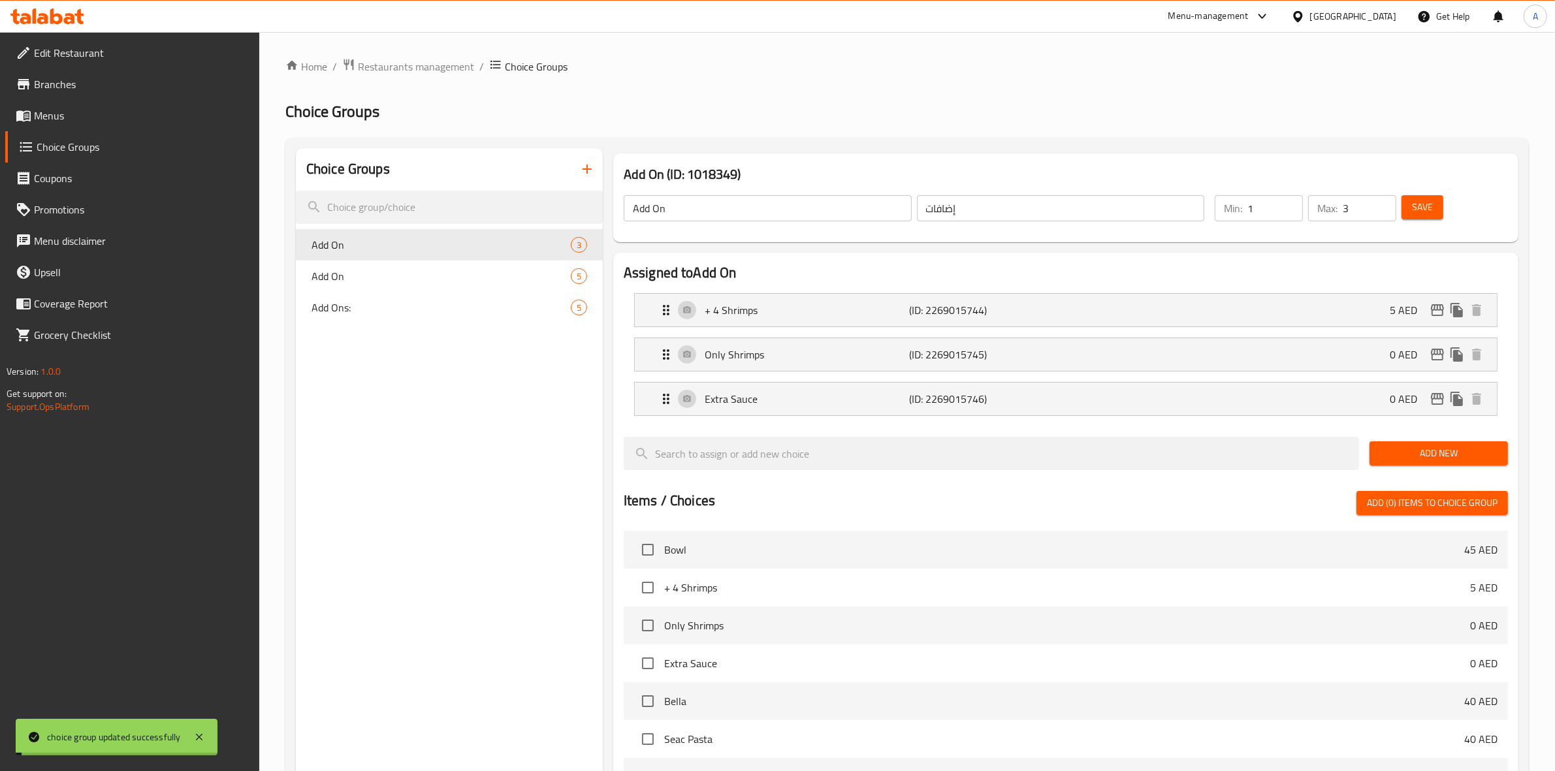
click at [1349, 15] on div "United Arab Emirates" at bounding box center [1353, 16] width 86 height 14
click at [1235, 221] on div "[GEOGRAPHIC_DATA]" at bounding box center [1254, 225] width 107 height 30
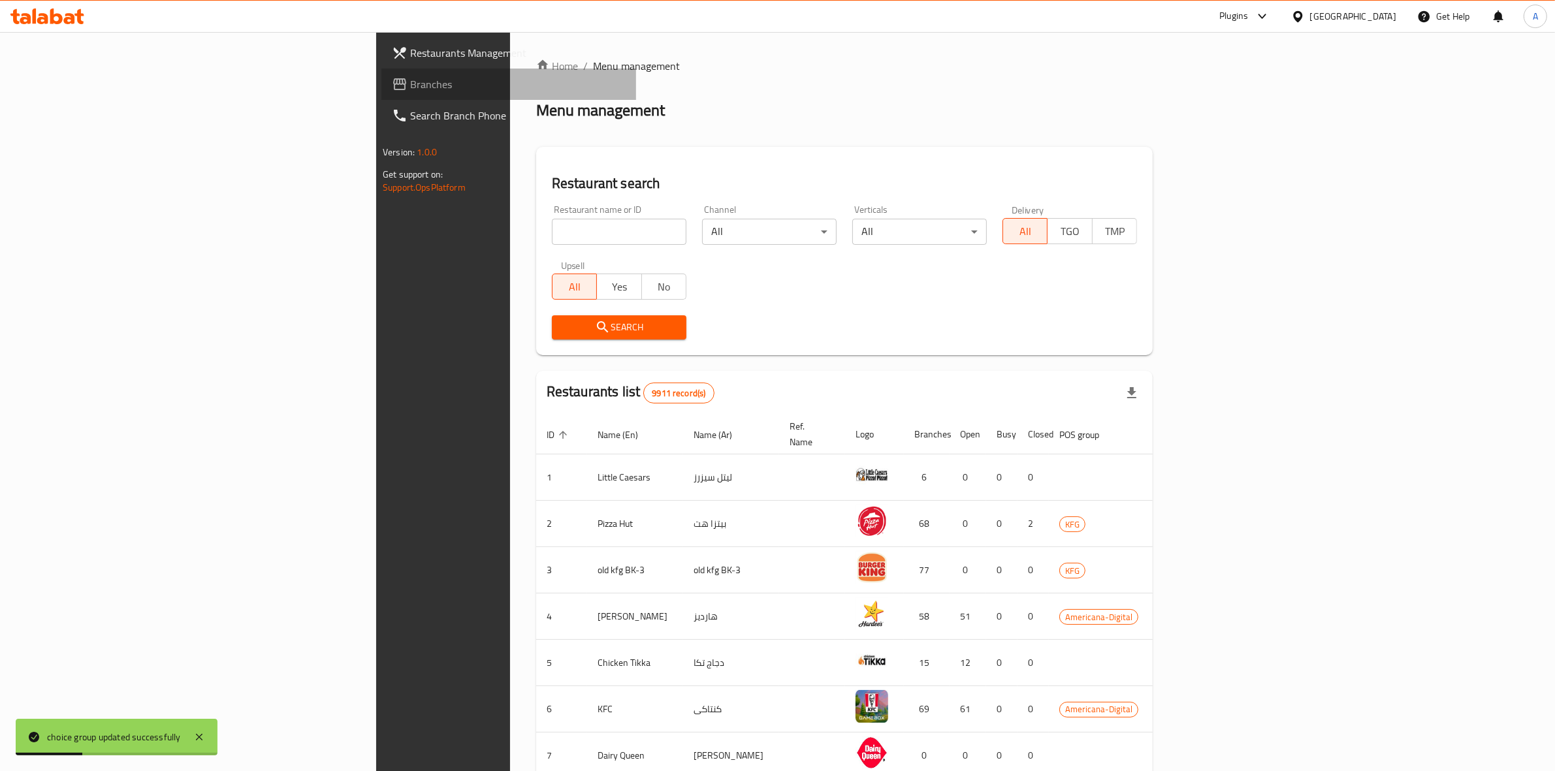
click at [410, 83] on span "Branches" at bounding box center [518, 84] width 216 height 16
